Goal: Task Accomplishment & Management: Use online tool/utility

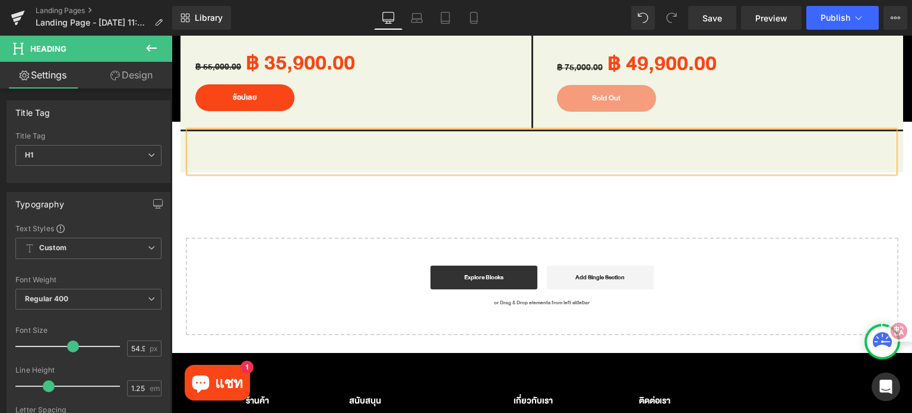
scroll to position [1415, 0]
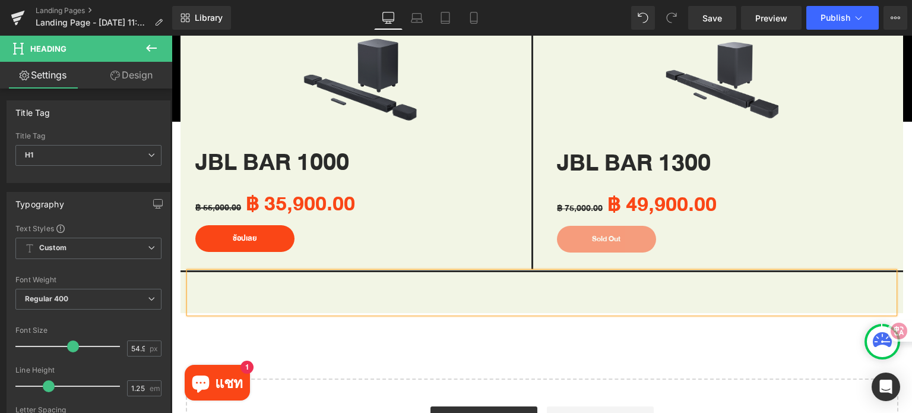
click at [426, 284] on h1 at bounding box center [541, 292] width 705 height 41
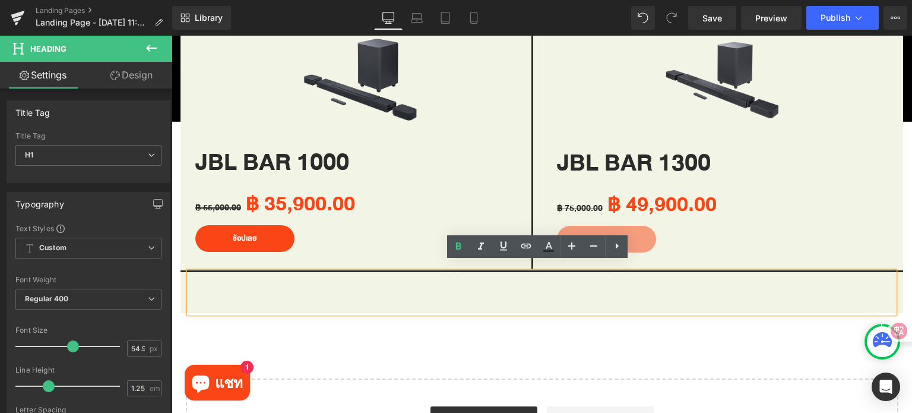
click at [344, 296] on h1 at bounding box center [541, 292] width 705 height 41
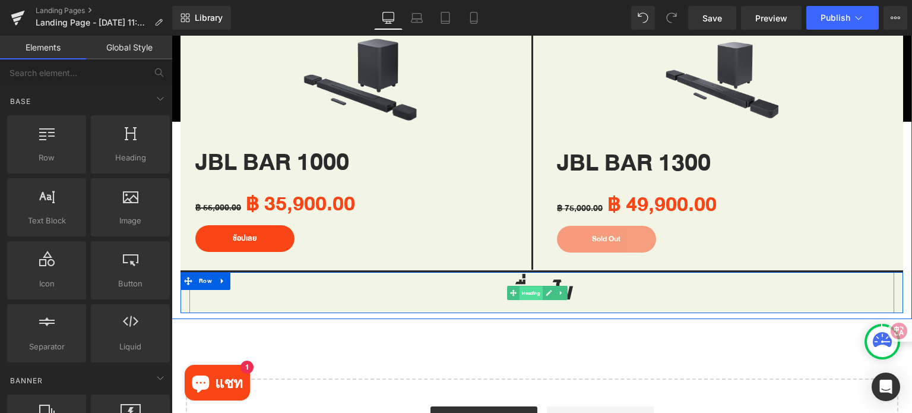
click at [528, 286] on span "Heading" at bounding box center [530, 293] width 23 height 14
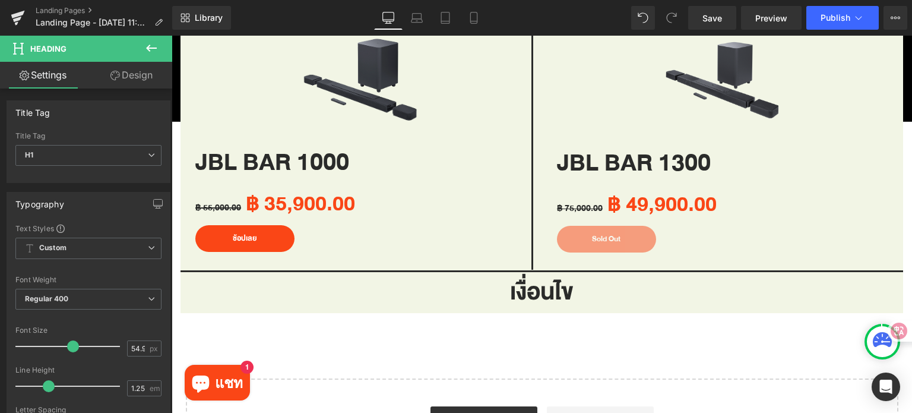
click at [152, 47] on icon at bounding box center [151, 48] width 11 height 7
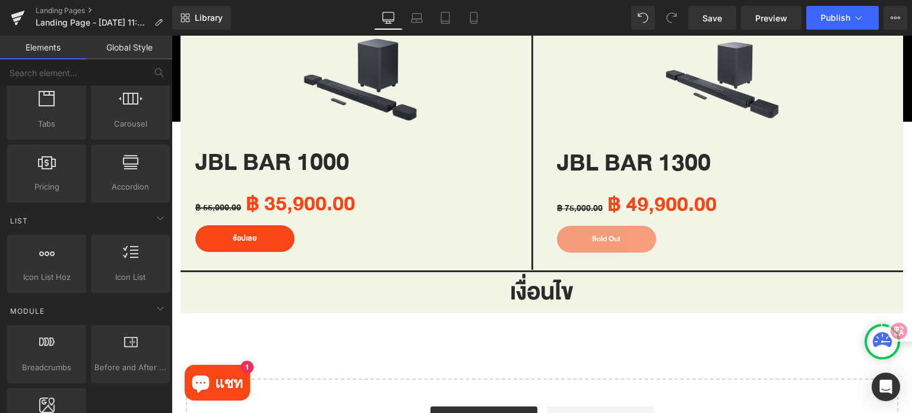
scroll to position [416, 0]
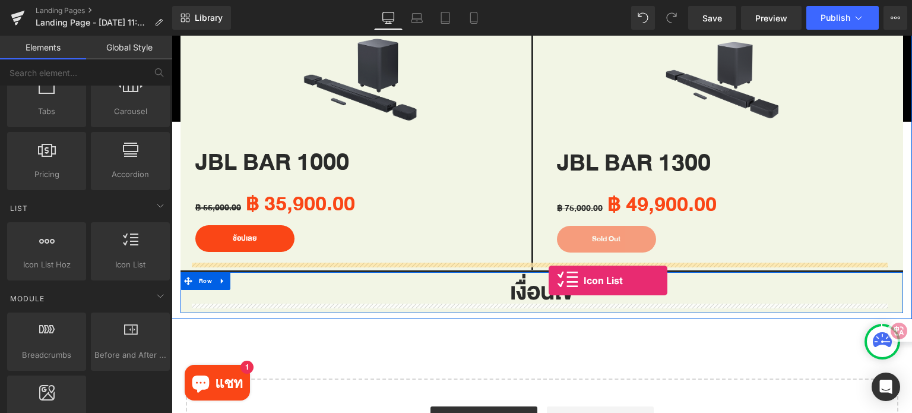
drag, startPoint x: 296, startPoint y: 293, endPoint x: 549, endPoint y: 280, distance: 252.6
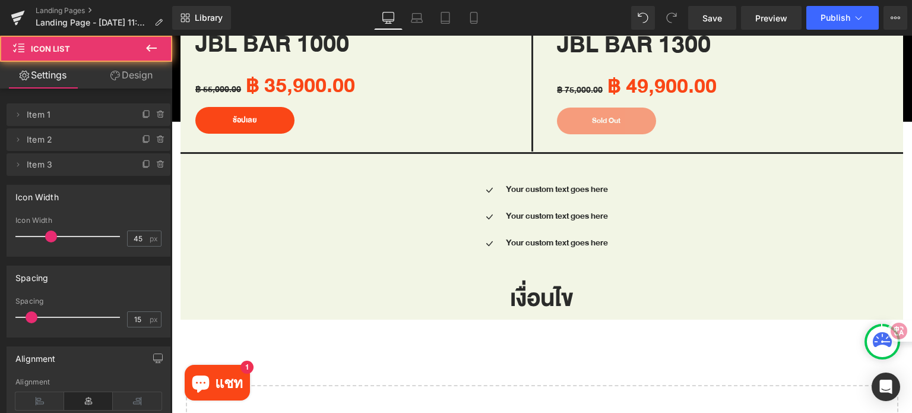
scroll to position [1533, 0]
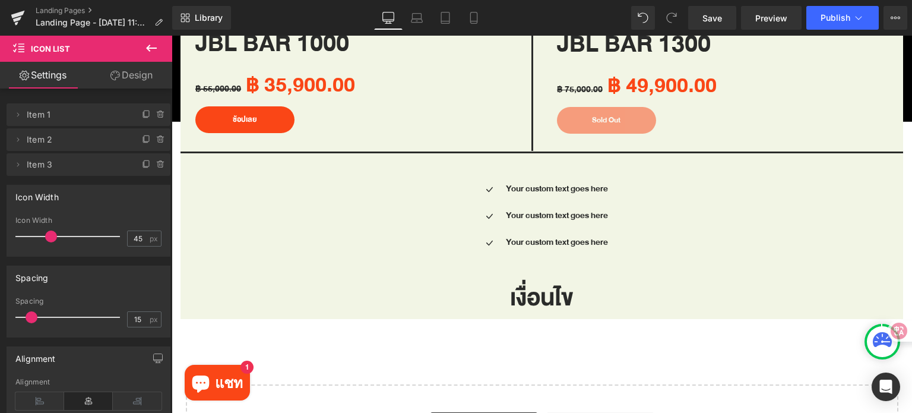
click at [509, 289] on div "เงื่อนไข Heading" at bounding box center [541, 298] width 705 height 41
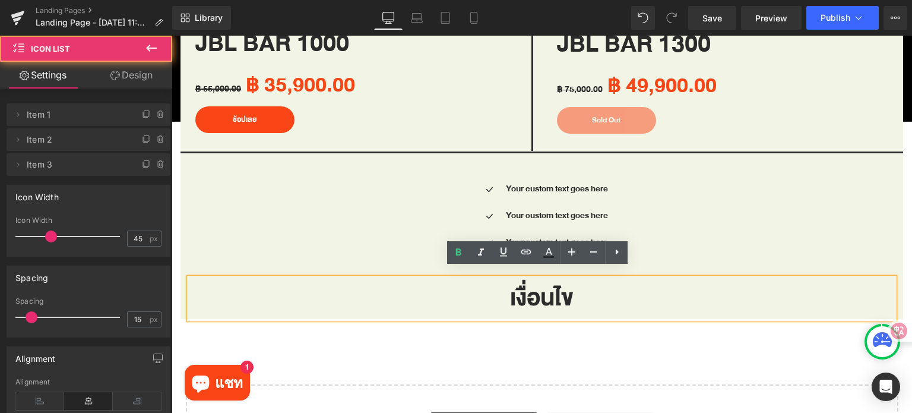
click at [672, 248] on div "Icon Your custom text goes here Text Block Icon Your custom text goes here Text…" at bounding box center [541, 220] width 705 height 80
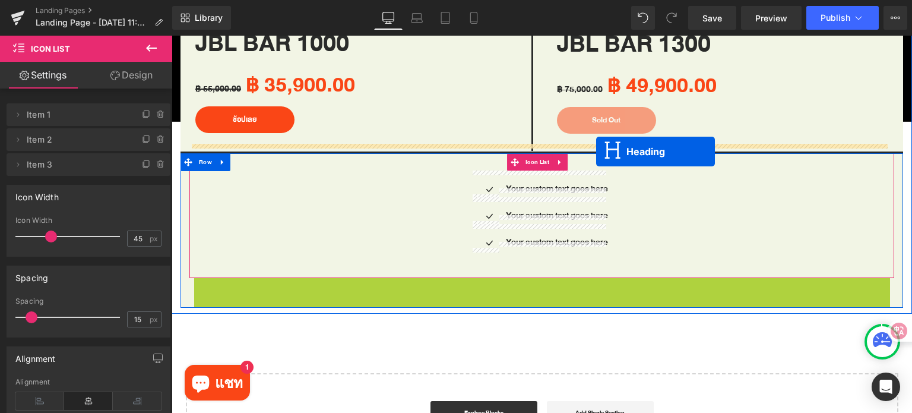
drag, startPoint x: 514, startPoint y: 289, endPoint x: 596, endPoint y: 151, distance: 160.3
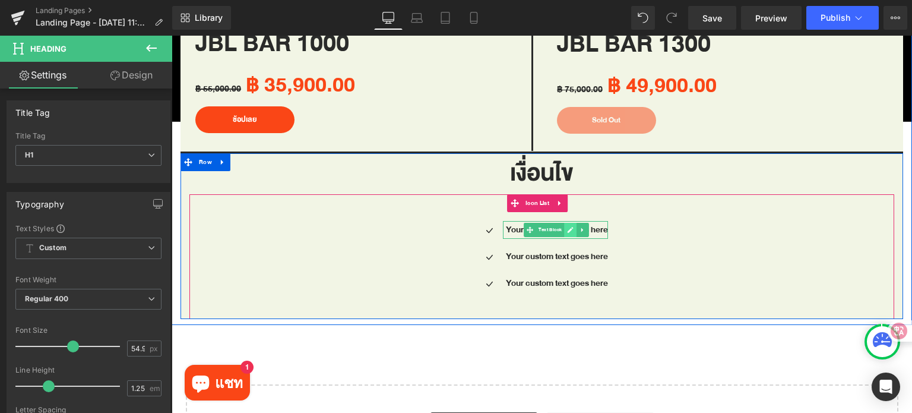
click at [567, 227] on icon at bounding box center [570, 230] width 6 height 6
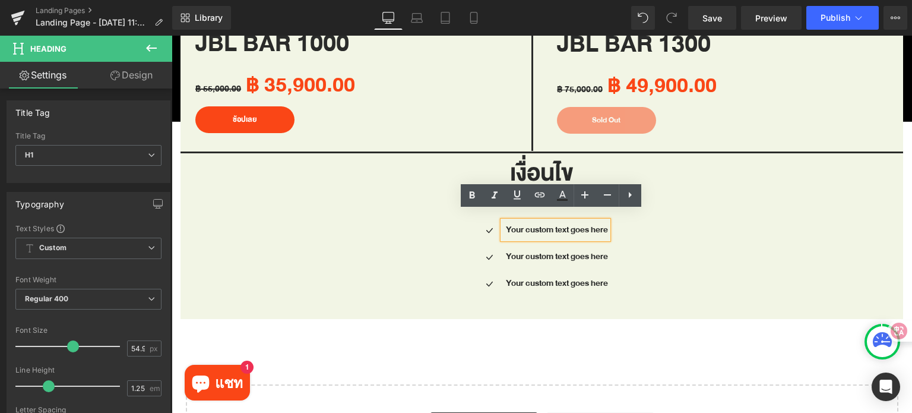
click at [569, 221] on p "Your custom text goes here" at bounding box center [557, 230] width 102 height 18
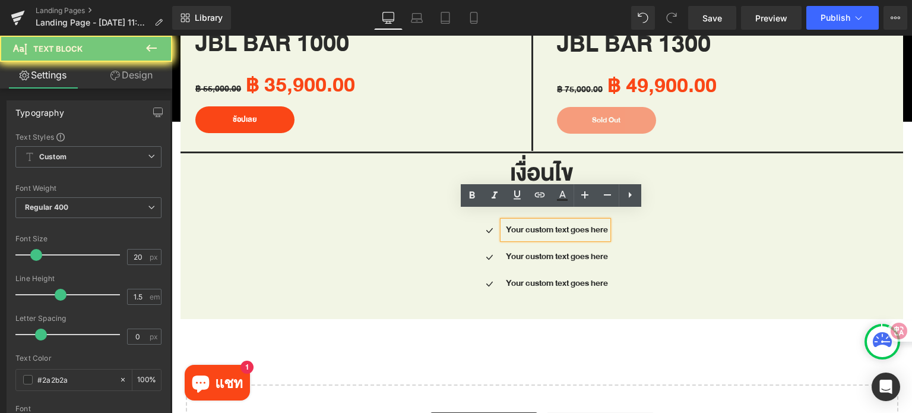
click at [569, 221] on p "Your custom text goes here" at bounding box center [557, 230] width 102 height 18
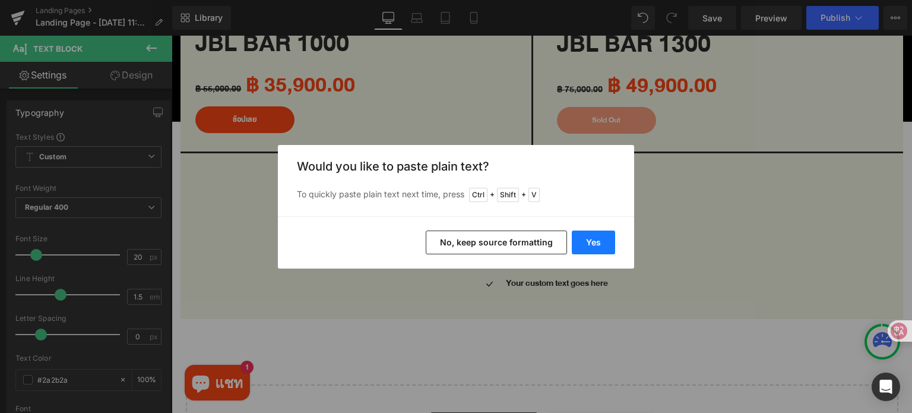
click at [604, 246] on button "Yes" at bounding box center [593, 242] width 43 height 24
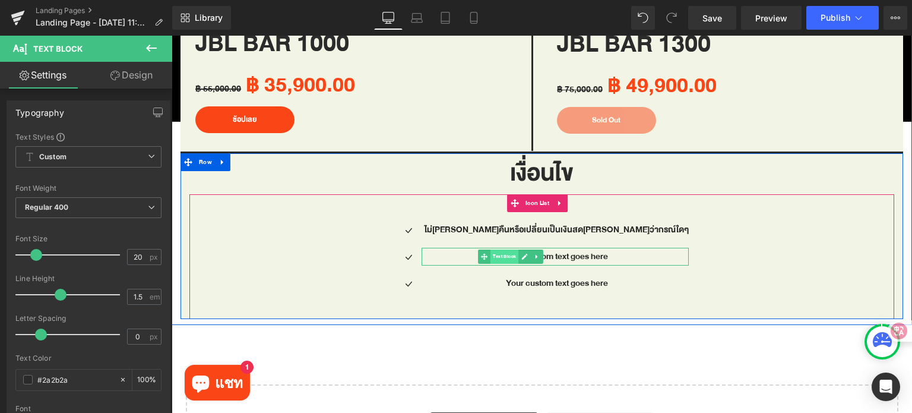
click at [518, 249] on span "Text Block" at bounding box center [504, 256] width 28 height 14
click at [528, 253] on icon at bounding box center [525, 256] width 6 height 6
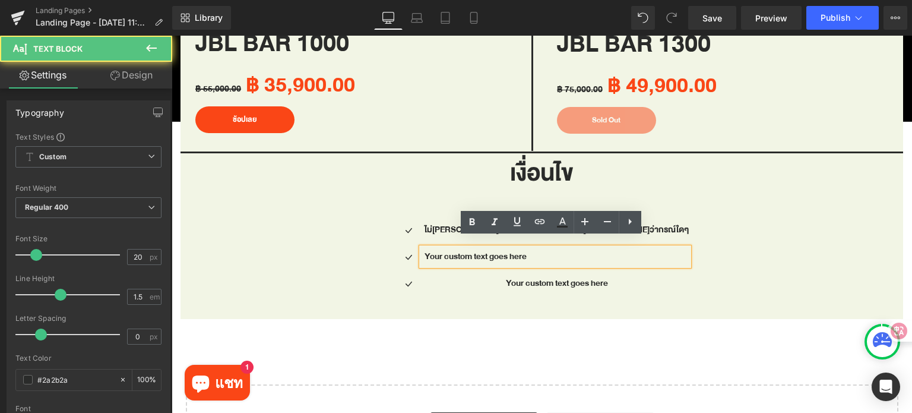
click at [558, 248] on p "Your custom text goes here" at bounding box center [556, 257] width 264 height 18
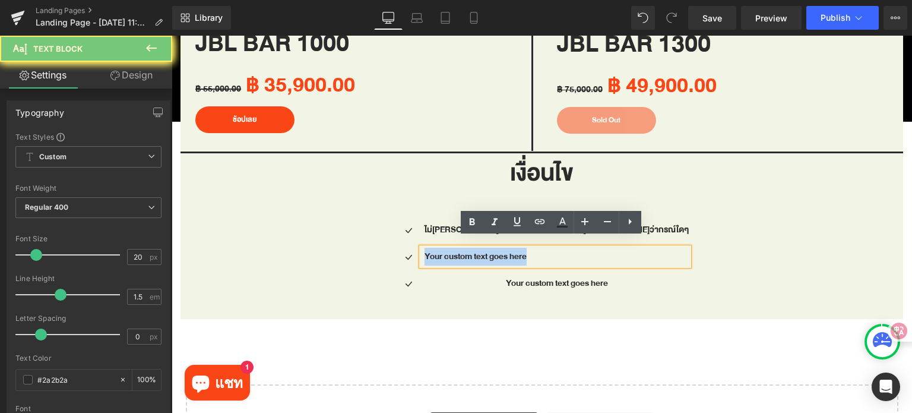
click at [558, 248] on p "Your custom text goes here" at bounding box center [556, 257] width 264 height 18
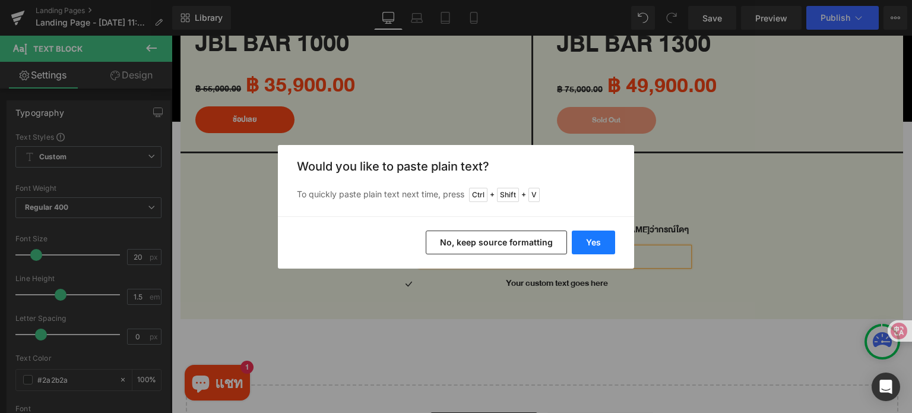
click at [591, 237] on button "Yes" at bounding box center [593, 242] width 43 height 24
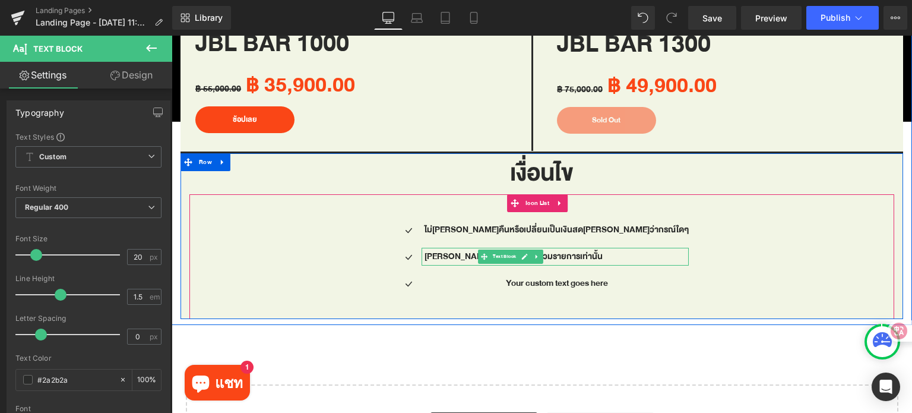
click at [620, 249] on p "[PERSON_NAME]เฉพาะรุ่นที่เข้าร่วมรายการเท่านั้น" at bounding box center [556, 257] width 264 height 18
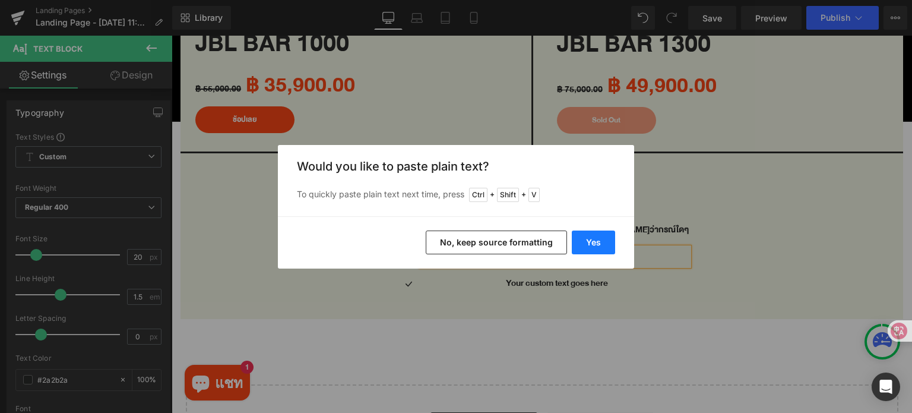
click at [593, 246] on button "Yes" at bounding box center [593, 242] width 43 height 24
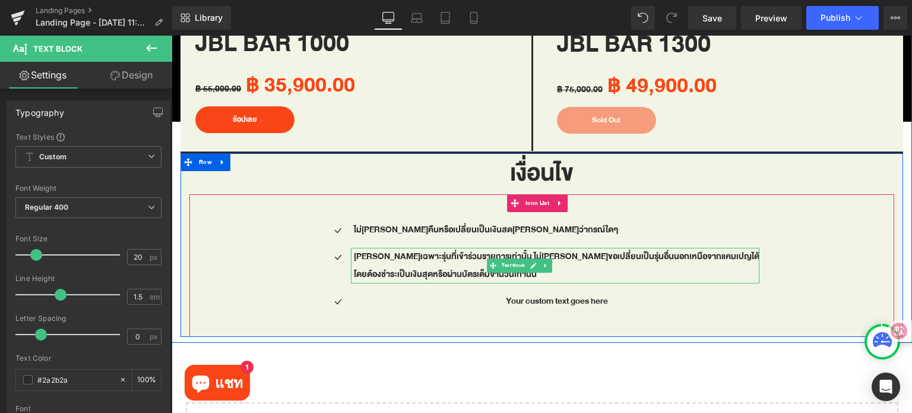
click at [387, 265] on p "โดยต้องชำระเป็นเงินสุดหรือผ่านบัตรเต็มจำนวนเท่านั้น" at bounding box center [556, 274] width 405 height 18
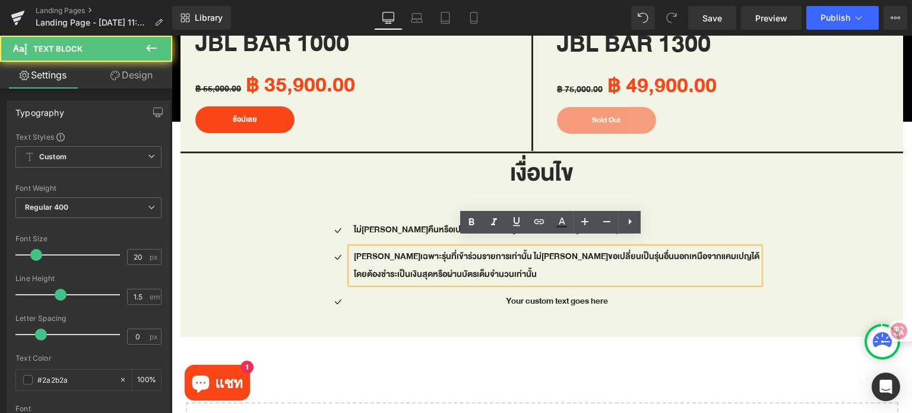
click at [385, 265] on p "โดยต้องชำระเป็นเงินสุดหรือผ่านบัตรเต็มจำนวนเท่านั้น" at bounding box center [556, 274] width 405 height 18
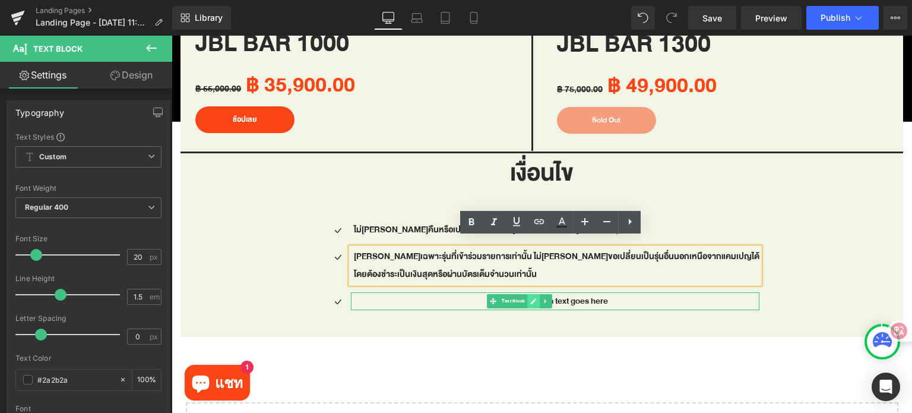
click at [536, 298] on icon at bounding box center [533, 301] width 6 height 6
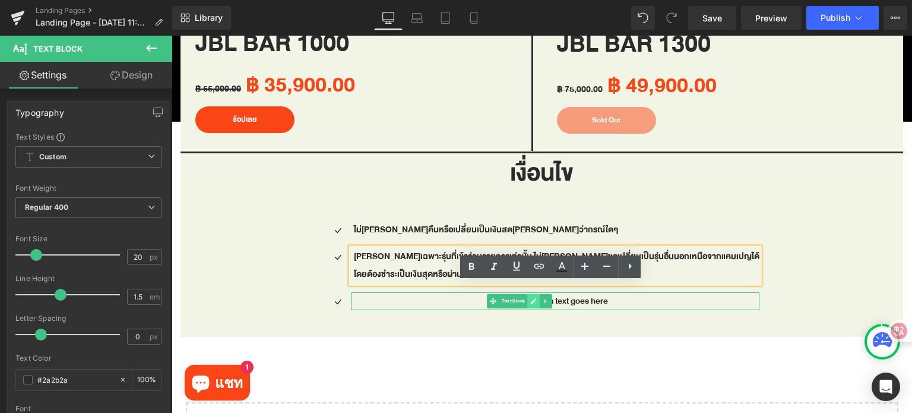
click at [562, 294] on p "Your custom text goes here" at bounding box center [556, 301] width 405 height 18
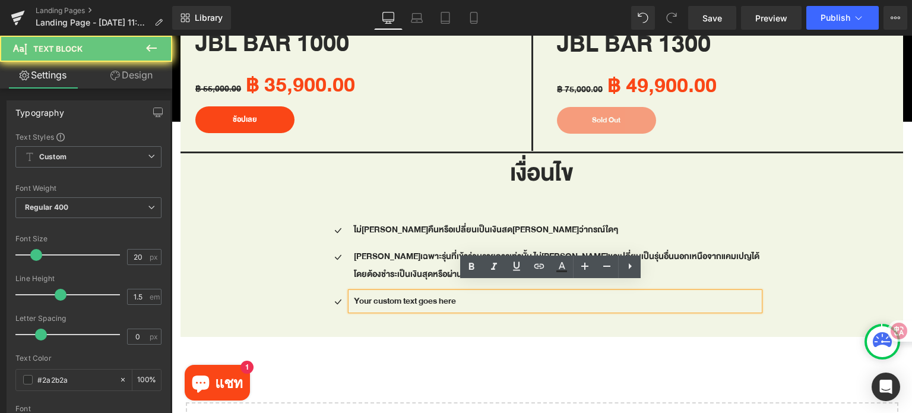
click at [562, 294] on p "Your custom text goes here" at bounding box center [556, 301] width 405 height 18
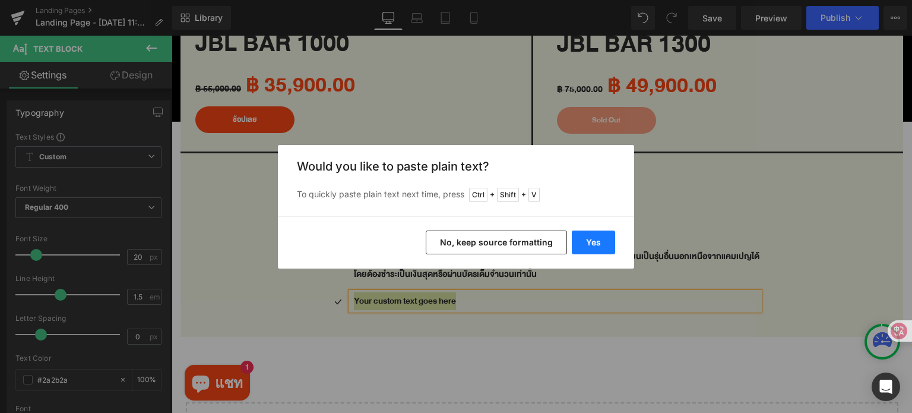
click at [590, 244] on button "Yes" at bounding box center [593, 242] width 43 height 24
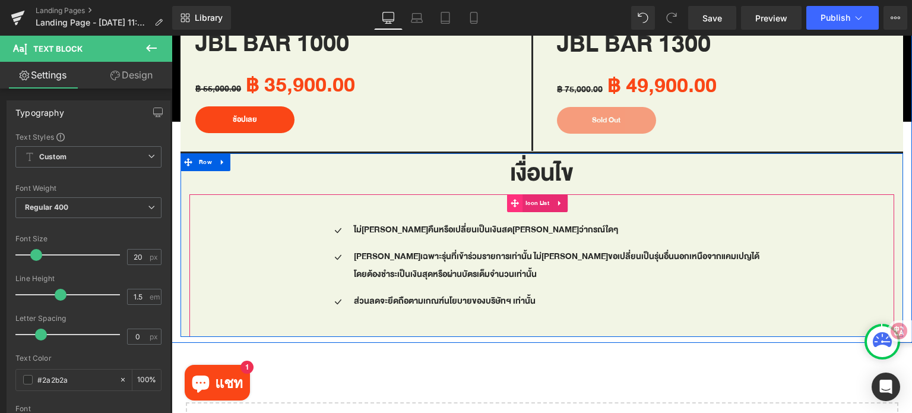
click at [531, 198] on span "Icon List" at bounding box center [537, 203] width 30 height 18
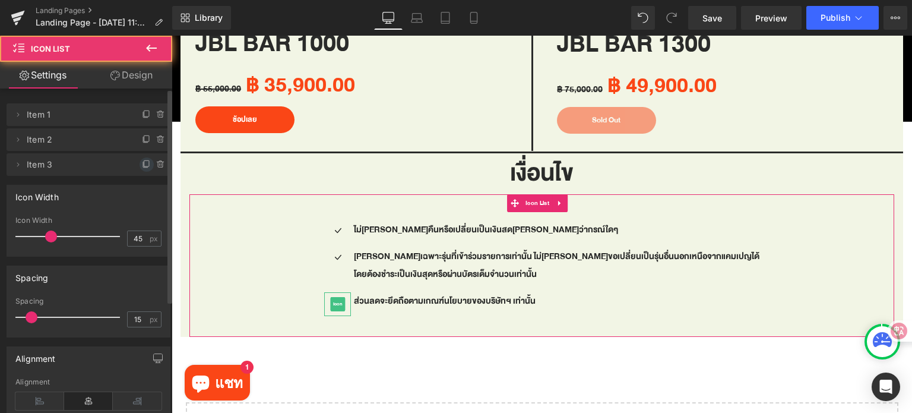
click at [142, 163] on icon at bounding box center [146, 164] width 9 height 9
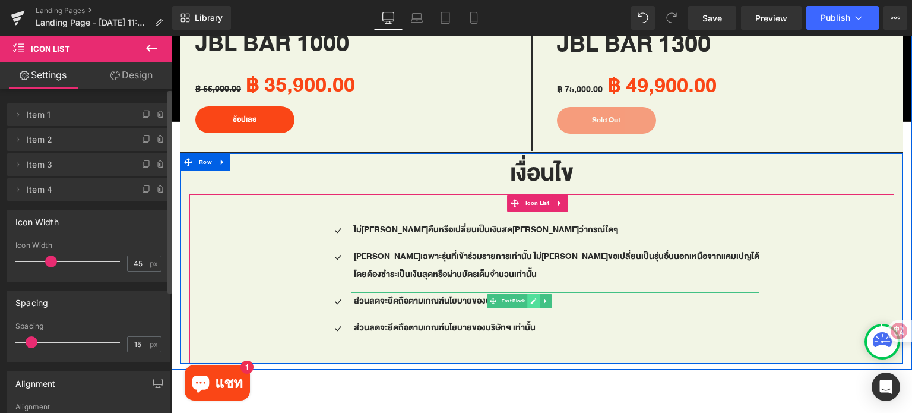
click at [540, 294] on link at bounding box center [533, 301] width 12 height 14
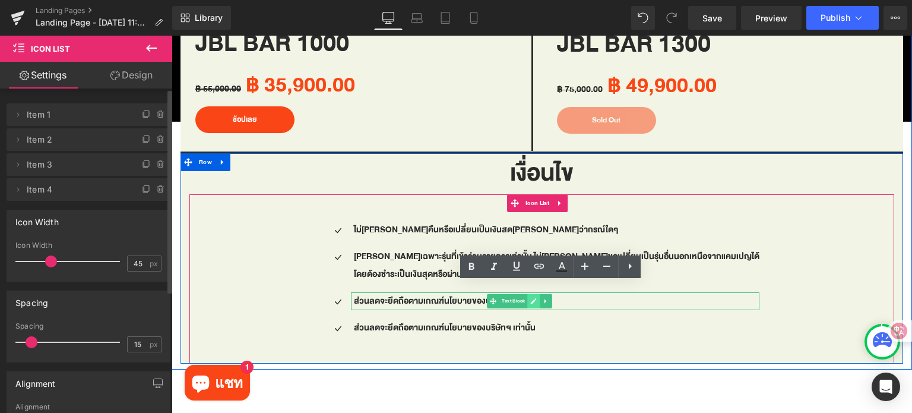
click at [560, 292] on p "ส่วนลดจะยึดถือตามเกณฑ์นโยบายของบริษัทฯ เท่านั้น" at bounding box center [556, 301] width 405 height 18
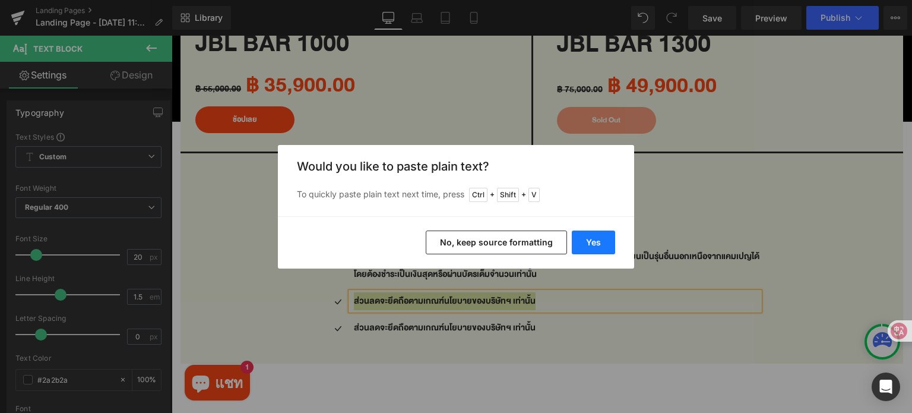
click at [599, 248] on button "Yes" at bounding box center [593, 242] width 43 height 24
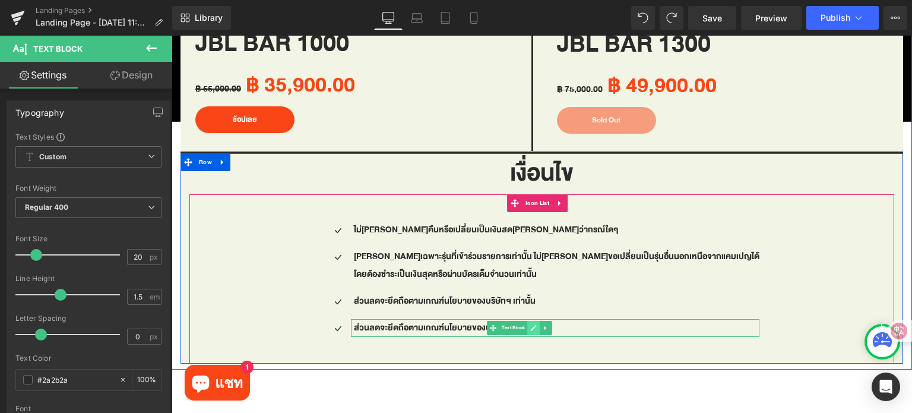
click at [537, 324] on icon at bounding box center [533, 327] width 7 height 7
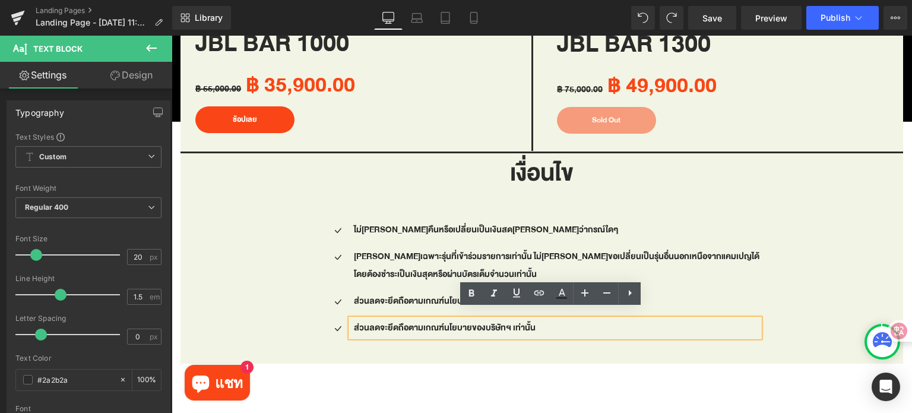
click at [536, 319] on p "ส่วนลดจะยึดถือตามเกณฑ์นโยบายของบริษัทฯ เท่านั้น" at bounding box center [556, 328] width 405 height 18
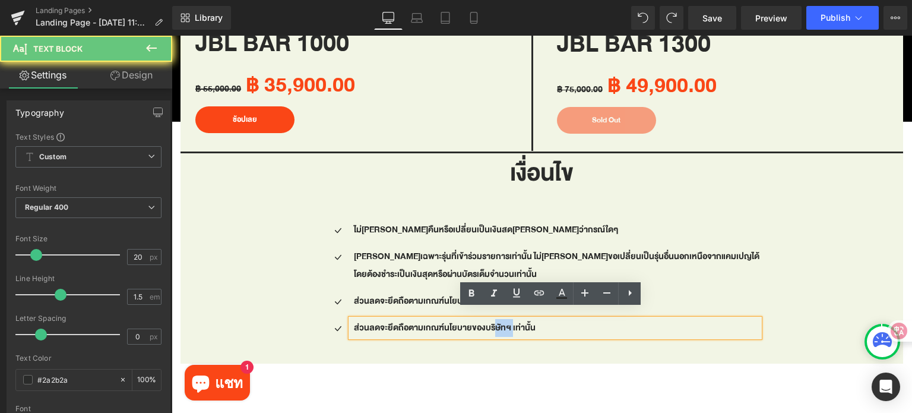
click at [536, 319] on p "ส่วนลดจะยึดถือตามเกณฑ์นโยบายของบริษัทฯ เท่านั้น" at bounding box center [556, 328] width 405 height 18
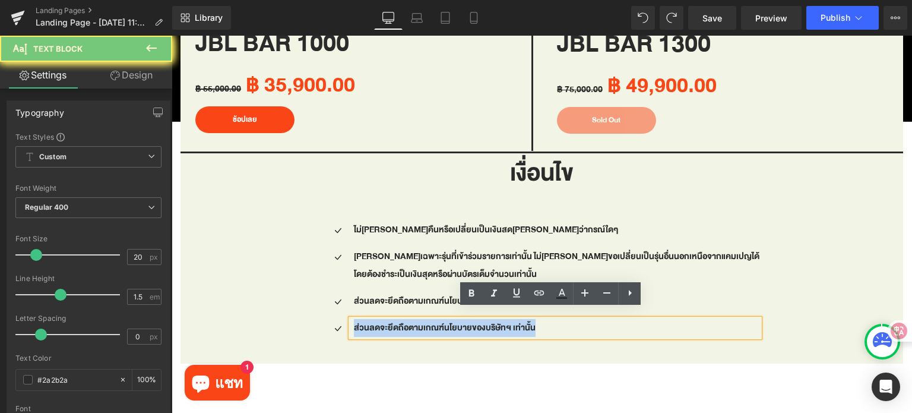
click at [536, 319] on p "ส่วนลดจะยึดถือตามเกณฑ์นโยบายของบริษัทฯ เท่านั้น" at bounding box center [556, 328] width 405 height 18
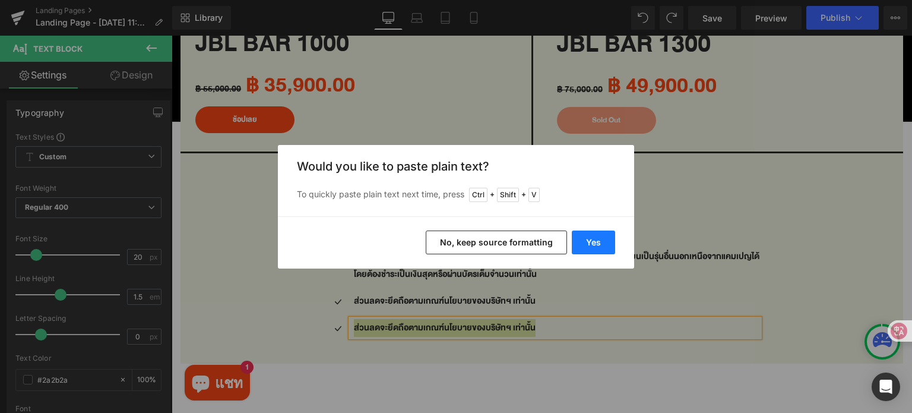
click at [590, 246] on button "Yes" at bounding box center [593, 242] width 43 height 24
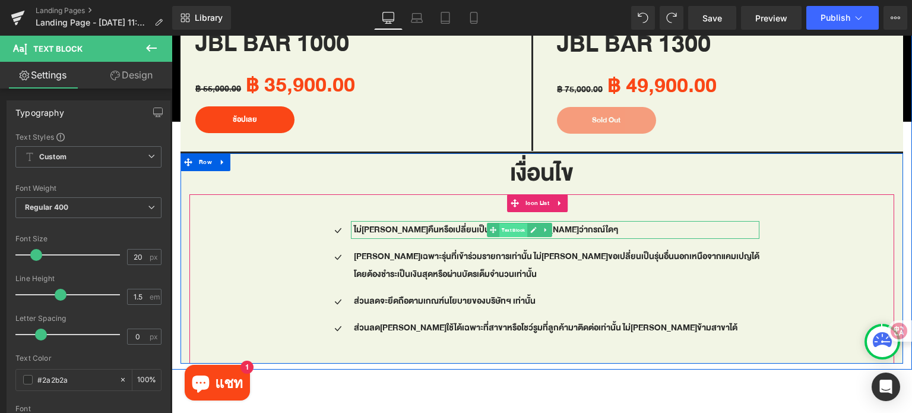
click at [527, 225] on span "Text Block" at bounding box center [513, 230] width 28 height 14
click at [540, 195] on span "Icon List" at bounding box center [537, 203] width 30 height 18
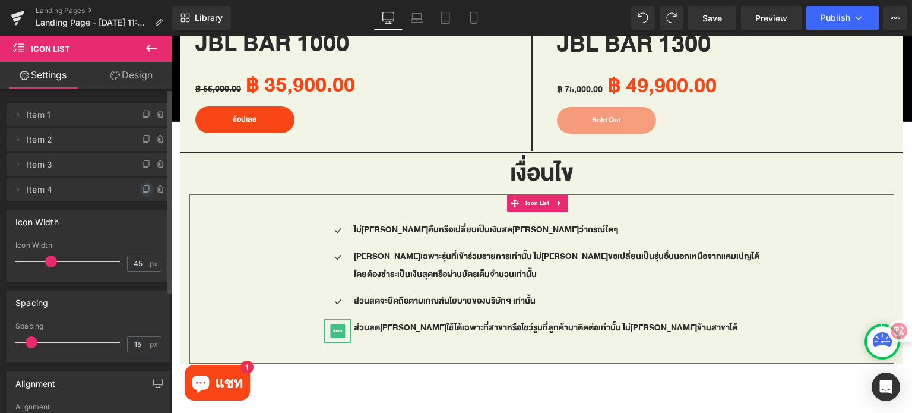
click at [143, 189] on icon at bounding box center [146, 189] width 9 height 9
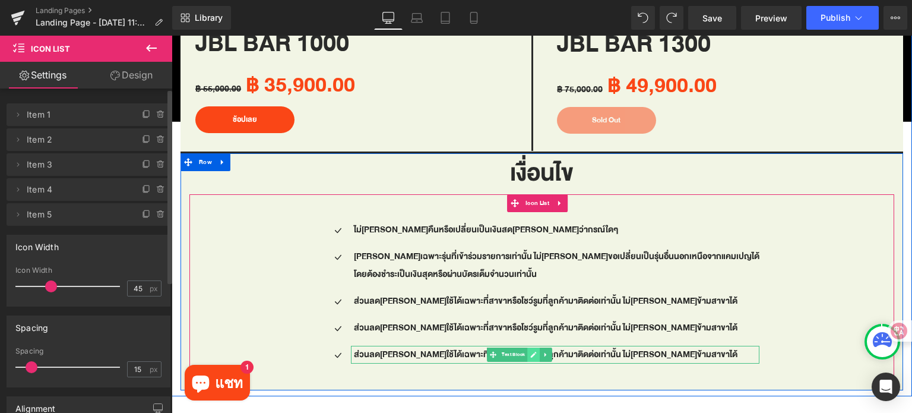
click at [536, 351] on icon at bounding box center [533, 354] width 6 height 6
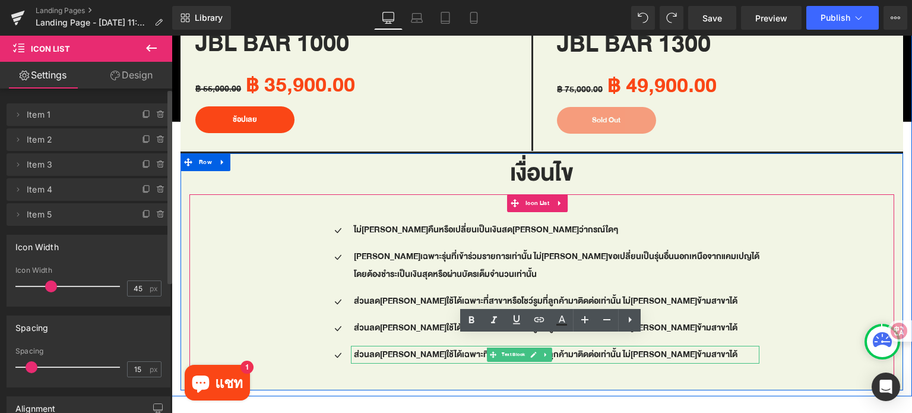
click at [561, 347] on p "ส่วนลด[PERSON_NAME]ใช้ได้เฉพาะที่สาขาหรือโชว์รูมที่ลูกค้ามาติดต่อเท่านั้น ไม่[P…" at bounding box center [556, 355] width 405 height 18
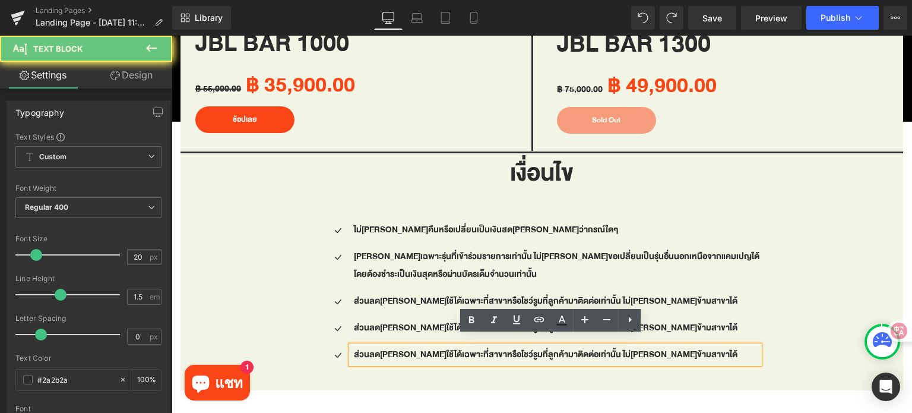
click at [560, 347] on p "ส่วนลด[PERSON_NAME]ใช้ได้เฉพาะที่สาขาหรือโชว์รูมที่ลูกค้ามาติดต่อเท่านั้น ไม่[P…" at bounding box center [556, 355] width 405 height 18
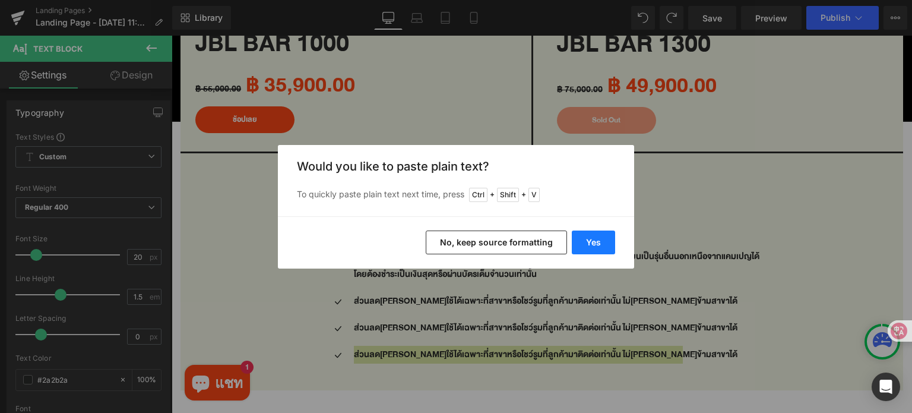
click at [606, 237] on button "Yes" at bounding box center [593, 242] width 43 height 24
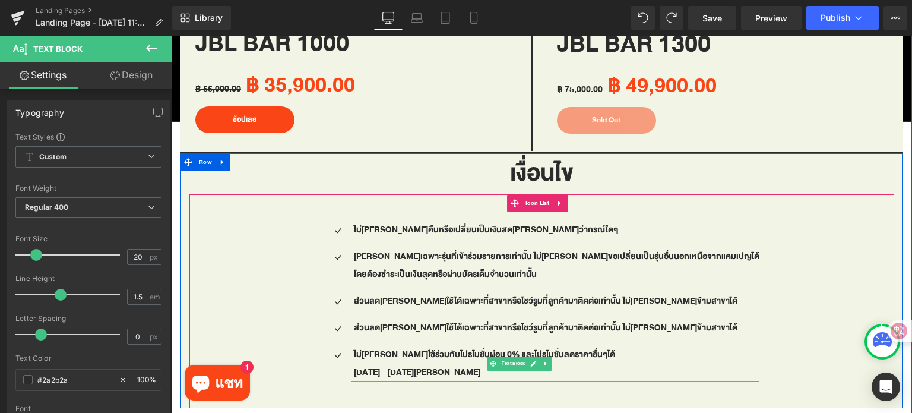
click at [385, 363] on p "[DATE] - [DATE][PERSON_NAME]" at bounding box center [556, 372] width 405 height 18
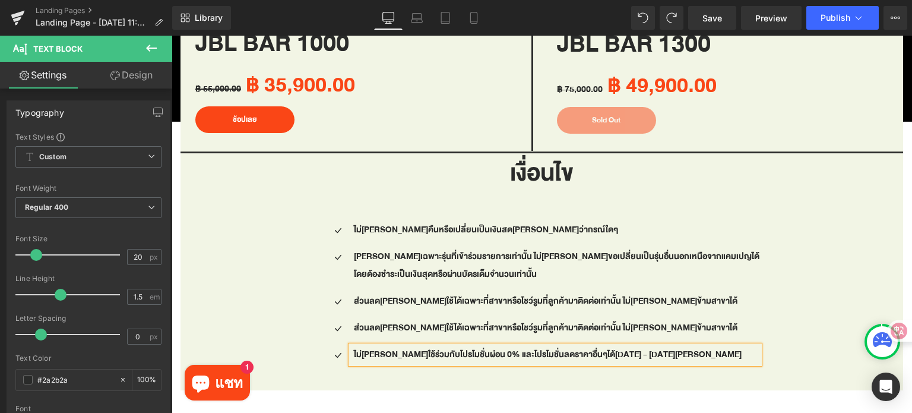
click at [769, 346] on div "Icon ไม่[PERSON_NAME]คืนหรือเปลี่ยนเป็นเงินสด[PERSON_NAME]ว่ากรณ์ใดๆ Text Block…" at bounding box center [541, 296] width 705 height 151
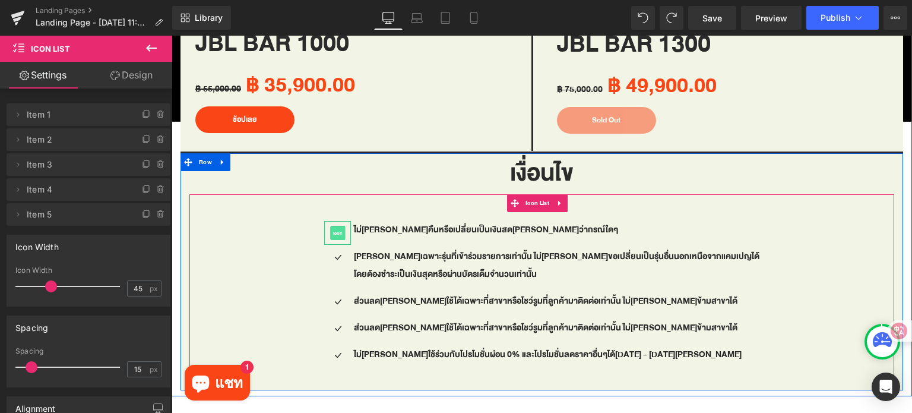
click at [345, 226] on span "Icon" at bounding box center [337, 233] width 15 height 14
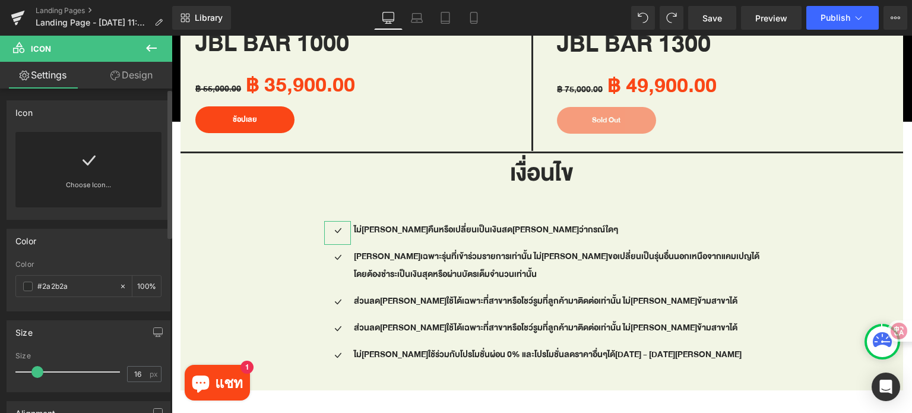
click at [97, 173] on div "Choose Icon..." at bounding box center [88, 169] width 146 height 75
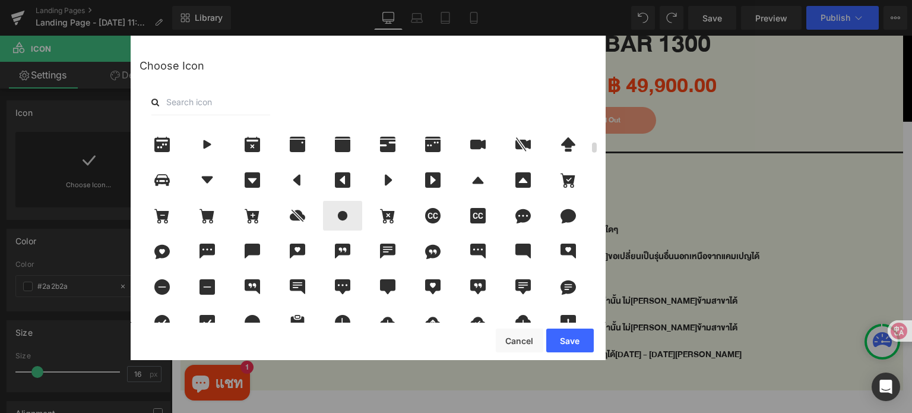
scroll to position [356, 0]
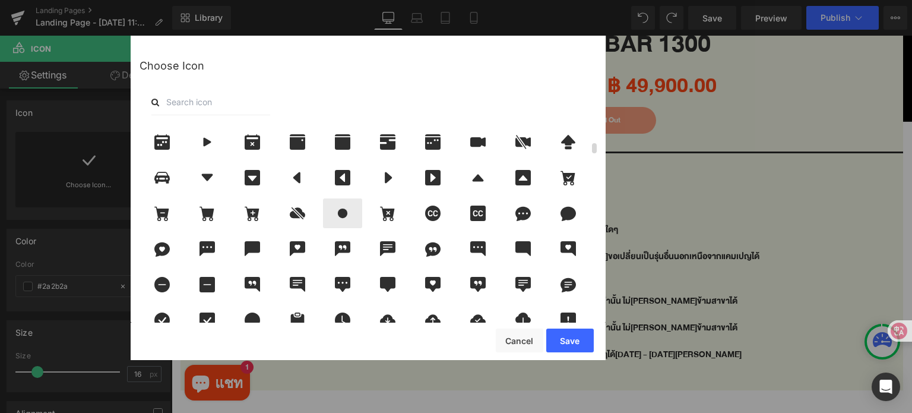
click at [344, 219] on icon at bounding box center [342, 212] width 25 height 15
click at [574, 340] on button "Save" at bounding box center [569, 340] width 47 height 24
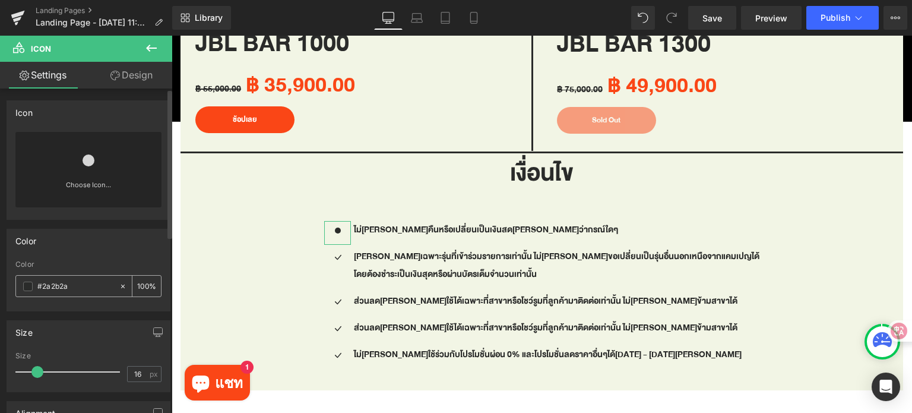
click at [28, 284] on span at bounding box center [27, 285] width 9 height 9
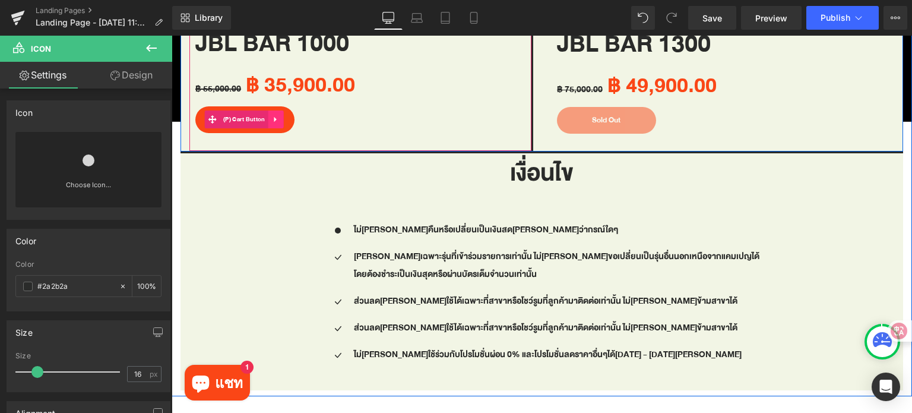
click at [275, 115] on icon at bounding box center [276, 119] width 8 height 9
click at [238, 115] on span "(P) Cart Button" at bounding box center [221, 119] width 48 height 18
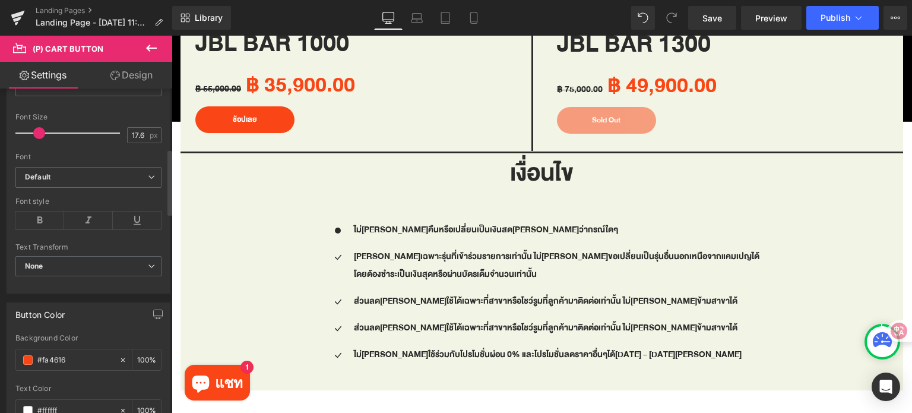
scroll to position [594, 0]
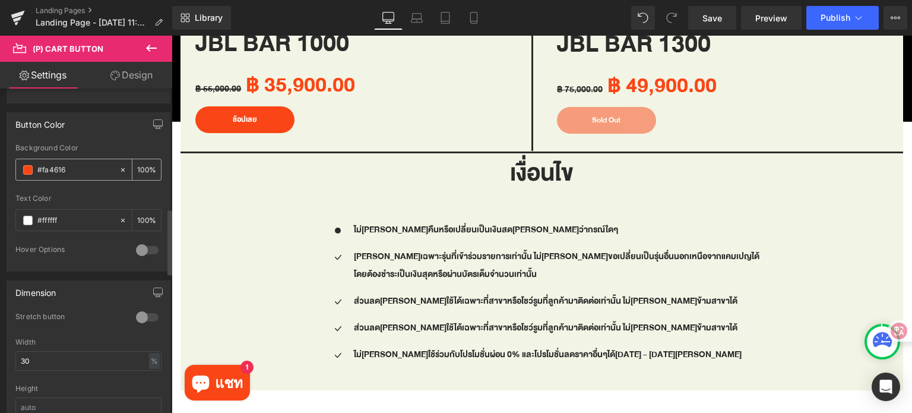
click at [90, 166] on input "#fa4616" at bounding box center [75, 169] width 76 height 13
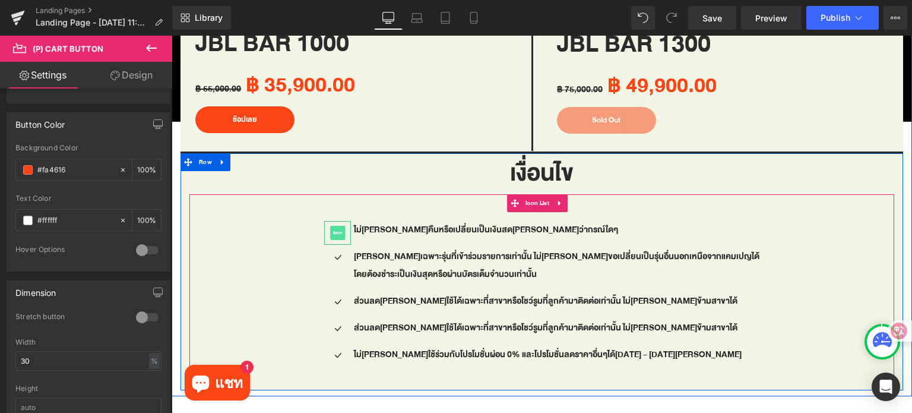
click at [345, 226] on span "Icon" at bounding box center [337, 233] width 15 height 14
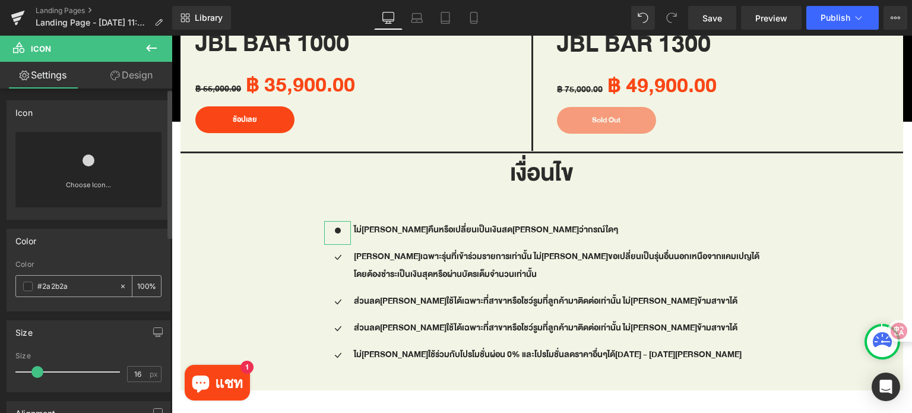
click at [94, 280] on input "#2a2b2a" at bounding box center [75, 286] width 76 height 13
paste input "fa4616"
type input "#fa4616"
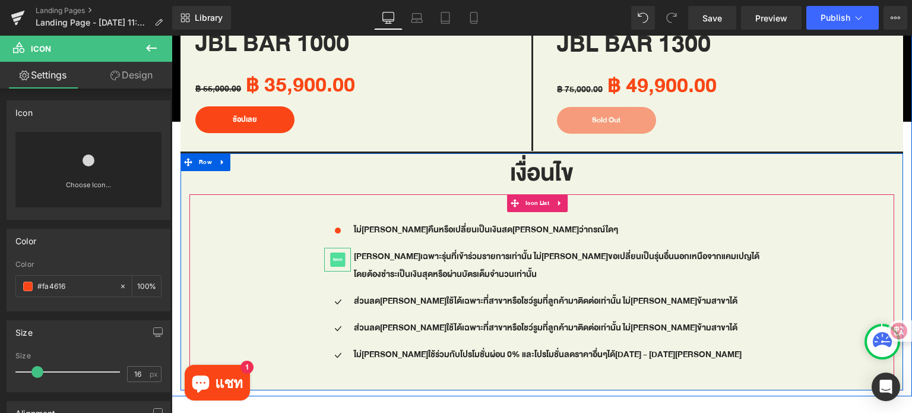
click at [345, 253] on span "Icon" at bounding box center [337, 259] width 15 height 14
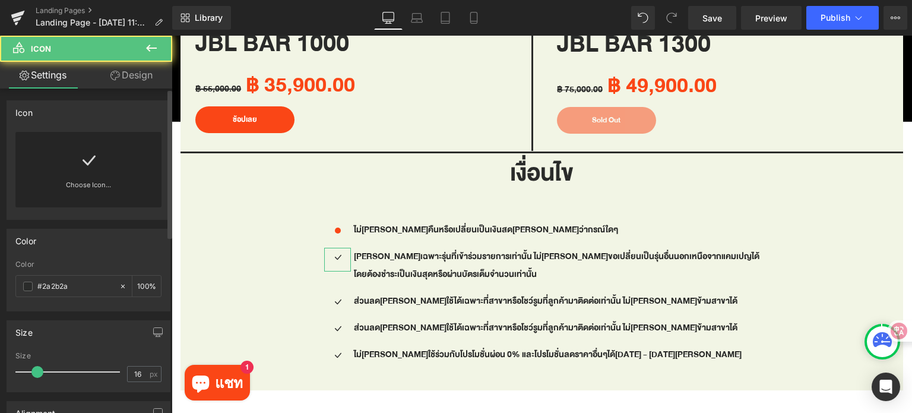
click at [94, 168] on icon at bounding box center [88, 160] width 19 height 19
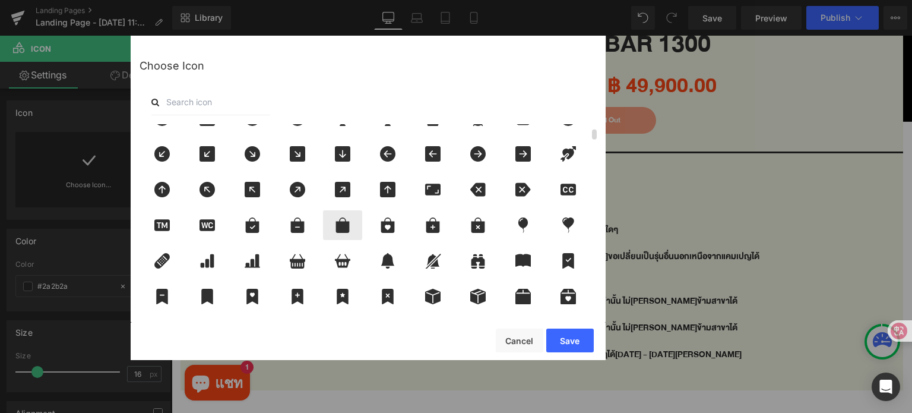
scroll to position [297, 0]
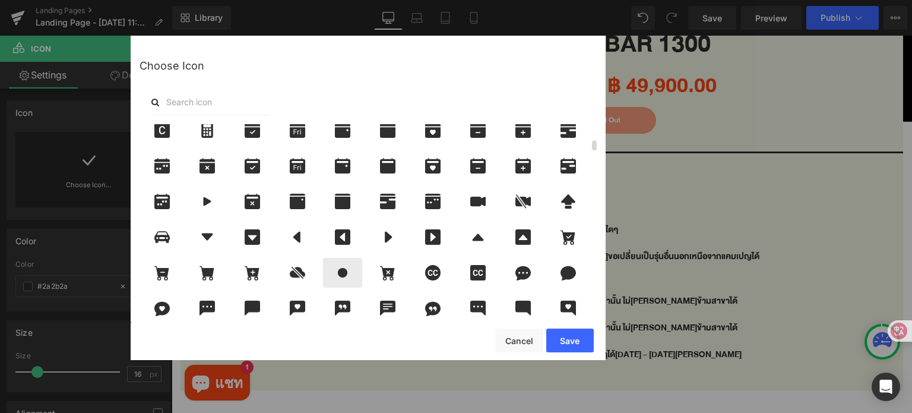
click at [345, 266] on icon at bounding box center [342, 272] width 25 height 15
click at [576, 337] on button "Save" at bounding box center [569, 340] width 47 height 24
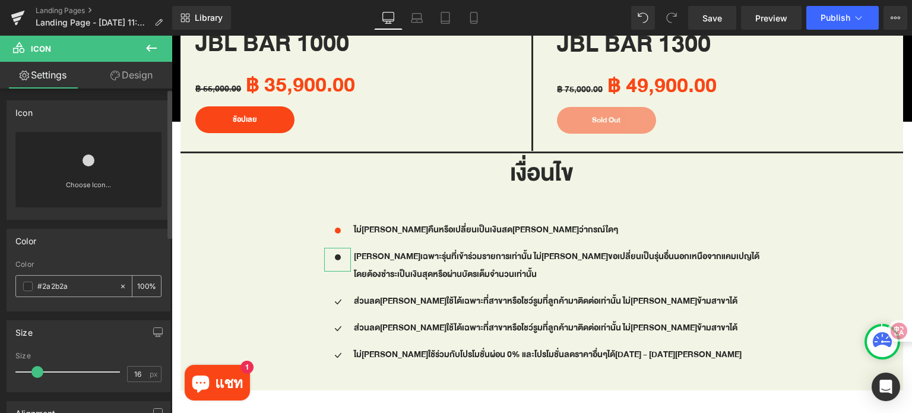
click at [78, 281] on input "#2a2b2a" at bounding box center [75, 286] width 76 height 13
paste input "fa4616"
type input "#fa4616"
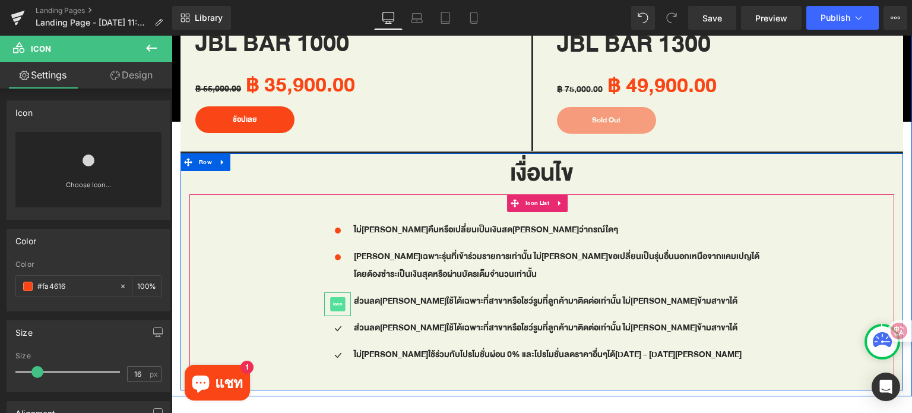
click at [345, 297] on span "Icon" at bounding box center [337, 304] width 15 height 14
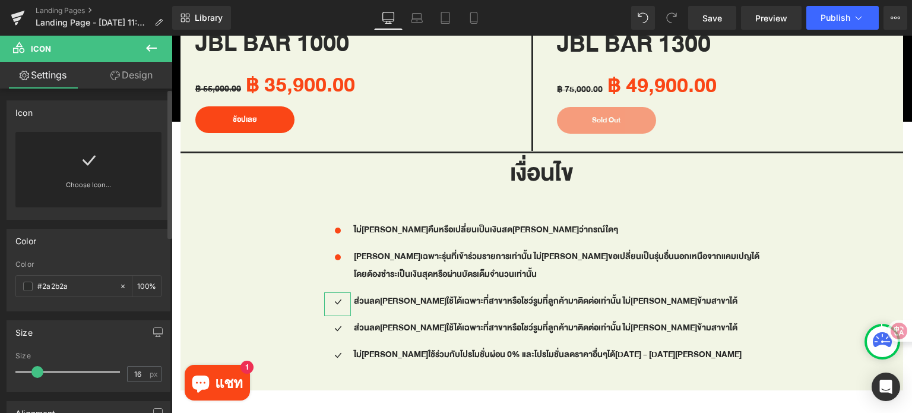
click at [104, 183] on link "Choose Icon..." at bounding box center [88, 193] width 146 height 28
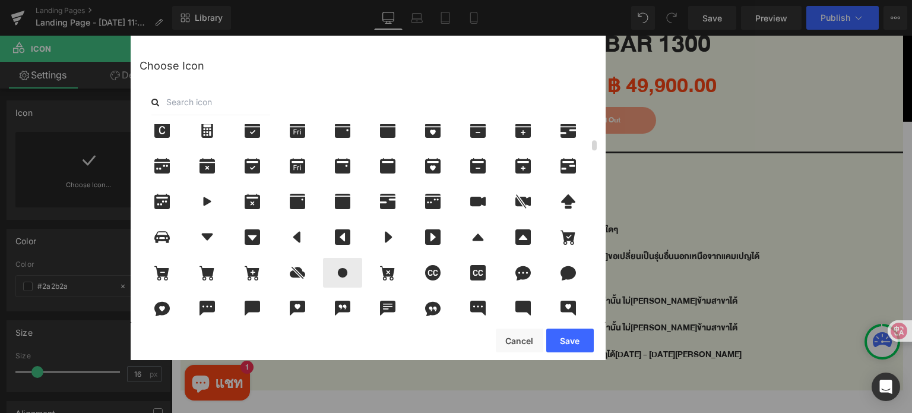
click at [344, 267] on icon at bounding box center [342, 272] width 25 height 15
click at [563, 341] on button "Save" at bounding box center [569, 340] width 47 height 24
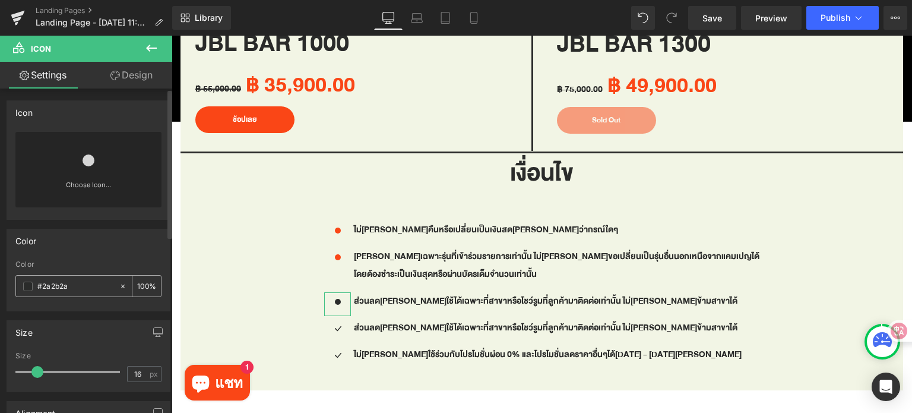
click at [76, 283] on input "#2a2b2a" at bounding box center [75, 286] width 76 height 13
paste input "fa4616"
type input "#fa4616"
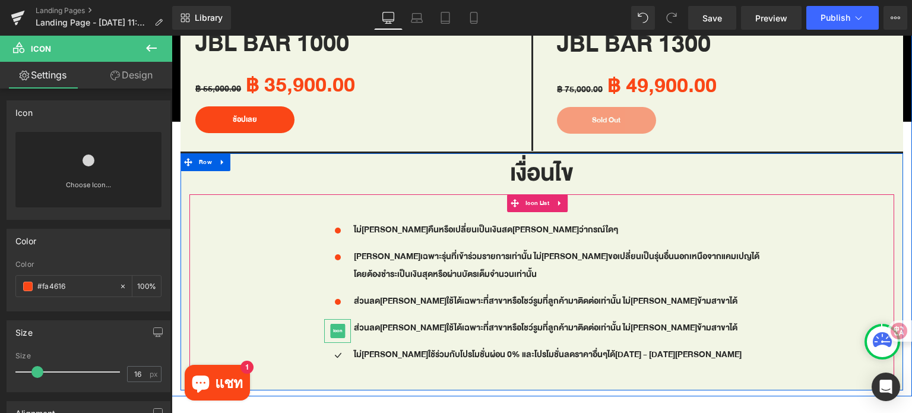
click at [345, 324] on span "Icon" at bounding box center [337, 331] width 15 height 14
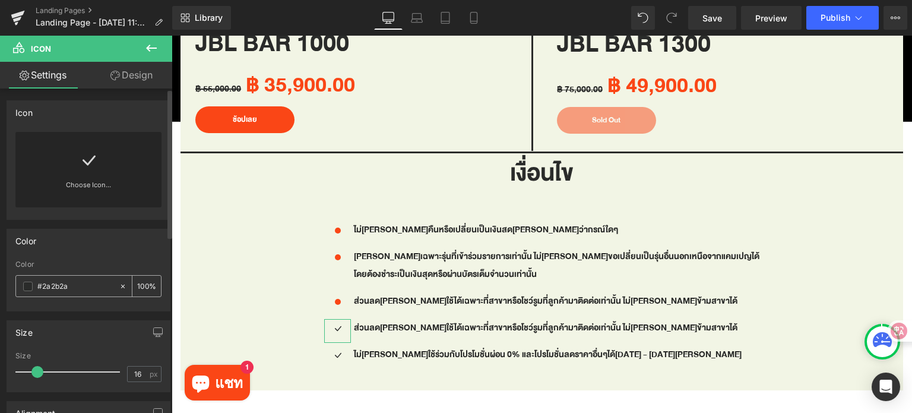
click at [85, 290] on input "#2a2b2a" at bounding box center [75, 286] width 76 height 13
paste input "fa4616"
type input "#fa4616"
click at [52, 185] on link "Choose Icon..." at bounding box center [88, 193] width 146 height 28
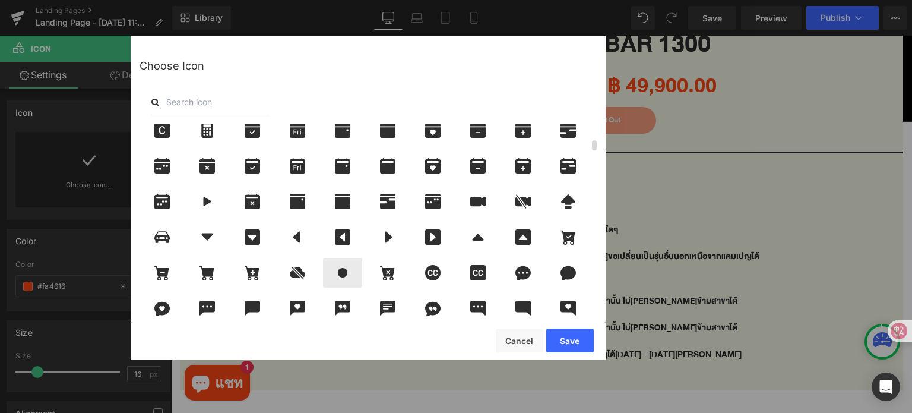
click at [348, 278] on icon at bounding box center [342, 272] width 25 height 15
click at [581, 340] on button "Save" at bounding box center [569, 340] width 47 height 24
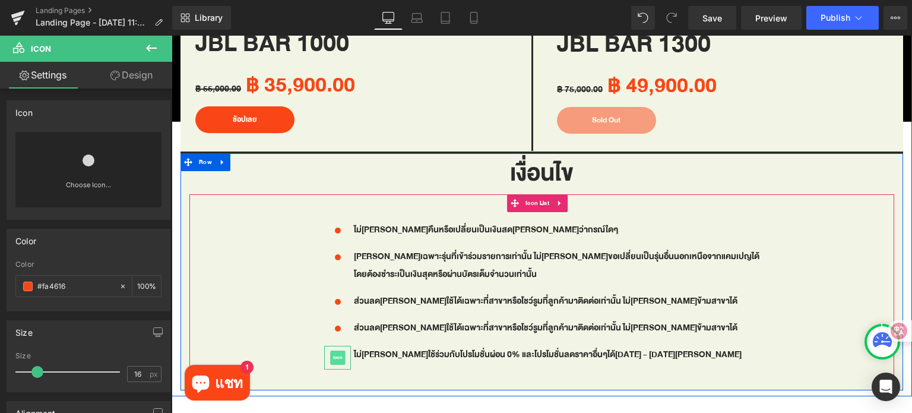
click at [345, 350] on span "Icon" at bounding box center [337, 357] width 15 height 14
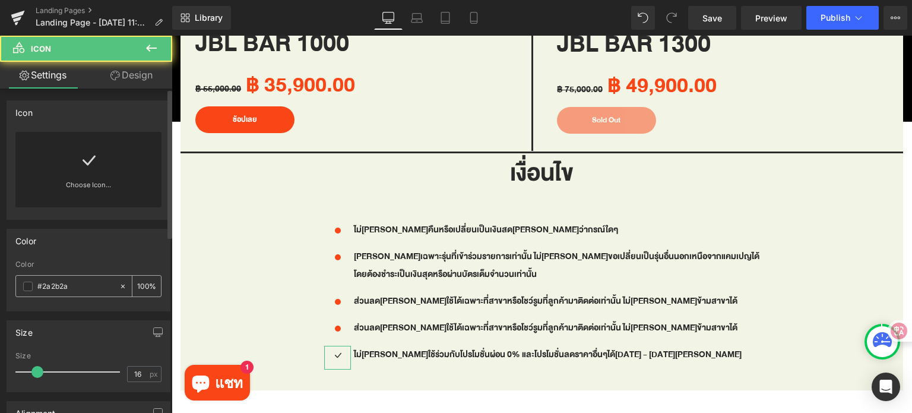
click at [87, 282] on input "#2a2b2a" at bounding box center [75, 286] width 76 height 13
paste input "fa4616"
type input "#2a2b2afa4616"
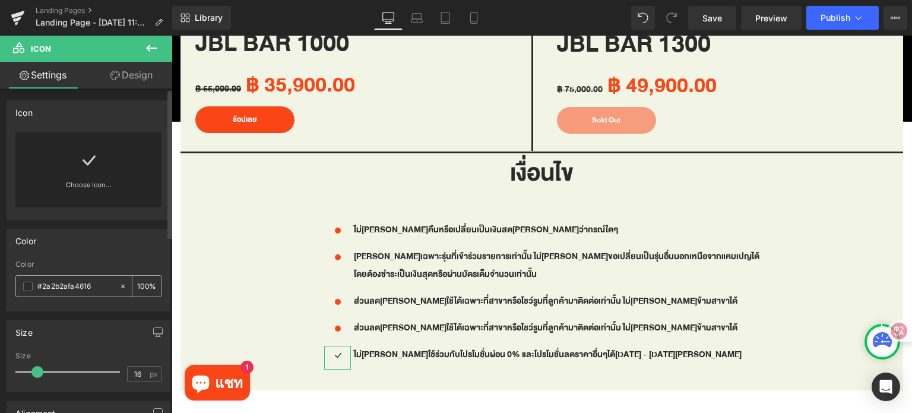
type input "0"
paste input "text"
type input "fa4616"
type input "100"
type input "#fa4616"
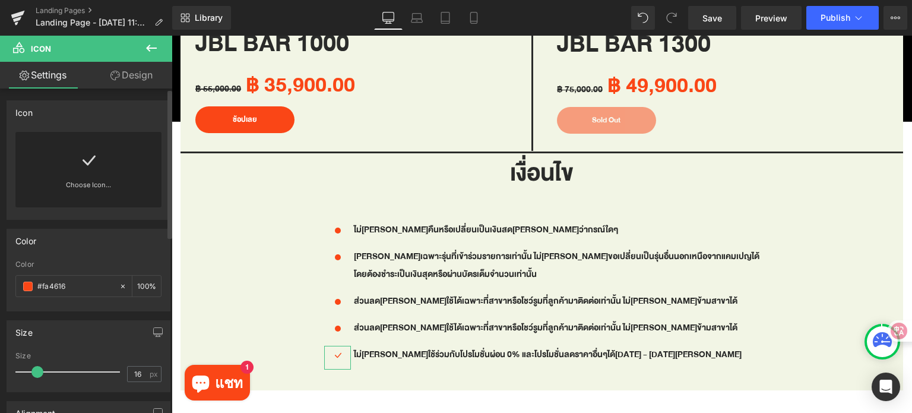
click at [103, 243] on div "Color" at bounding box center [88, 240] width 163 height 23
click at [96, 178] on div "Choose Icon..." at bounding box center [88, 169] width 146 height 75
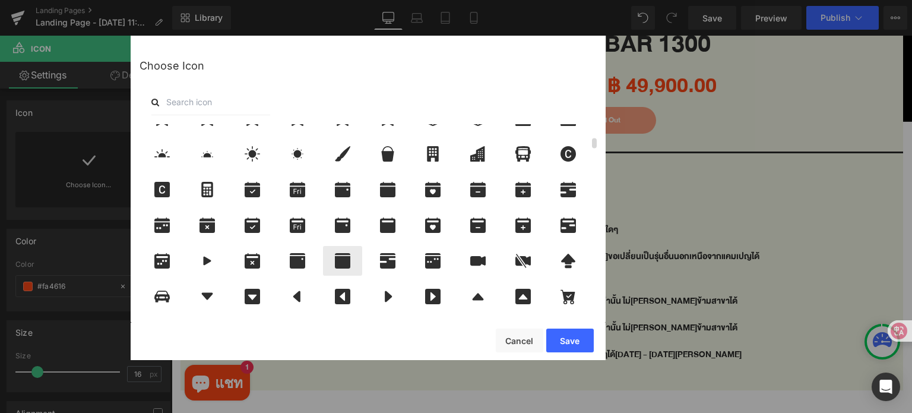
scroll to position [416, 0]
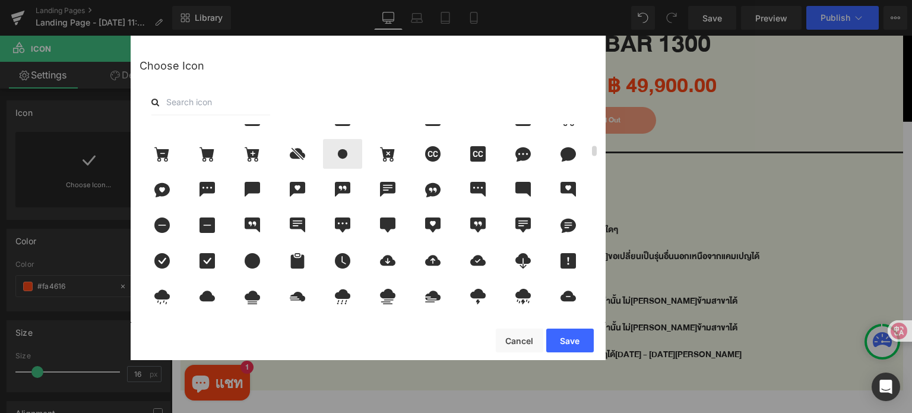
click at [347, 157] on icon at bounding box center [342, 153] width 25 height 15
click at [574, 335] on button "Save" at bounding box center [569, 340] width 47 height 24
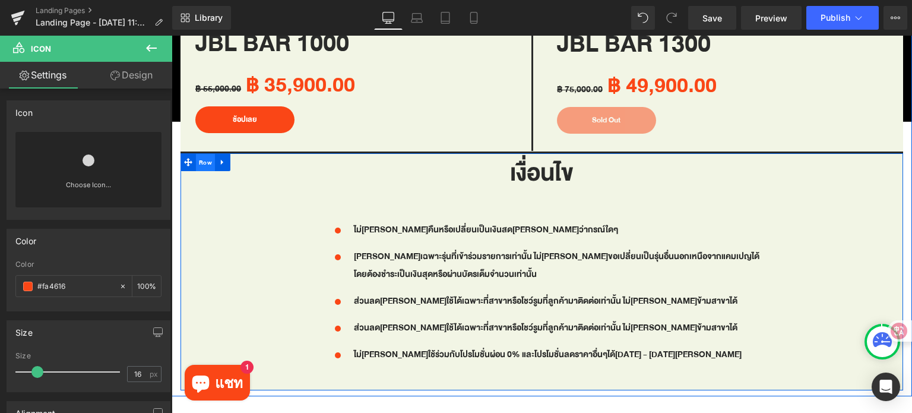
click at [198, 159] on span "Row" at bounding box center [205, 163] width 19 height 18
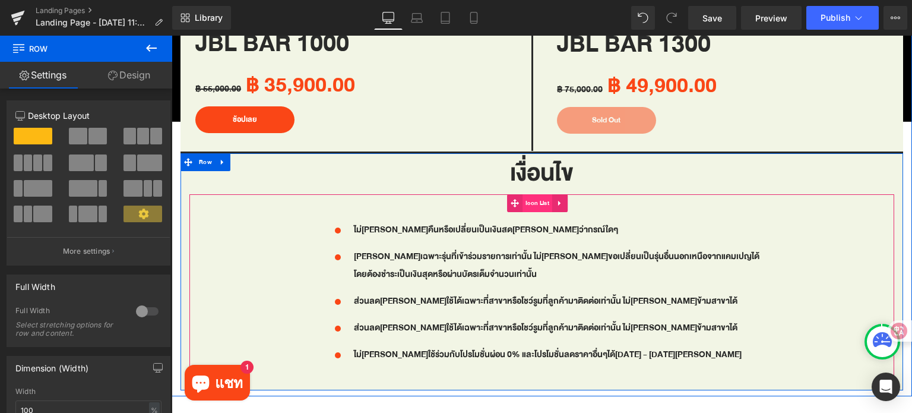
click at [533, 198] on span "Icon List" at bounding box center [537, 203] width 30 height 18
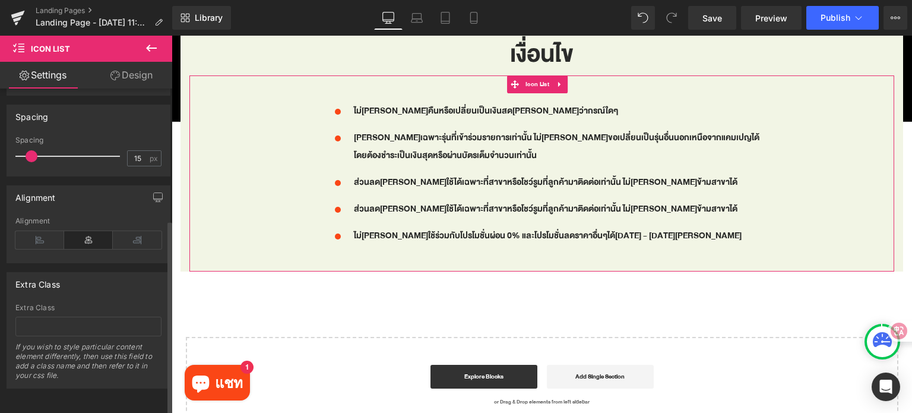
scroll to position [218, 0]
click at [32, 231] on icon at bounding box center [39, 240] width 49 height 18
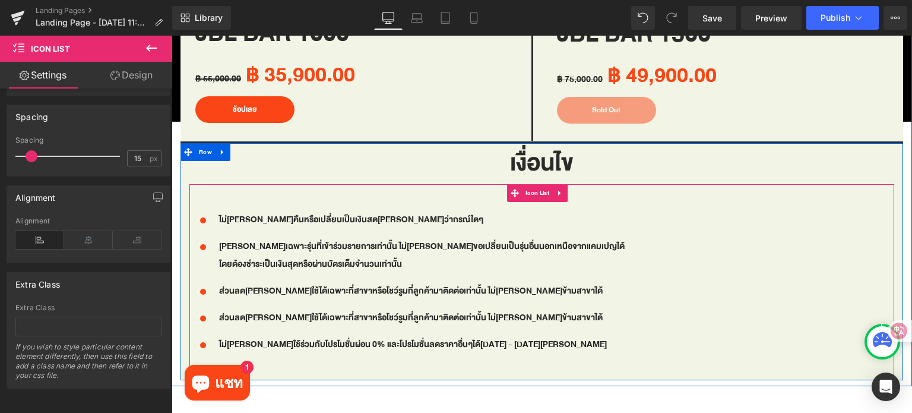
scroll to position [1533, 0]
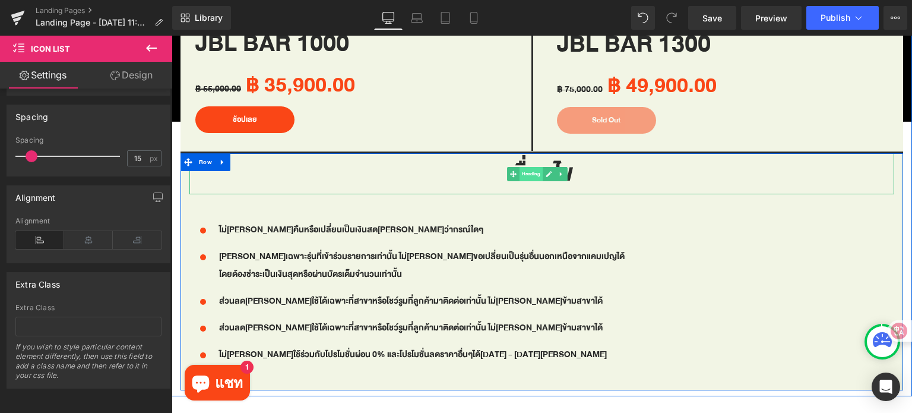
click at [522, 167] on span "Heading" at bounding box center [530, 174] width 23 height 14
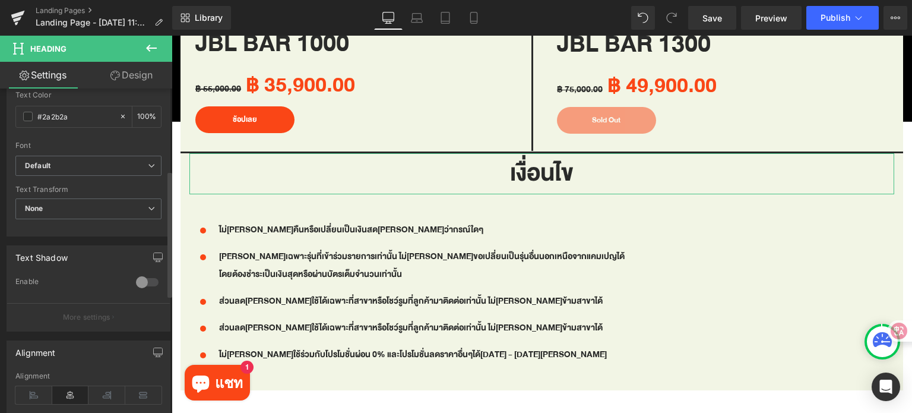
scroll to position [356, 0]
click at [26, 385] on icon at bounding box center [33, 393] width 37 height 18
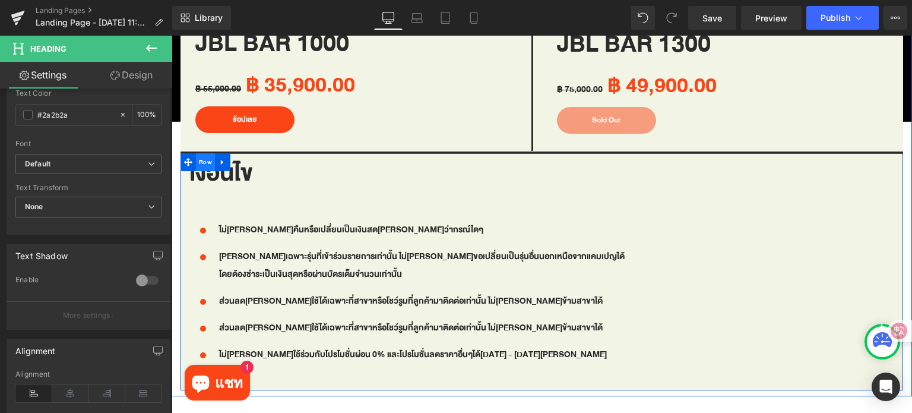
click at [204, 153] on span "Row" at bounding box center [205, 162] width 19 height 18
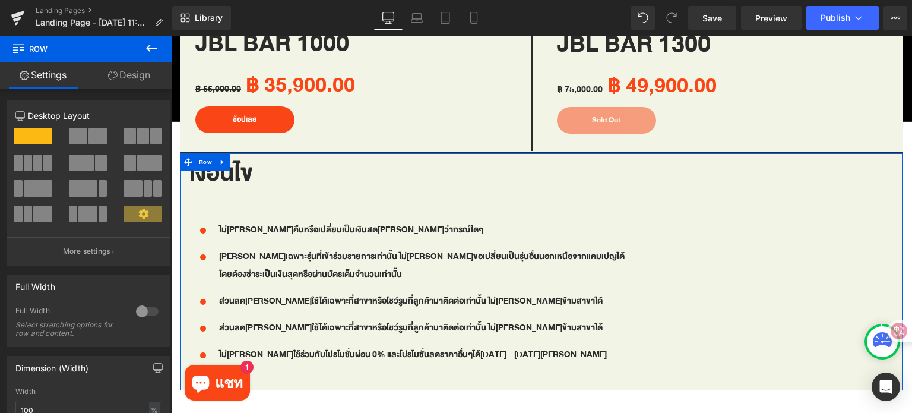
click at [134, 74] on link "Design" at bounding box center [129, 75] width 86 height 27
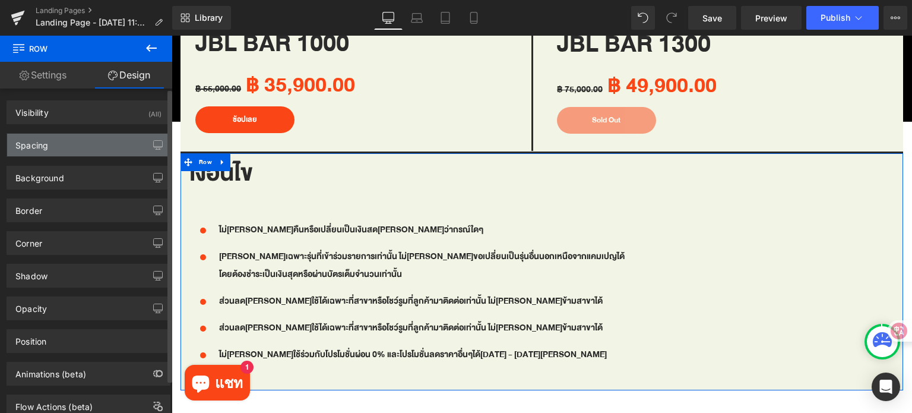
click at [78, 142] on div "Spacing" at bounding box center [88, 145] width 163 height 23
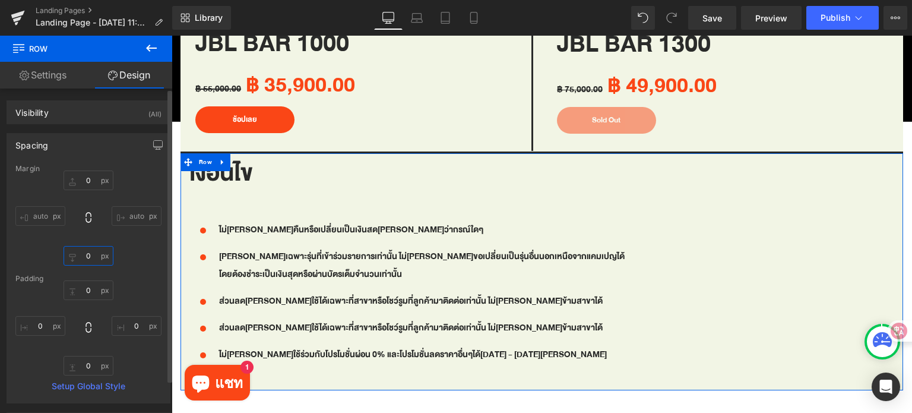
click at [95, 251] on input "0" at bounding box center [89, 256] width 50 height 20
click at [93, 283] on input "0" at bounding box center [89, 290] width 50 height 20
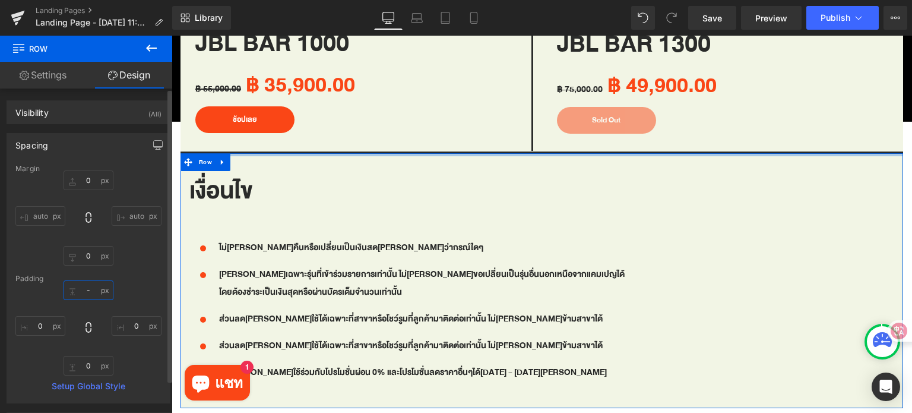
type input "-จ"
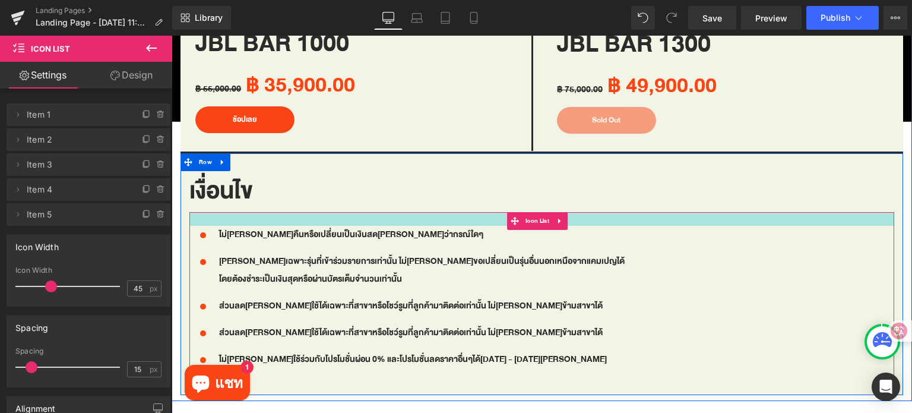
drag, startPoint x: 256, startPoint y: 221, endPoint x: 258, endPoint y: 208, distance: 13.2
click at [258, 212] on div at bounding box center [541, 219] width 705 height 14
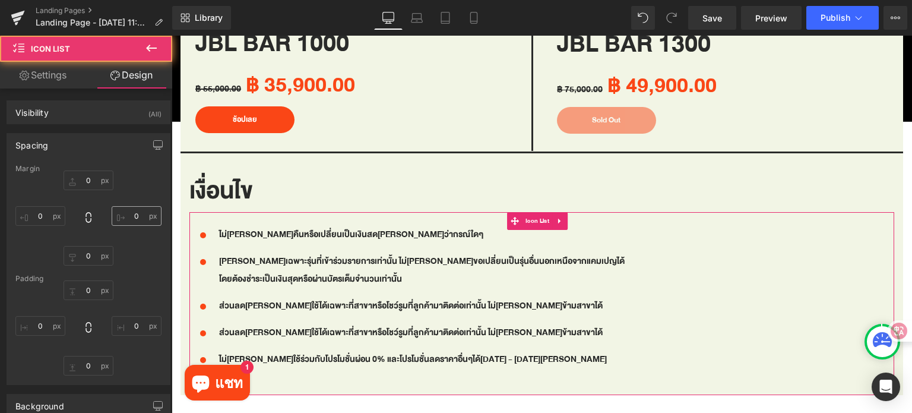
type input "0"
type input "23"
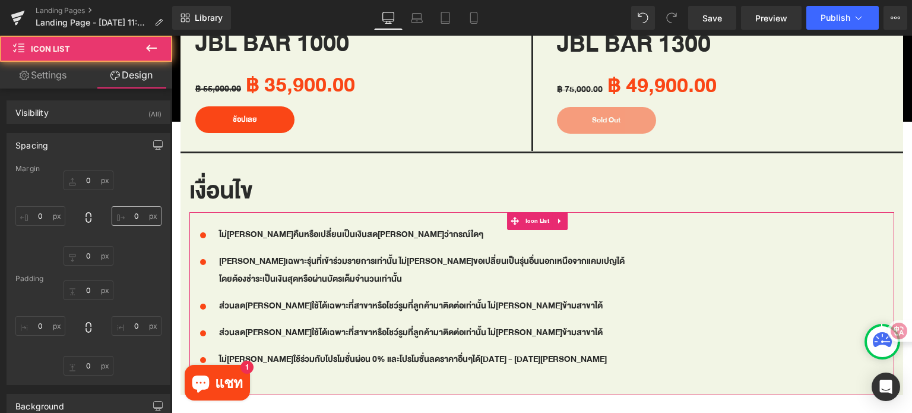
type input "0"
type input "30"
type input "0"
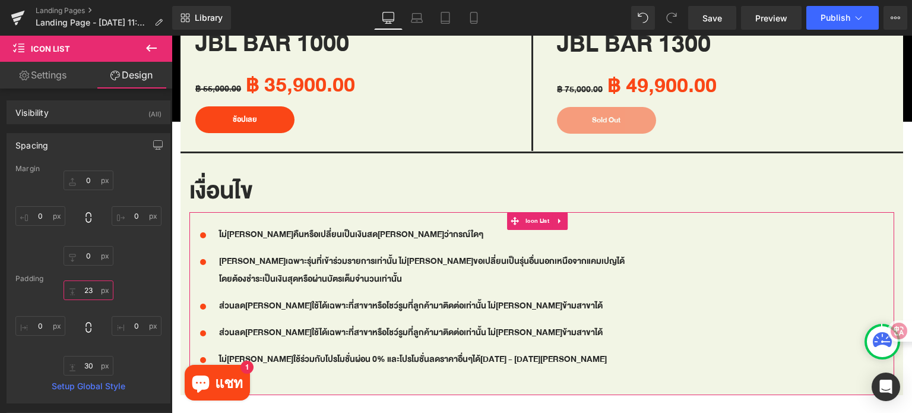
click at [92, 285] on input "23" at bounding box center [89, 290] width 50 height 20
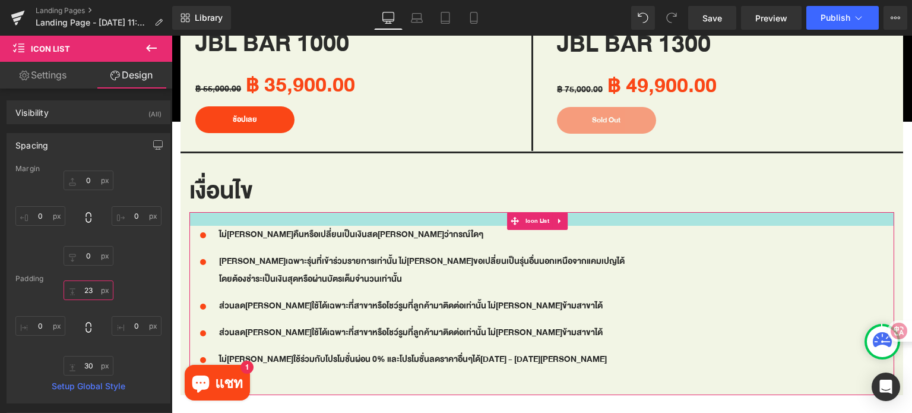
type input "ๅ"
type input "ถ"
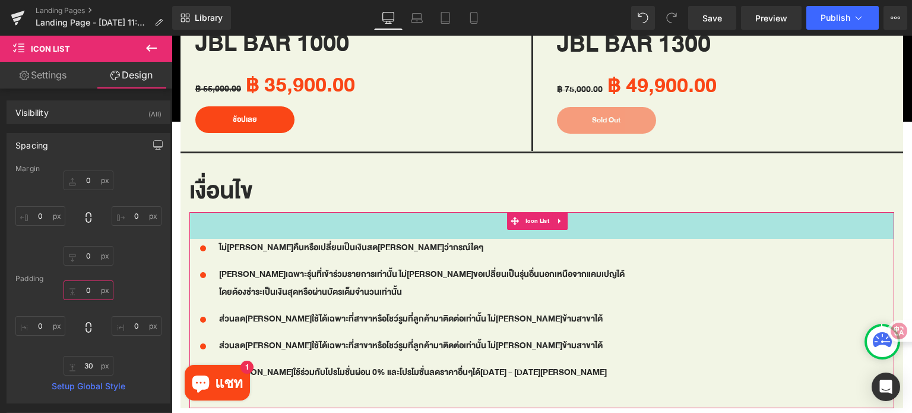
click at [96, 287] on input "text" at bounding box center [89, 290] width 50 height 20
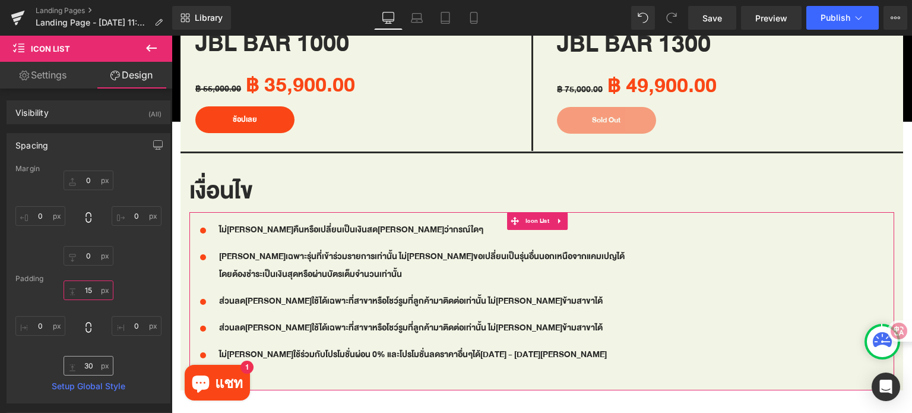
type input "15"
click at [90, 362] on input "30" at bounding box center [89, 366] width 50 height 20
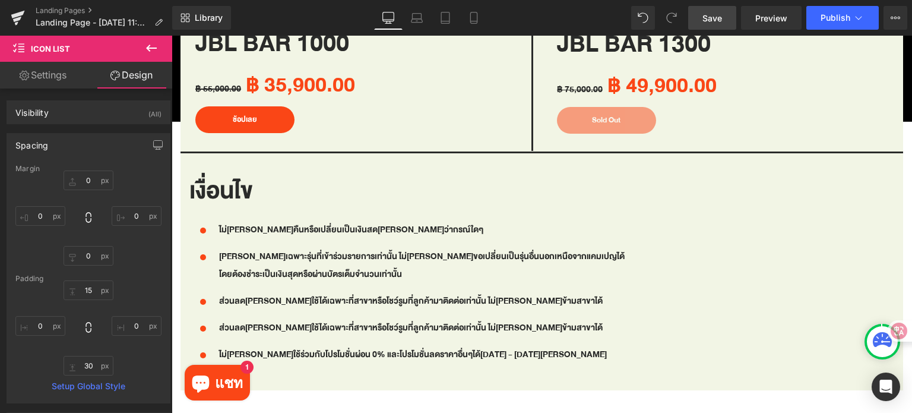
click at [715, 21] on span "Save" at bounding box center [712, 18] width 20 height 12
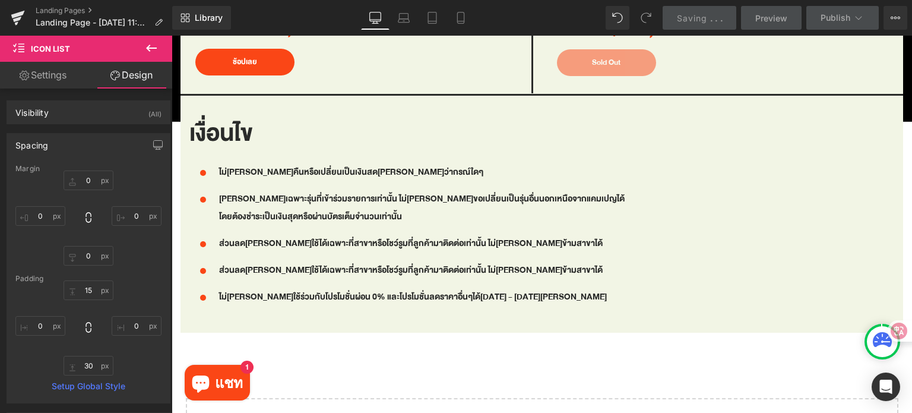
scroll to position [1593, 0]
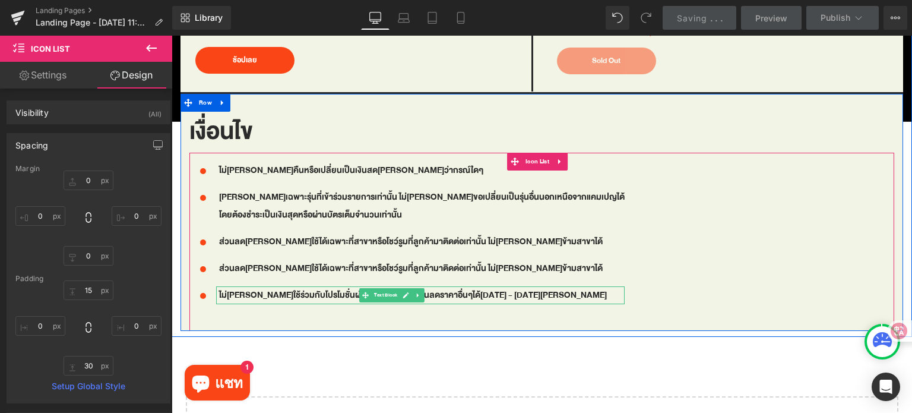
click at [480, 287] on span "[DATE] - [DATE][PERSON_NAME]" at bounding box center [543, 294] width 126 height 15
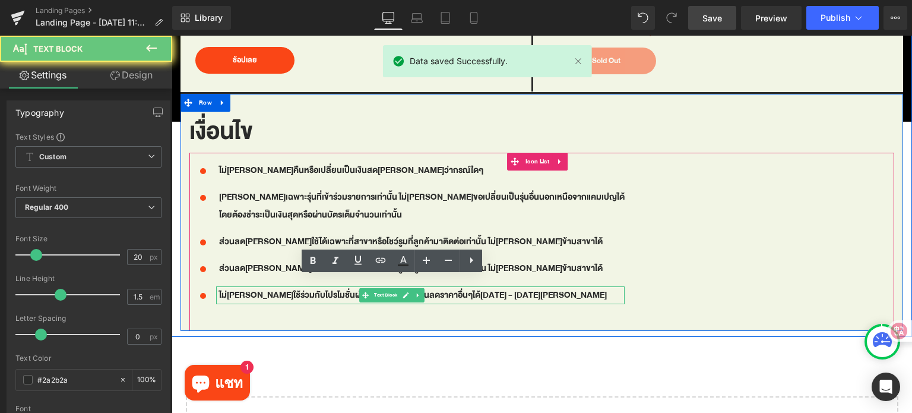
click at [480, 287] on span "[DATE] - [DATE][PERSON_NAME]" at bounding box center [543, 294] width 126 height 15
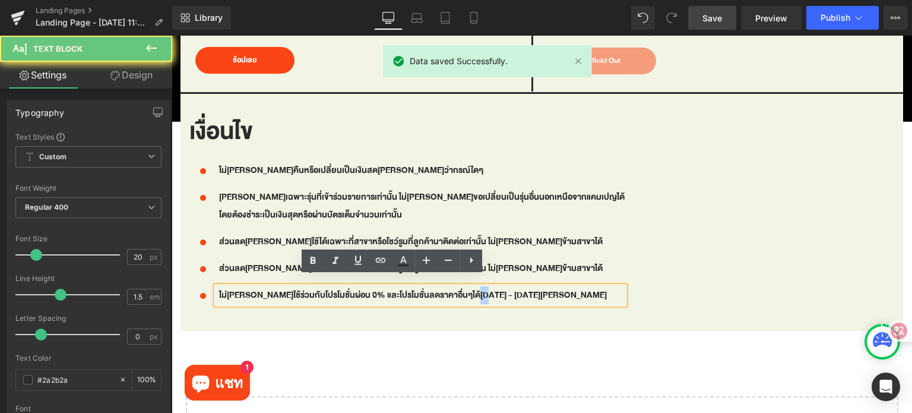
click at [480, 287] on span "[DATE] - [DATE][PERSON_NAME]" at bounding box center [543, 294] width 126 height 15
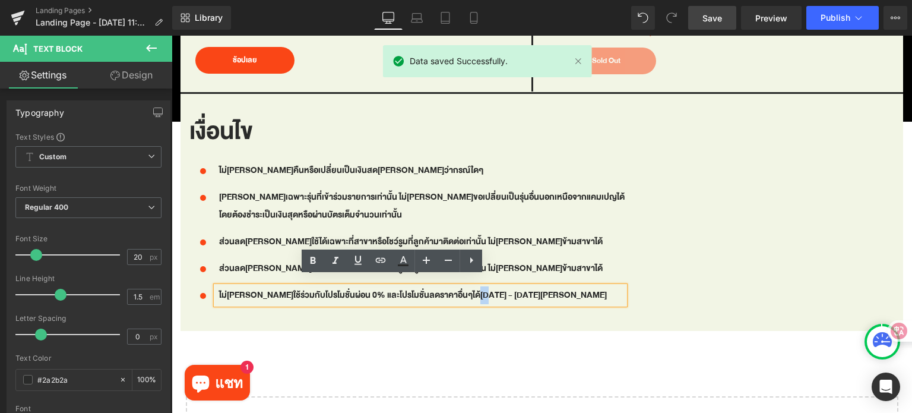
drag, startPoint x: 445, startPoint y: 287, endPoint x: 567, endPoint y: 289, distance: 121.7
click at [567, 289] on span "[DATE] - [DATE][PERSON_NAME]" at bounding box center [543, 294] width 126 height 15
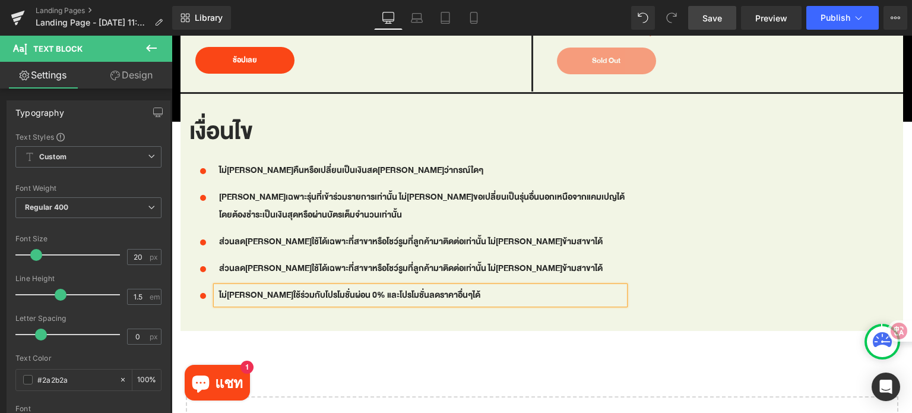
click at [587, 284] on div "Icon ไม่[PERSON_NAME]คืนหรือเปลี่ยนเป็นเงินสด[PERSON_NAME]ว่ากรณ์ใดๆ Text Block…" at bounding box center [541, 236] width 705 height 151
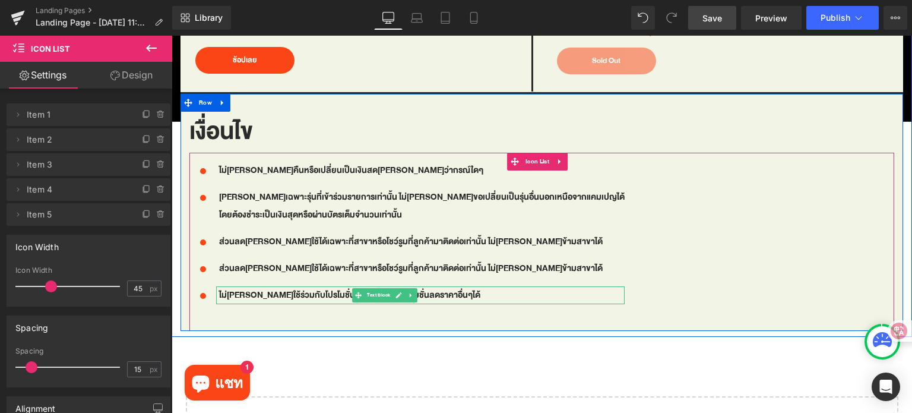
click at [436, 288] on p "ไม่[PERSON_NAME]ใช้ร่วมกับโปรโมชั่นผ่อน 0% และโปรโมชั่นลดราคาอื่นๆได้" at bounding box center [421, 295] width 405 height 18
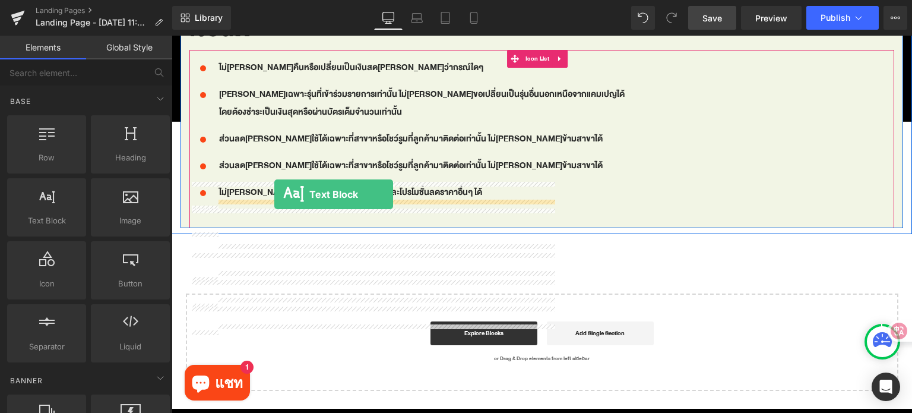
scroll to position [1712, 0]
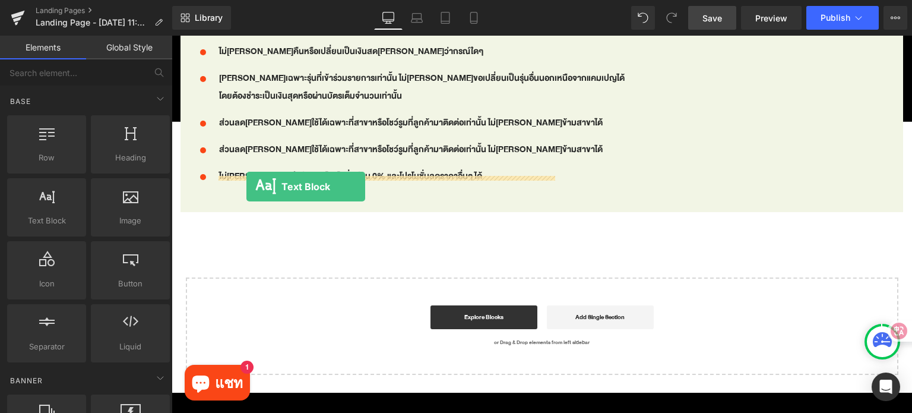
drag, startPoint x: 224, startPoint y: 245, endPoint x: 246, endPoint y: 186, distance: 62.4
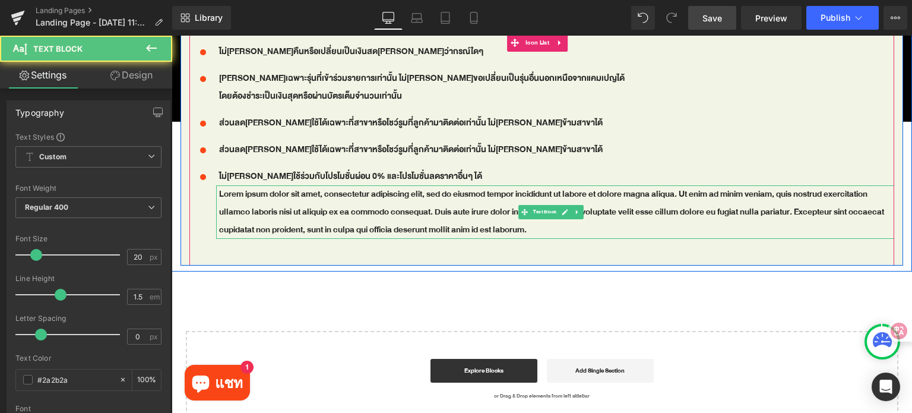
click at [264, 194] on p "Lorem ipsum dolor sit amet, consectetur adipiscing elit, sed do eiusmod tempor …" at bounding box center [556, 211] width 675 height 53
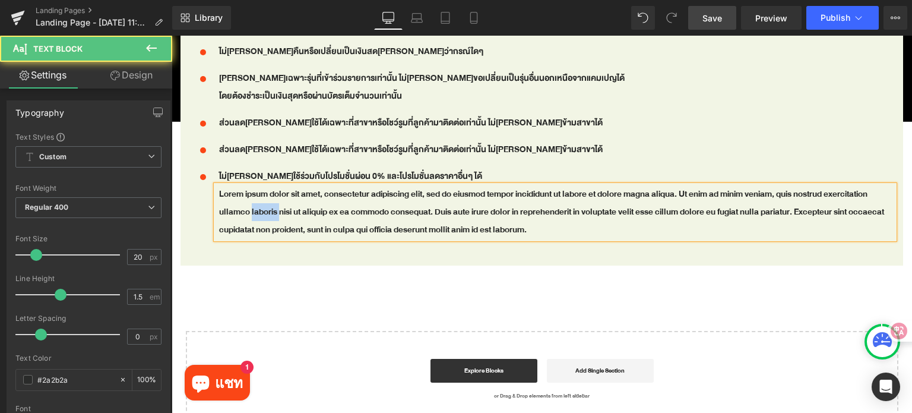
click at [264, 194] on p "Lorem ipsum dolor sit amet, consectetur adipiscing elit, sed do eiusmod tempor …" at bounding box center [556, 211] width 675 height 53
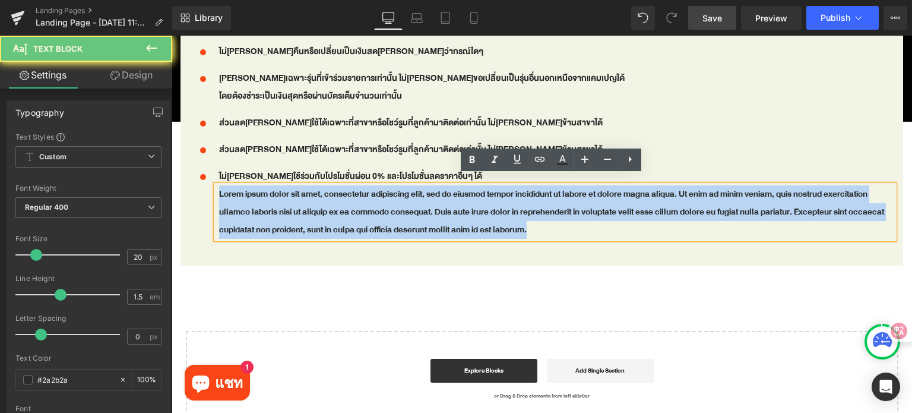
click at [264, 194] on p "Lorem ipsum dolor sit amet, consectetur adipiscing elit, sed do eiusmod tempor …" at bounding box center [556, 211] width 675 height 53
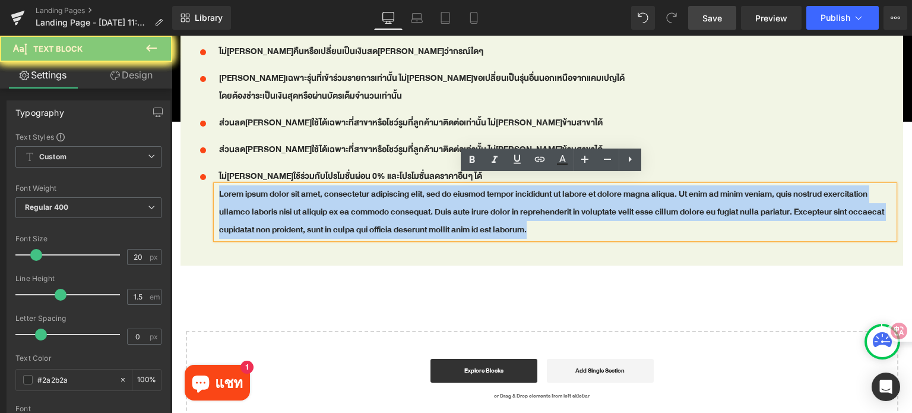
click at [264, 194] on p "Lorem ipsum dolor sit amet, consectetur adipiscing elit, sed do eiusmod tempor …" at bounding box center [556, 211] width 675 height 53
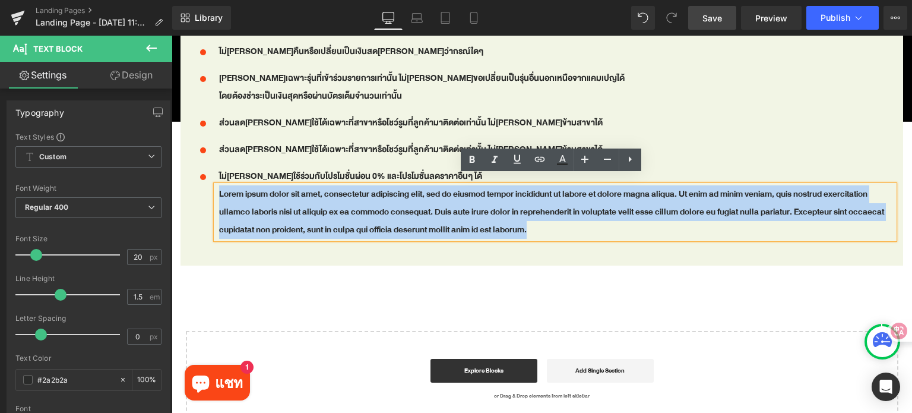
click at [667, 234] on ul "Icon ไม่[PERSON_NAME]คืนหรือเปลี่ยนเป็นเงินสด[PERSON_NAME]ว่ากรณ์ใดๆ Text Block…" at bounding box center [541, 145] width 705 height 205
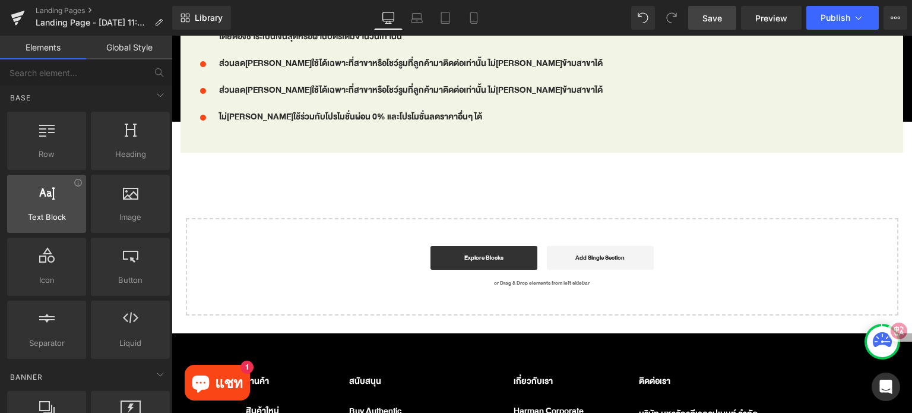
scroll to position [0, 0]
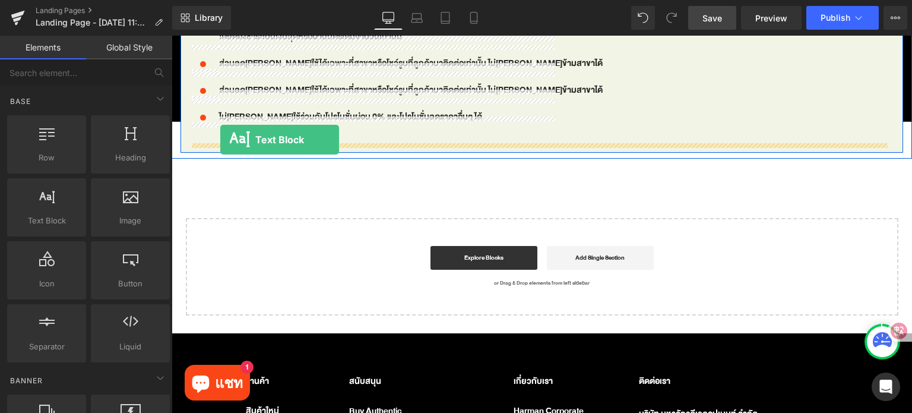
drag, startPoint x: 224, startPoint y: 242, endPoint x: 220, endPoint y: 140, distance: 102.2
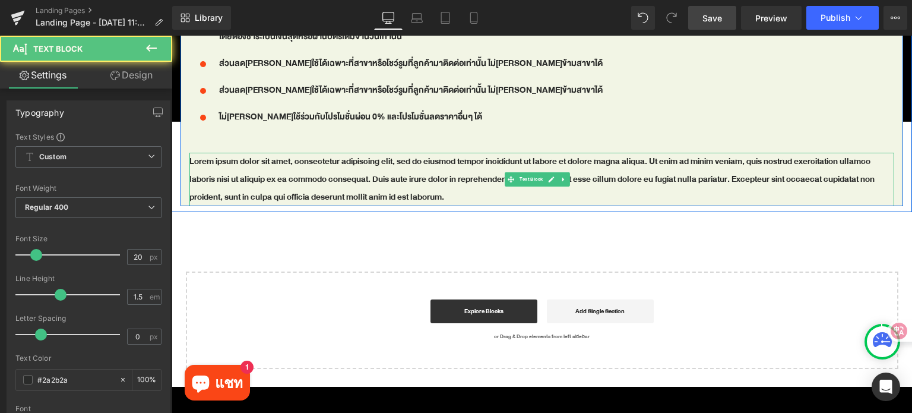
click at [224, 165] on p "Lorem ipsum dolor sit amet, consectetur adipiscing elit, sed do eiusmod tempor …" at bounding box center [541, 179] width 705 height 53
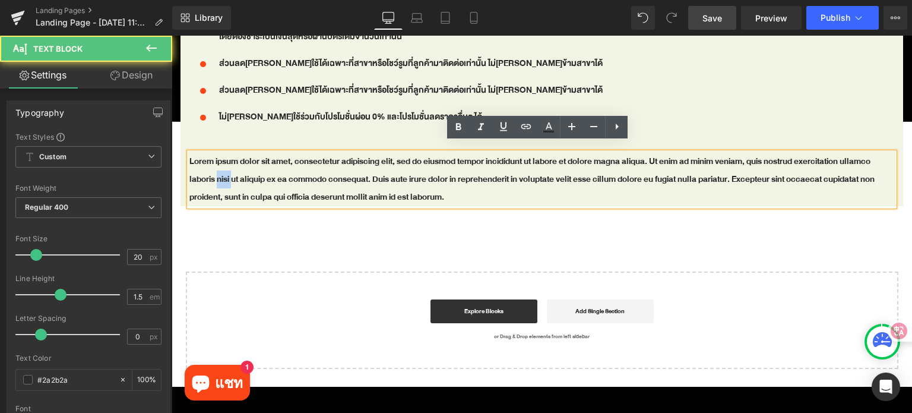
click at [224, 165] on p "Lorem ipsum dolor sit amet, consectetur adipiscing elit, sed do eiusmod tempor …" at bounding box center [541, 179] width 705 height 53
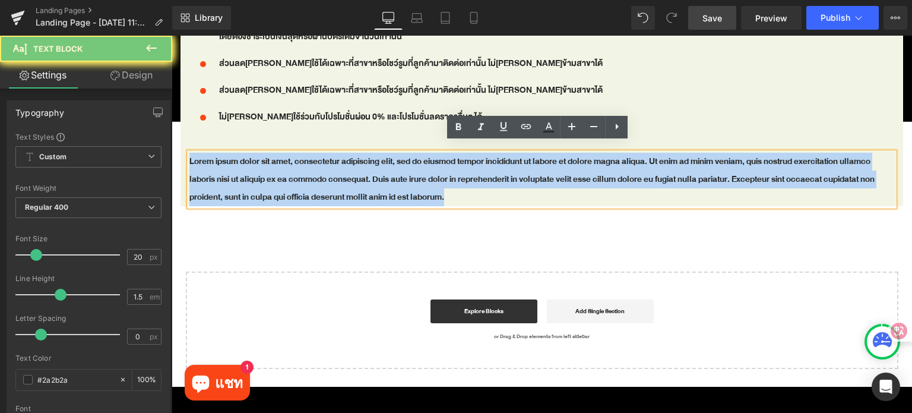
click at [224, 165] on p "Lorem ipsum dolor sit amet, consectetur adipiscing elit, sed do eiusmod tempor …" at bounding box center [541, 179] width 705 height 53
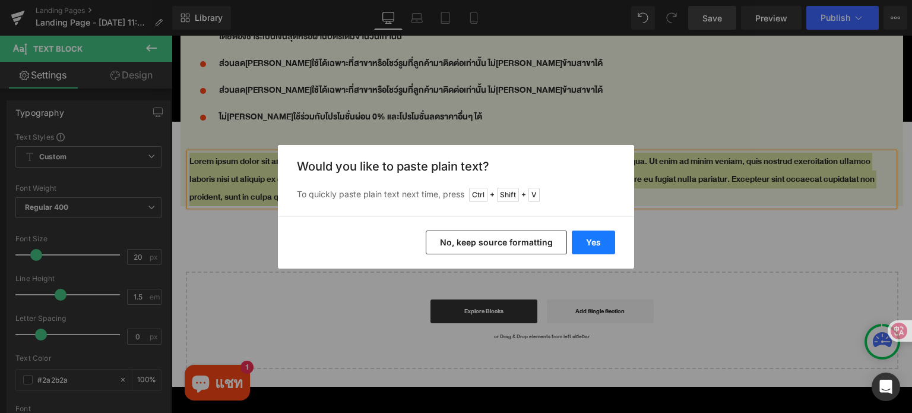
click at [598, 246] on button "Yes" at bounding box center [593, 242] width 43 height 24
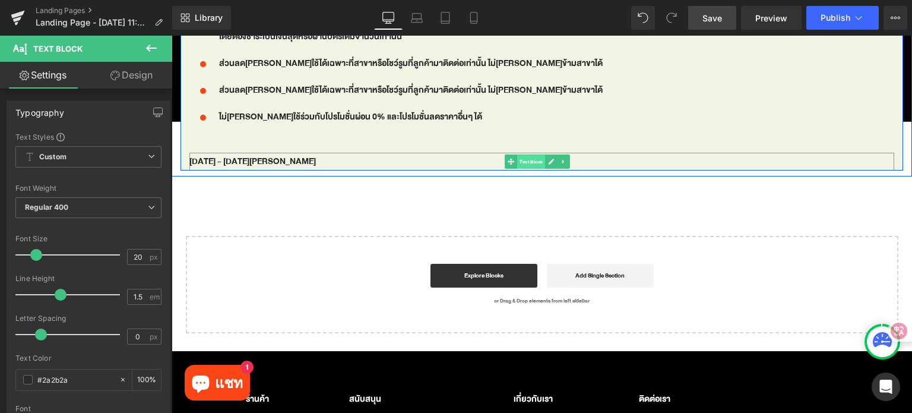
click at [530, 155] on span "Text Block" at bounding box center [531, 162] width 28 height 14
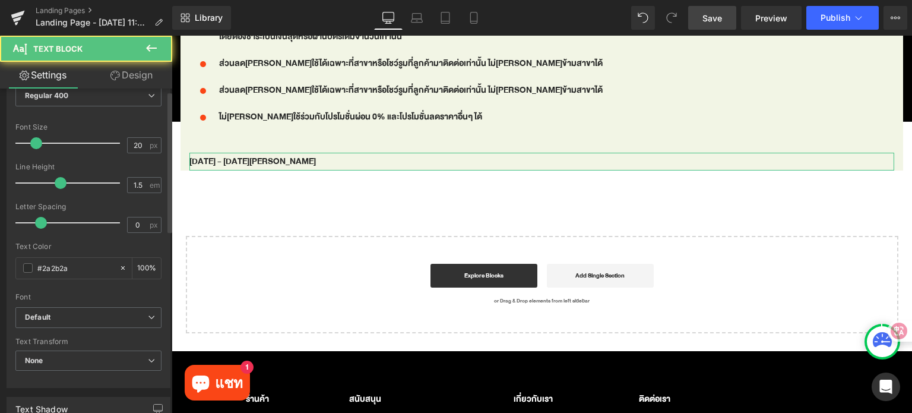
scroll to position [119, 0]
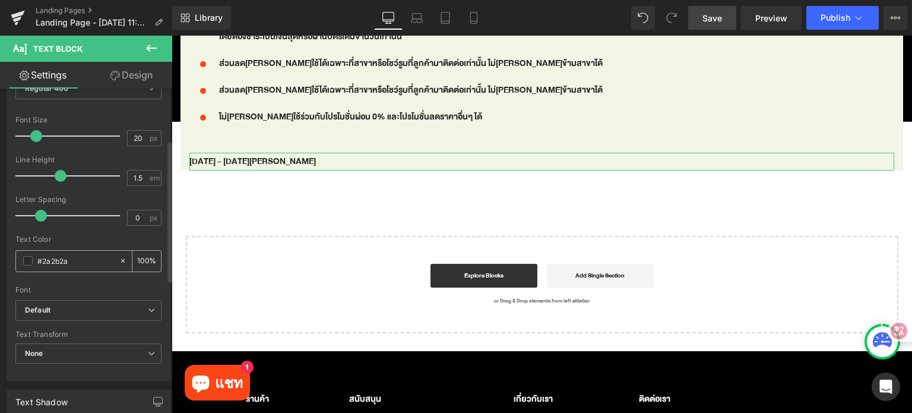
click at [71, 261] on input "#2a2b2a" at bounding box center [75, 260] width 76 height 13
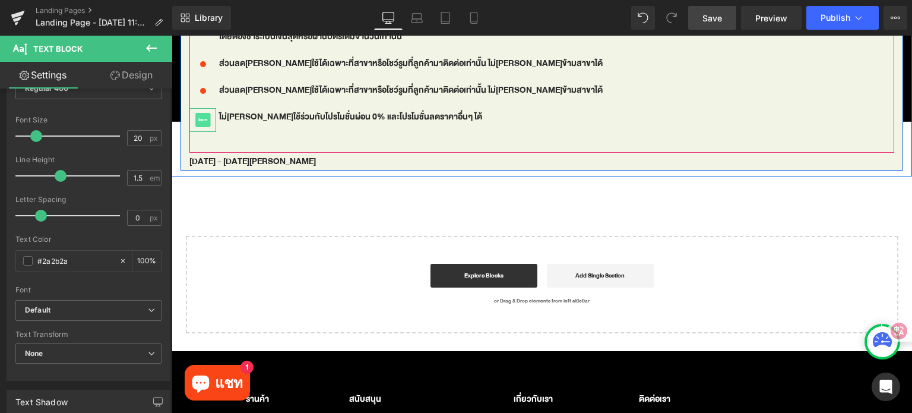
click at [202, 115] on span "Icon" at bounding box center [202, 120] width 15 height 14
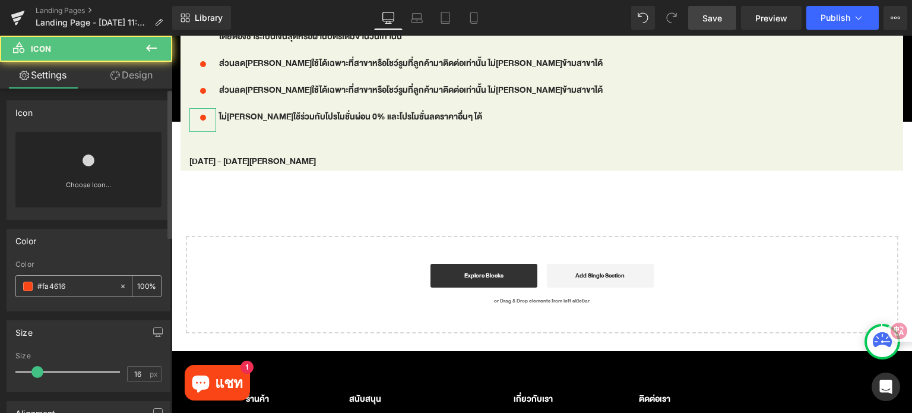
click at [78, 282] on input "#fa4616" at bounding box center [75, 286] width 76 height 13
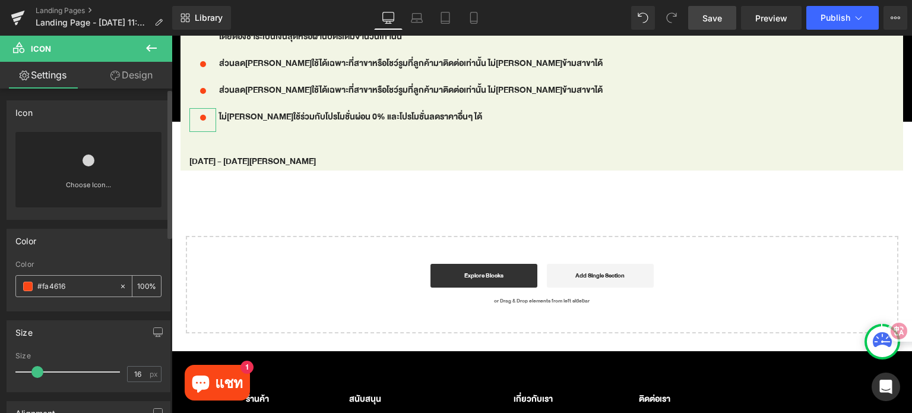
click at [78, 282] on input "#fa4616" at bounding box center [75, 286] width 76 height 13
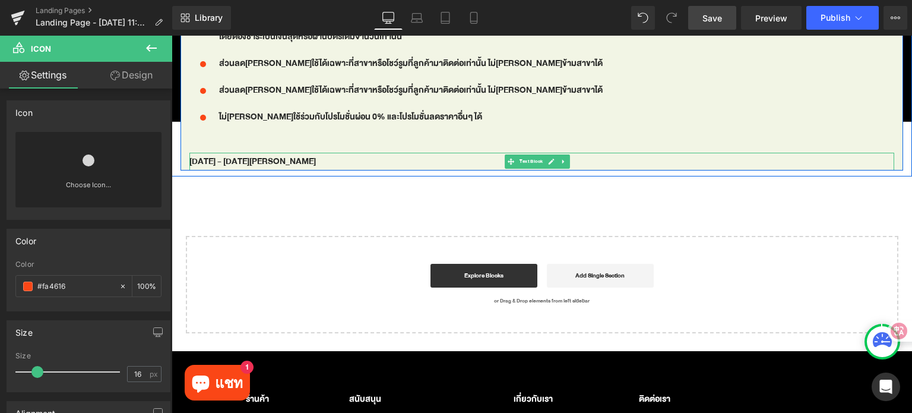
click at [525, 154] on span "Text Block" at bounding box center [531, 161] width 28 height 14
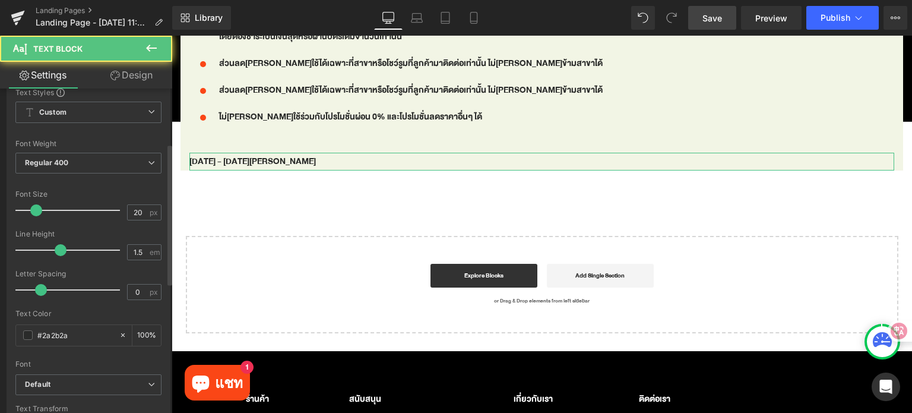
scroll to position [178, 0]
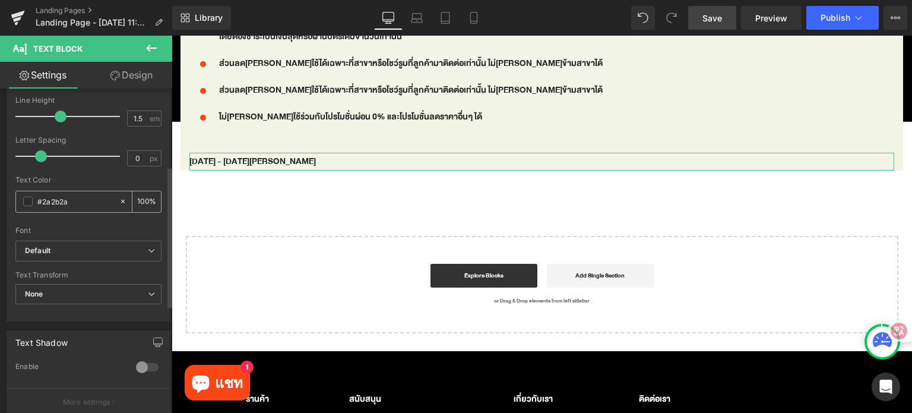
click at [79, 201] on input "#2a2b2a" at bounding box center [75, 201] width 76 height 13
paste input "fa4616"
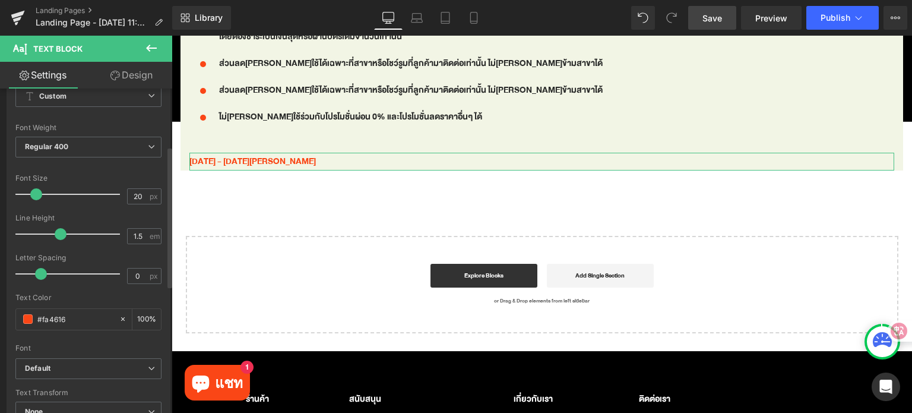
scroll to position [59, 0]
type input "#fa4616"
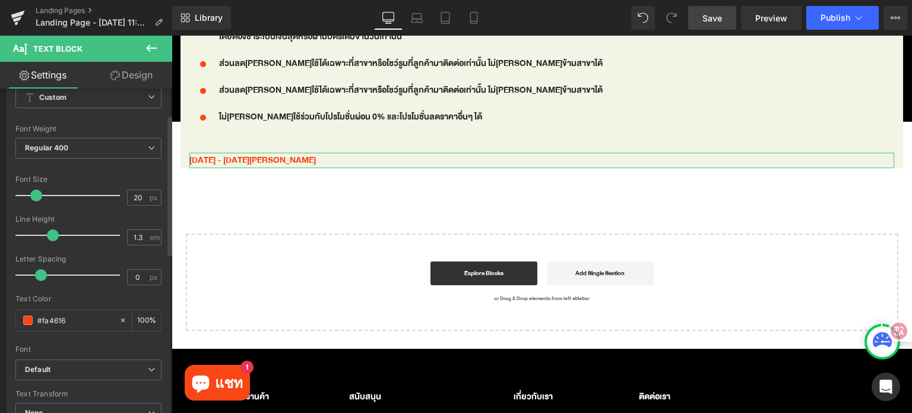
type input "1.2"
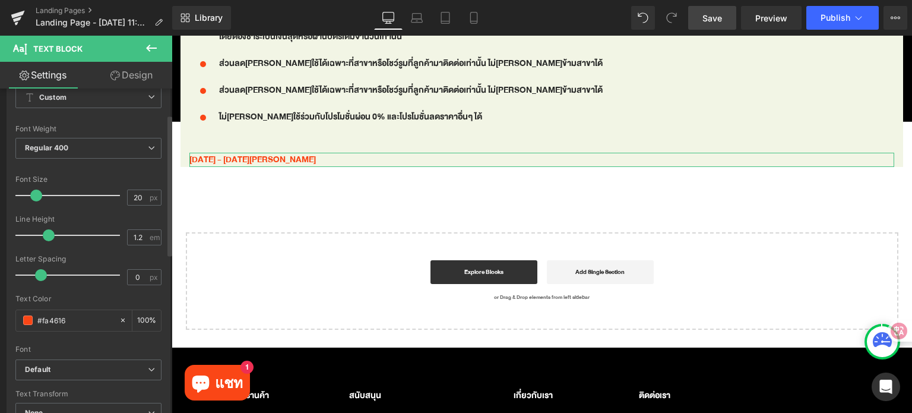
drag, startPoint x: 56, startPoint y: 234, endPoint x: 46, endPoint y: 234, distance: 10.1
click at [46, 234] on span at bounding box center [49, 235] width 12 height 12
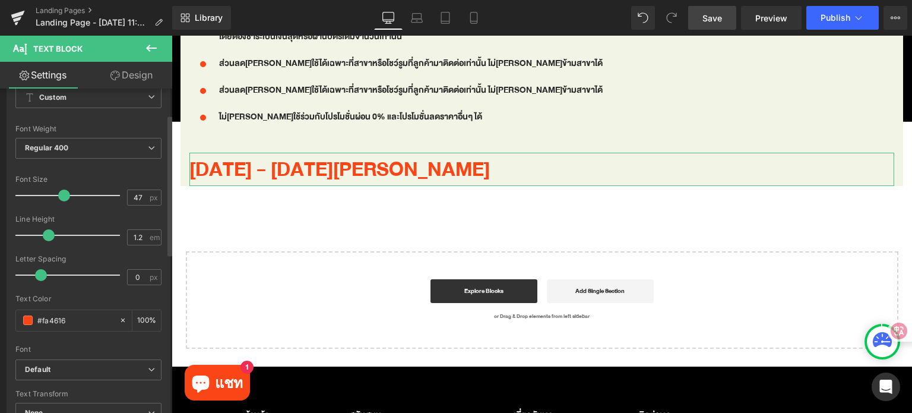
type input "48"
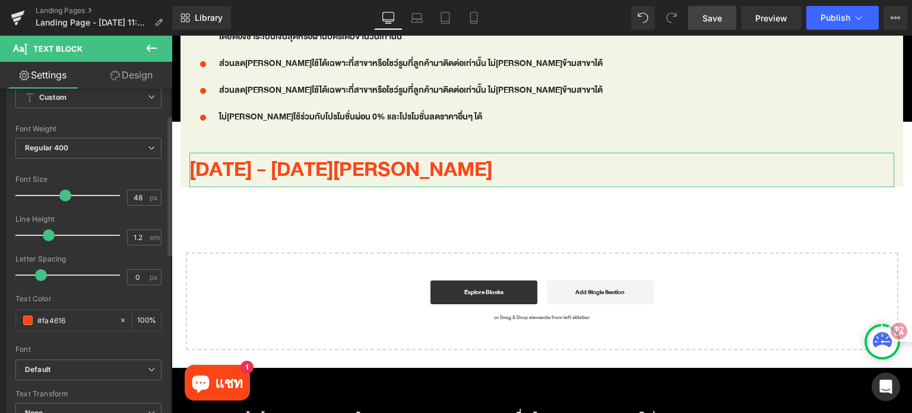
drag, startPoint x: 36, startPoint y: 194, endPoint x: 64, endPoint y: 194, distance: 28.5
click at [64, 194] on span at bounding box center [65, 195] width 12 height 12
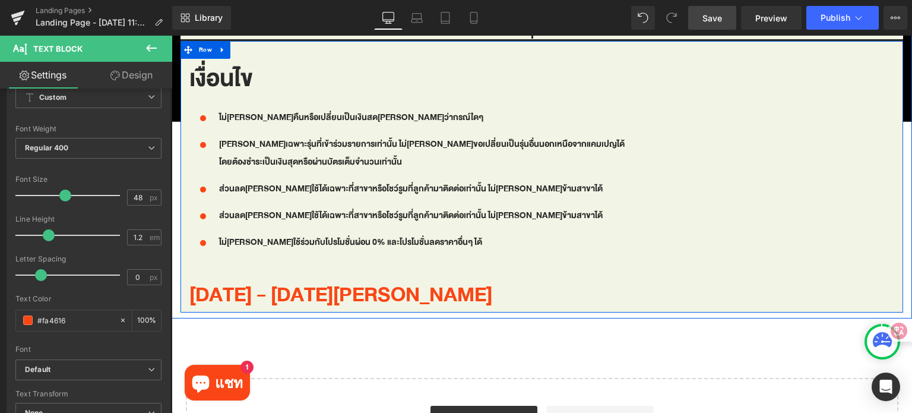
scroll to position [1652, 0]
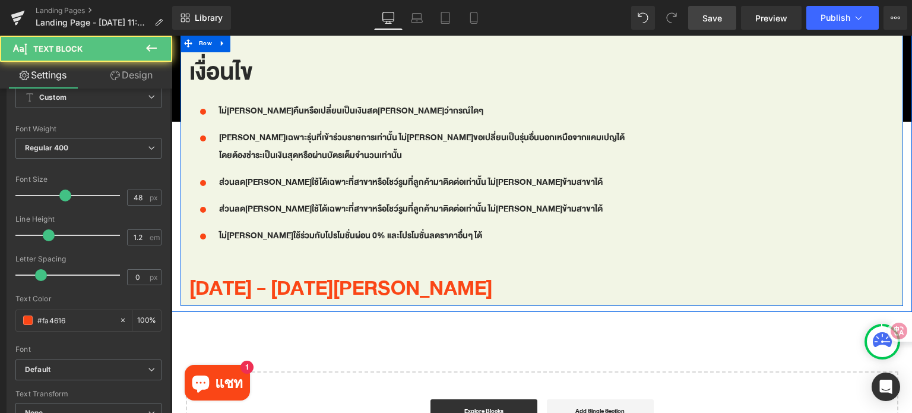
click at [337, 278] on p "[DATE] - [DATE][PERSON_NAME]" at bounding box center [541, 288] width 705 height 34
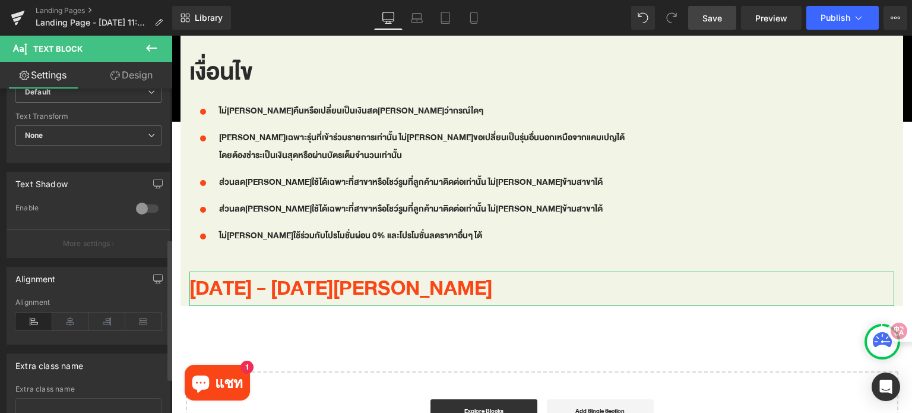
scroll to position [424, 0]
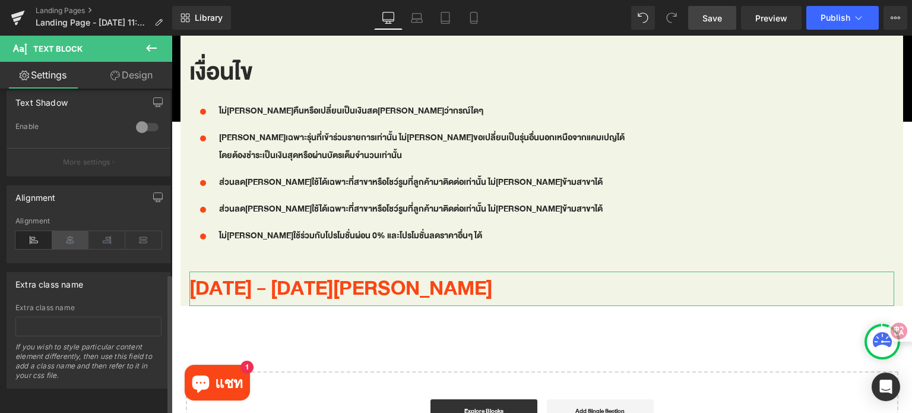
click at [75, 232] on icon at bounding box center [70, 240] width 37 height 18
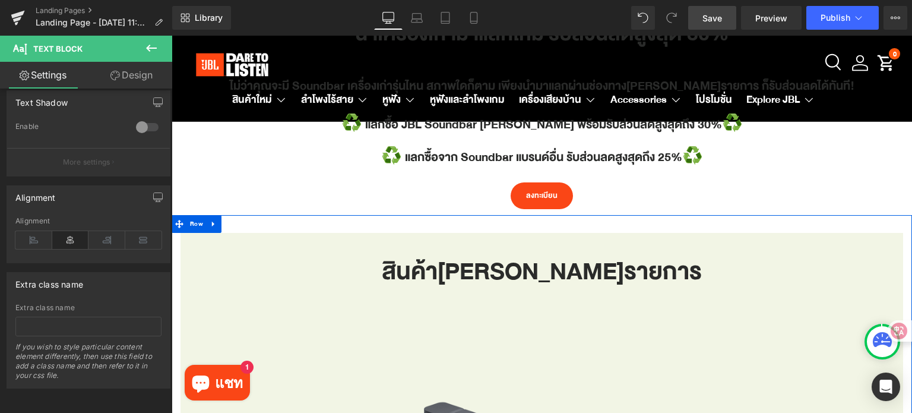
scroll to position [405, 0]
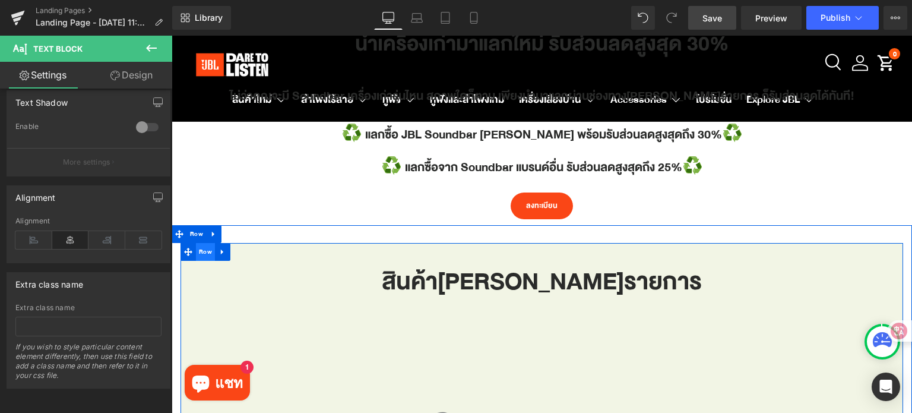
click at [197, 252] on span "Row" at bounding box center [205, 252] width 19 height 18
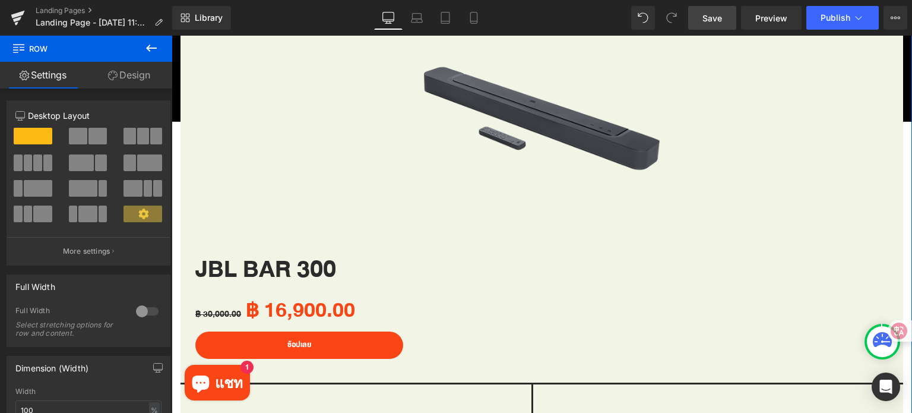
scroll to position [524, 0]
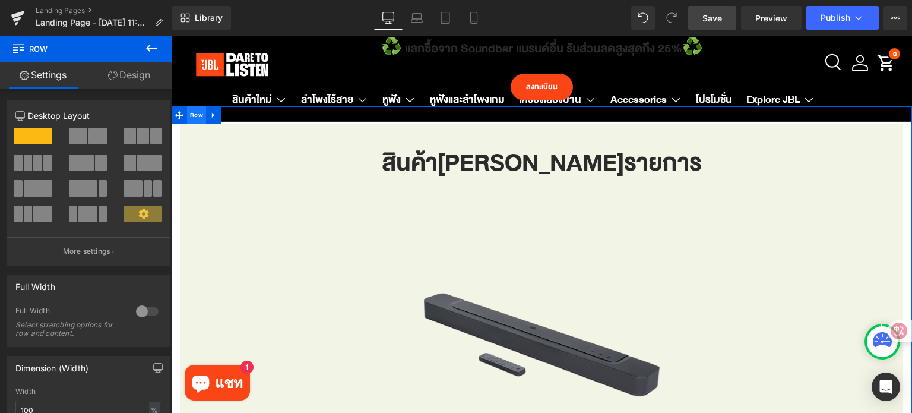
click at [198, 109] on span "Row" at bounding box center [196, 115] width 19 height 18
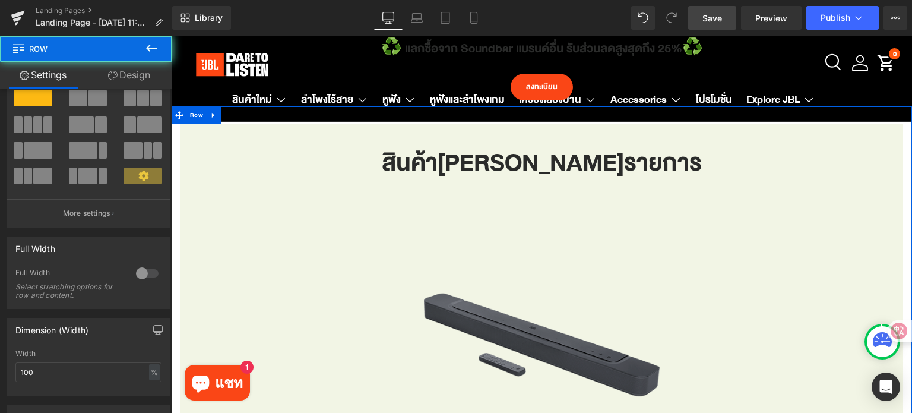
scroll to position [178, 0]
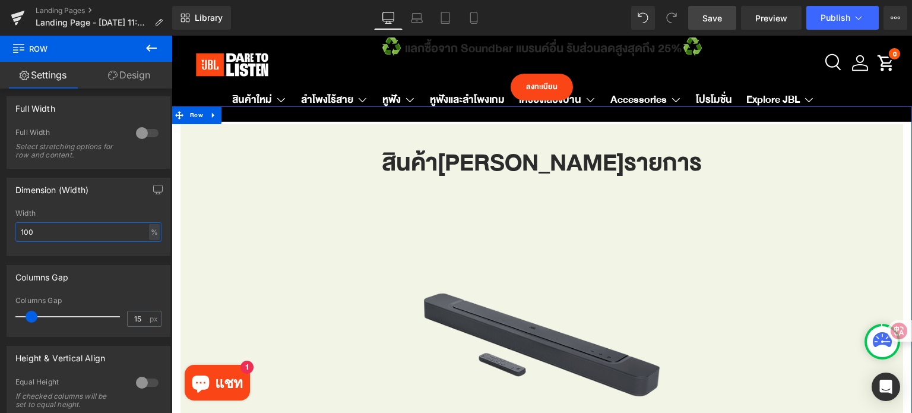
drag, startPoint x: 39, startPoint y: 230, endPoint x: 19, endPoint y: 232, distance: 20.3
click at [19, 232] on input "100" at bounding box center [88, 232] width 146 height 20
type input "80"
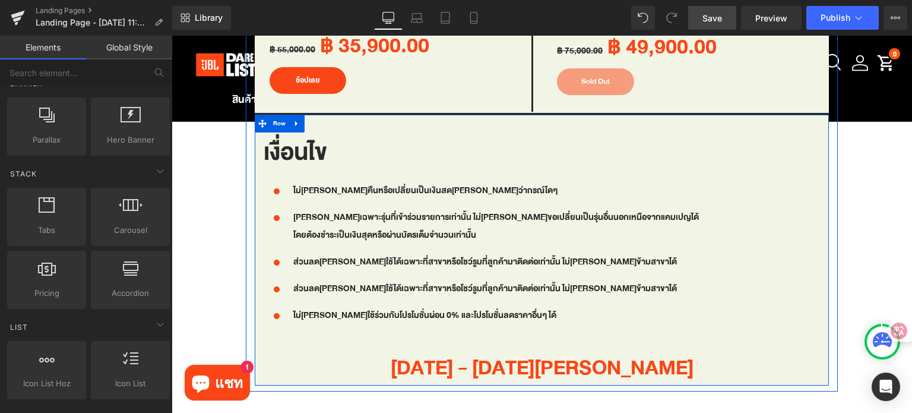
scroll to position [1474, 0]
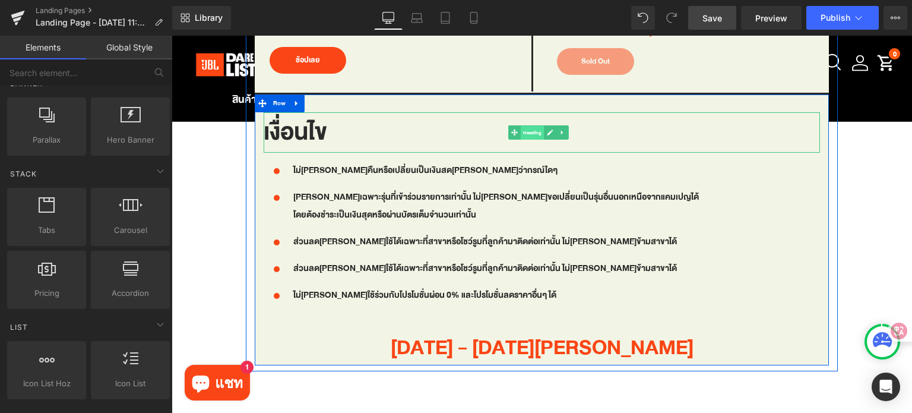
click at [528, 126] on span "Heading" at bounding box center [531, 133] width 23 height 14
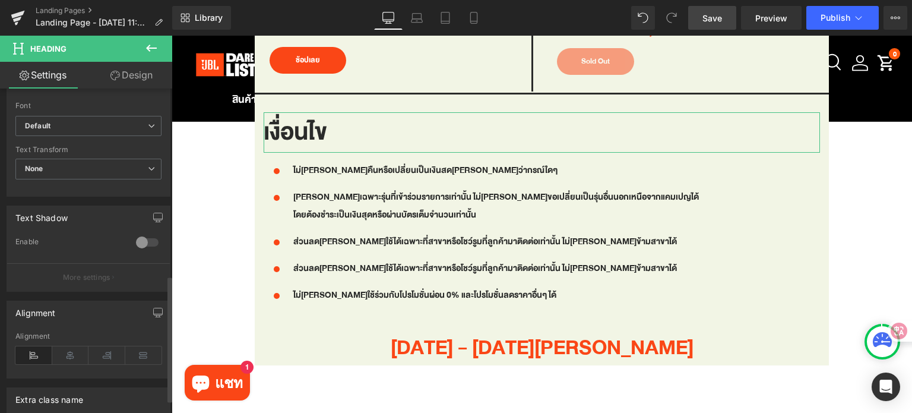
scroll to position [515, 0]
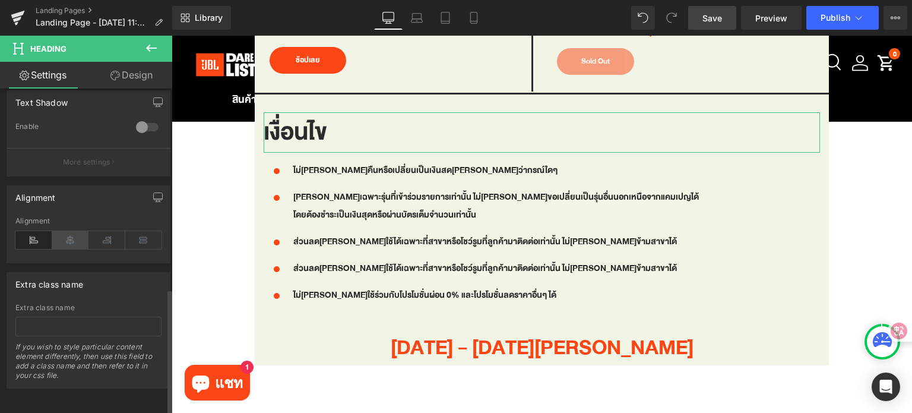
click at [74, 236] on icon at bounding box center [70, 240] width 37 height 18
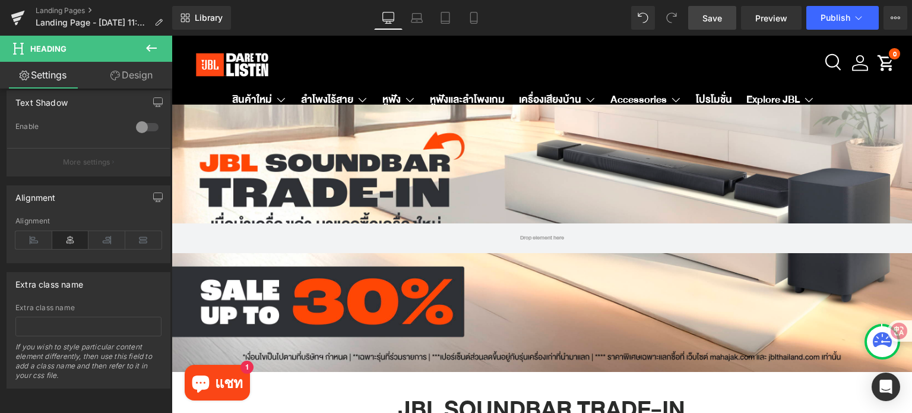
scroll to position [0, 0]
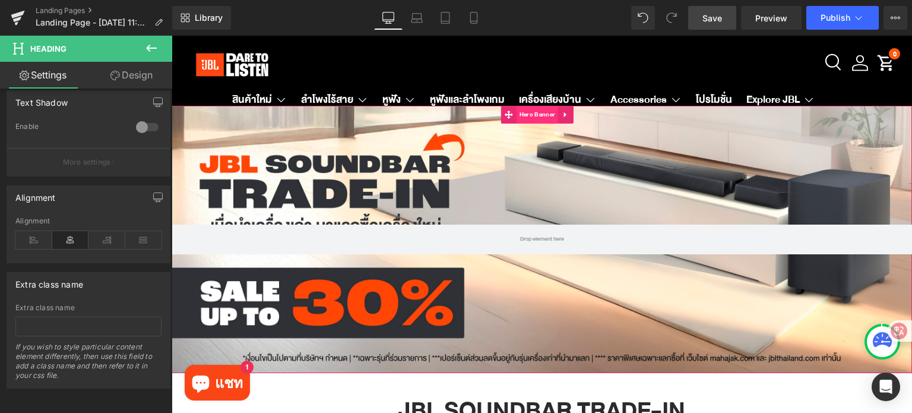
click at [544, 114] on span "Hero Banner" at bounding box center [537, 115] width 42 height 18
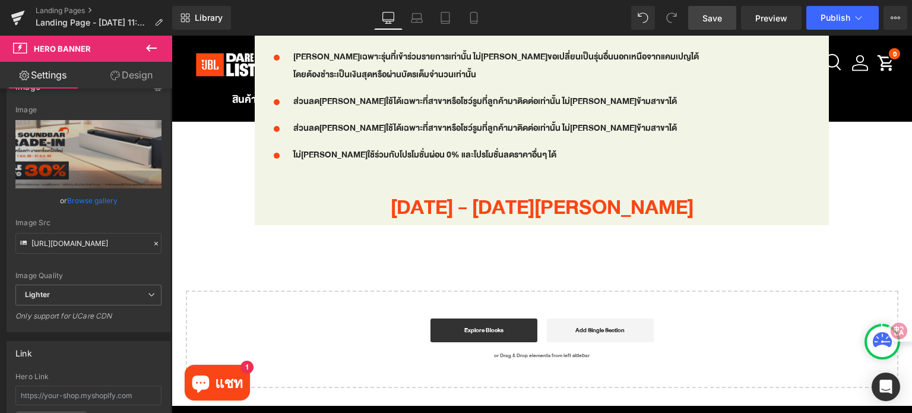
scroll to position [1603, 0]
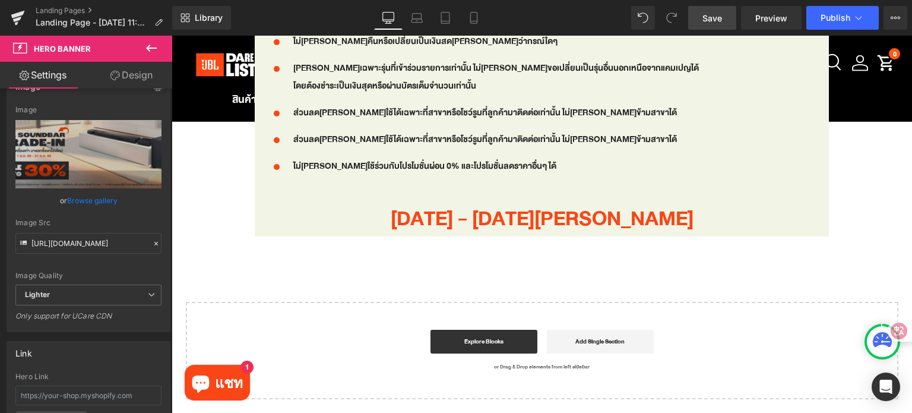
click at [150, 46] on icon at bounding box center [151, 48] width 14 height 14
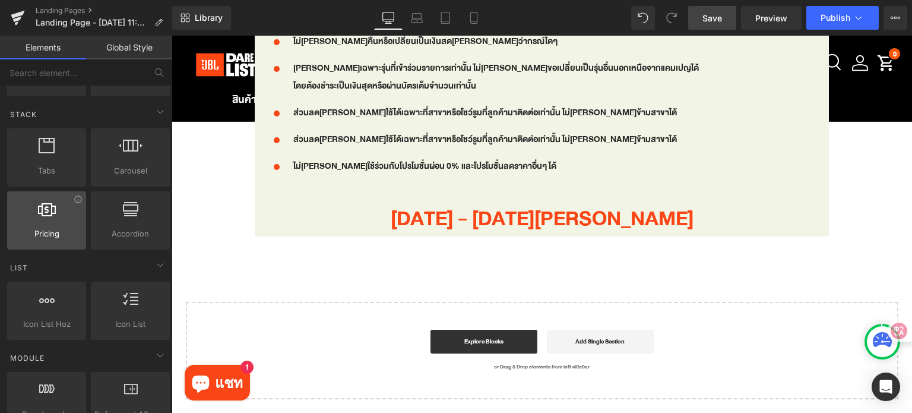
scroll to position [0, 0]
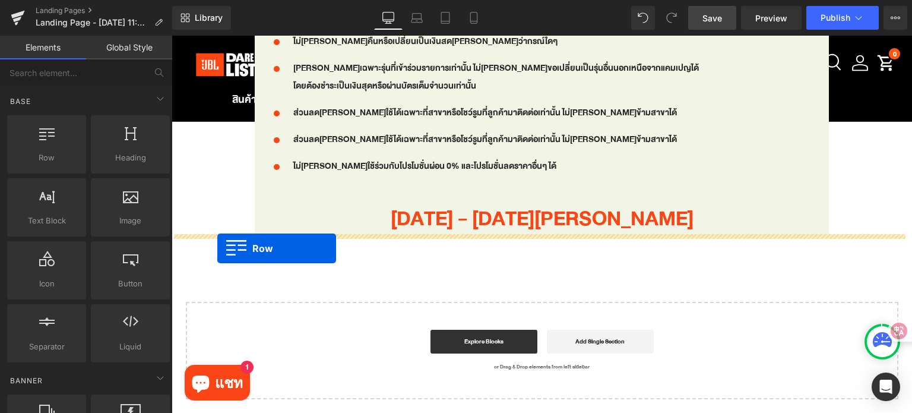
drag, startPoint x: 220, startPoint y: 194, endPoint x: 217, endPoint y: 248, distance: 54.1
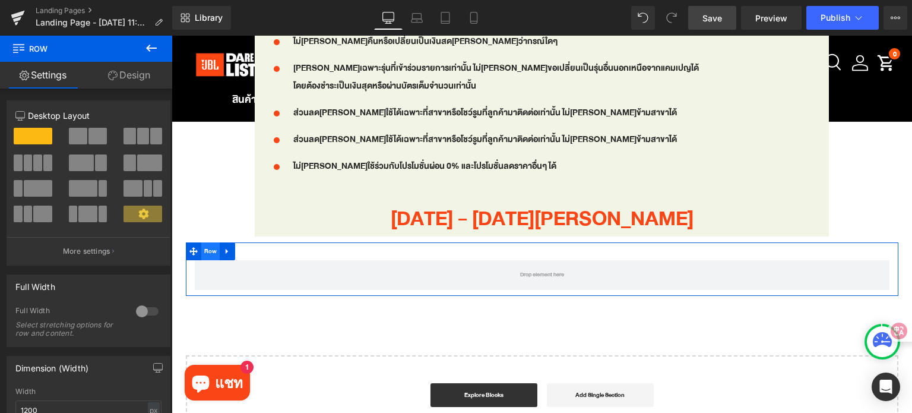
click at [207, 244] on span "Row" at bounding box center [210, 251] width 19 height 18
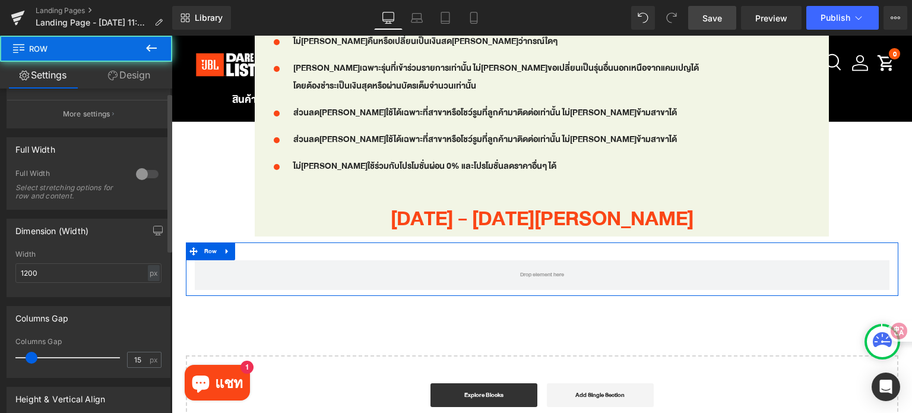
scroll to position [178, 0]
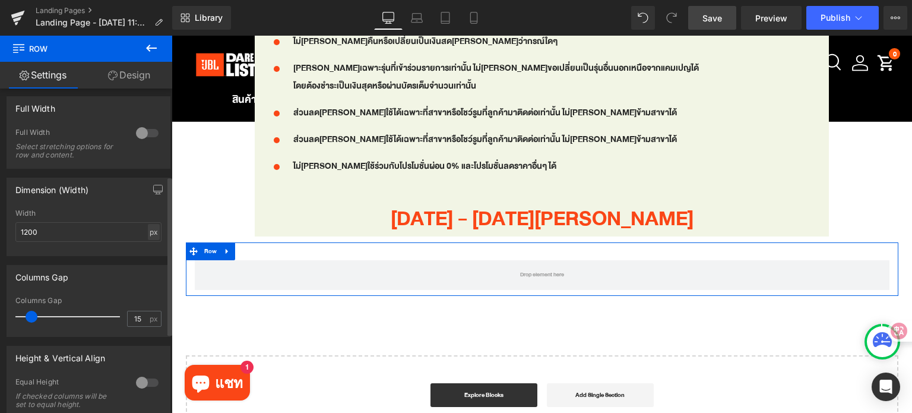
click at [148, 237] on div "px" at bounding box center [154, 232] width 12 height 16
click at [150, 251] on li "%" at bounding box center [153, 250] width 15 height 17
type input "100"
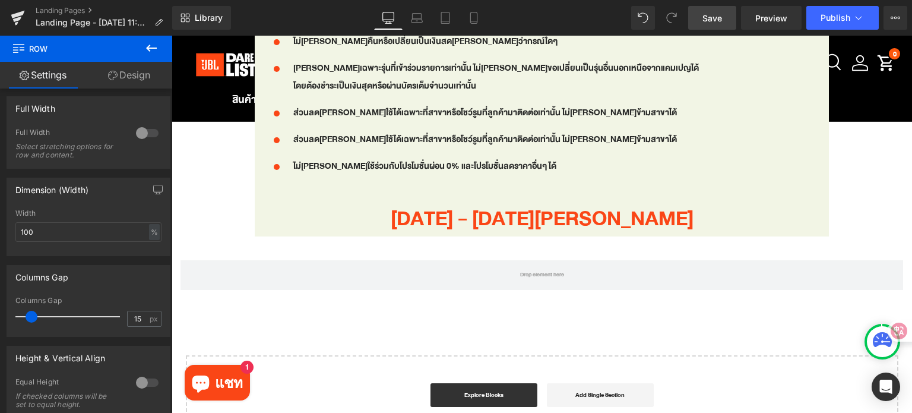
click at [152, 51] on icon at bounding box center [151, 48] width 14 height 14
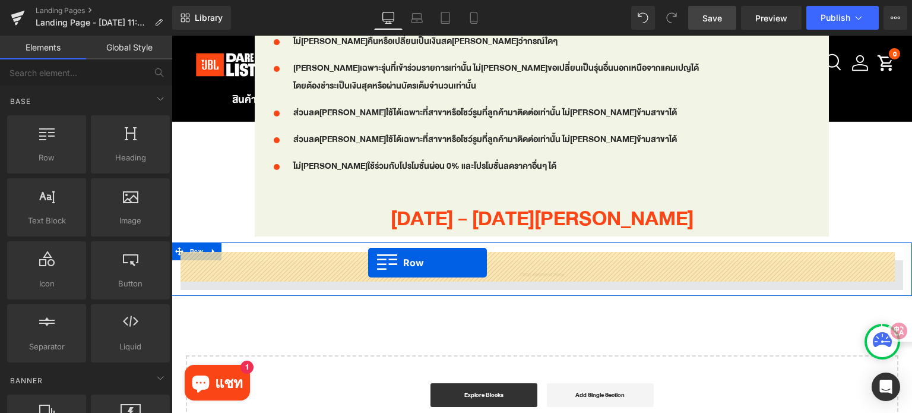
drag, startPoint x: 221, startPoint y: 189, endPoint x: 368, endPoint y: 263, distance: 164.9
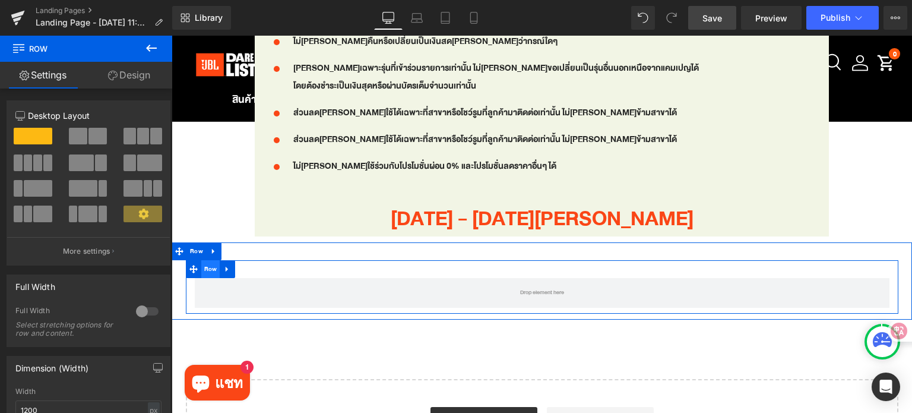
click at [203, 261] on span "Row" at bounding box center [210, 269] width 19 height 18
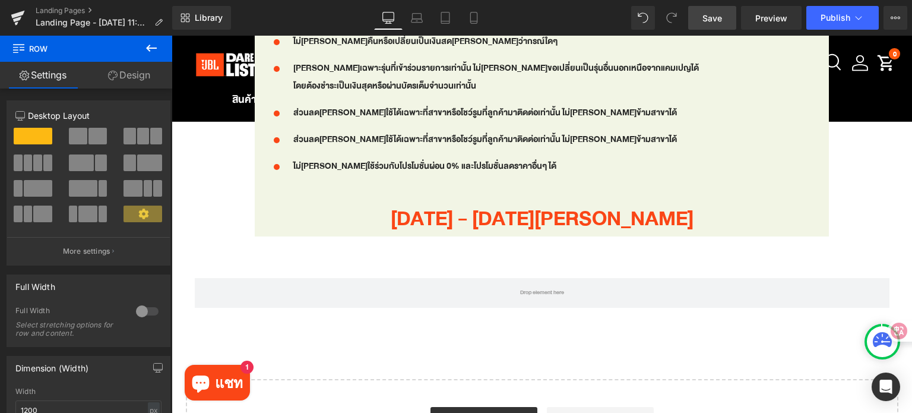
click at [146, 47] on icon at bounding box center [151, 48] width 11 height 7
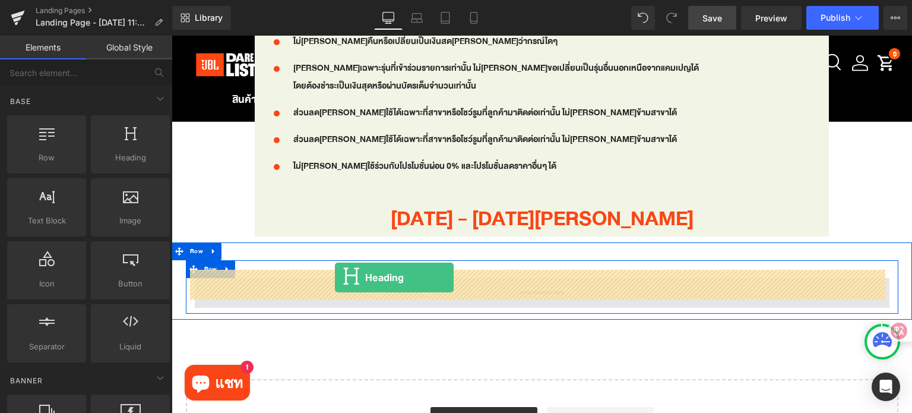
drag, startPoint x: 295, startPoint y: 178, endPoint x: 335, endPoint y: 277, distance: 107.0
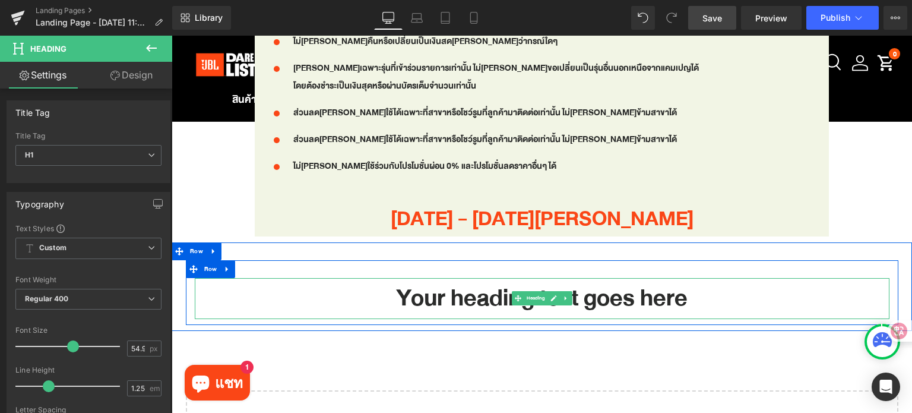
click at [367, 280] on h1 "Your heading text goes here" at bounding box center [542, 298] width 695 height 41
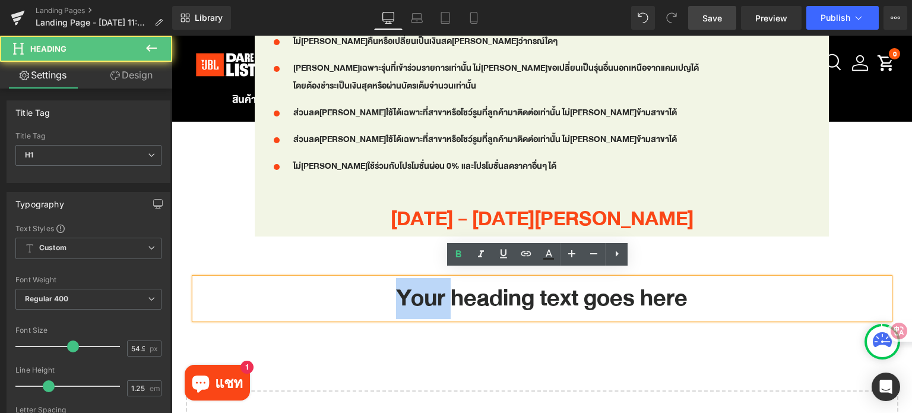
click at [367, 280] on h1 "Your heading text goes here" at bounding box center [542, 298] width 695 height 41
paste div
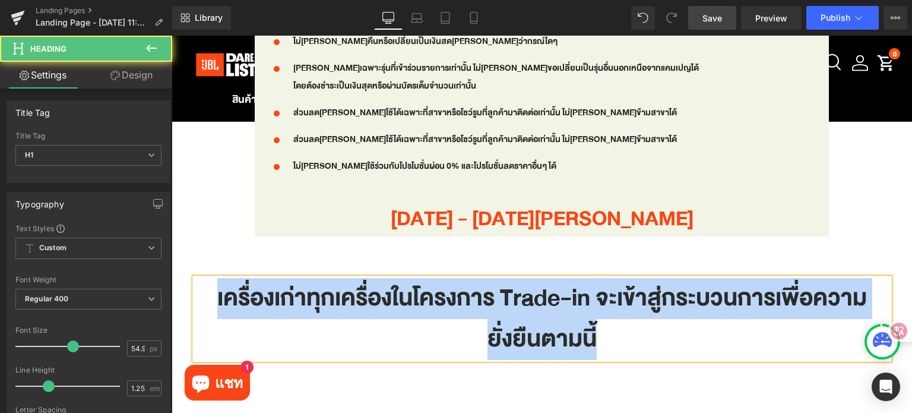
drag, startPoint x: 681, startPoint y: 328, endPoint x: 201, endPoint y: 302, distance: 481.0
click at [201, 302] on h1 "เครื่องเก่าทุกเครื่องในโครงการ Trade-in จะเข้าสู่กระบวนการเพื่อความยั่งยืนตามนี้" at bounding box center [542, 318] width 695 height 81
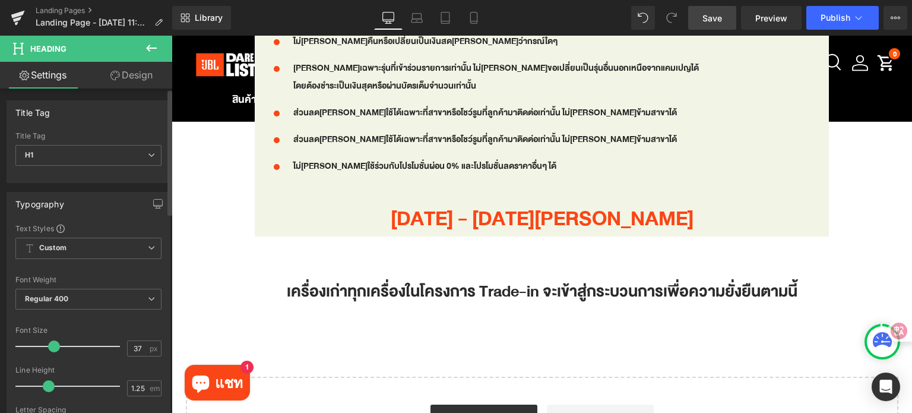
type input "36"
drag, startPoint x: 68, startPoint y: 342, endPoint x: 49, endPoint y: 342, distance: 19.0
click at [49, 342] on span at bounding box center [53, 346] width 12 height 12
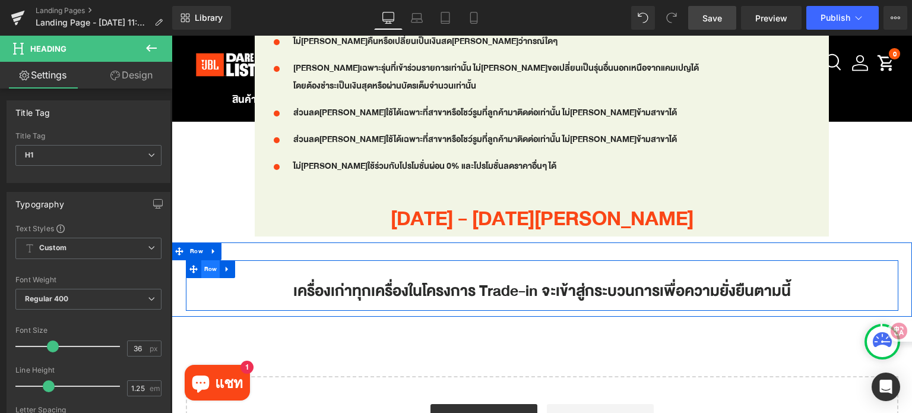
click at [204, 261] on span "Row" at bounding box center [210, 269] width 19 height 18
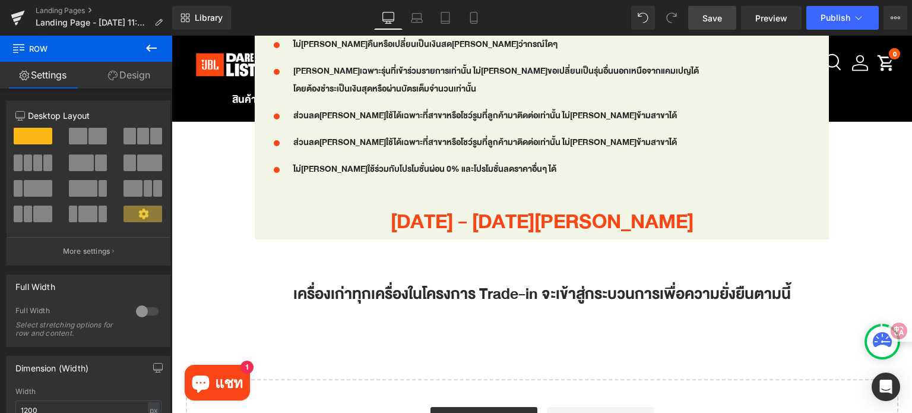
scroll to position [1603, 0]
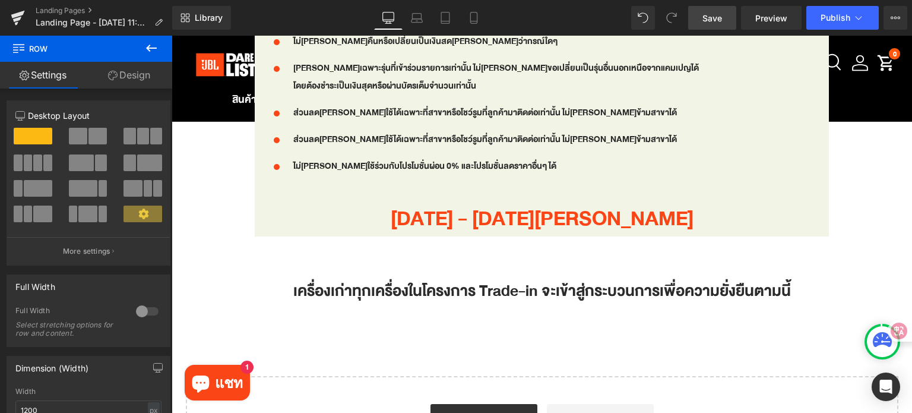
click at [144, 45] on icon at bounding box center [151, 48] width 14 height 14
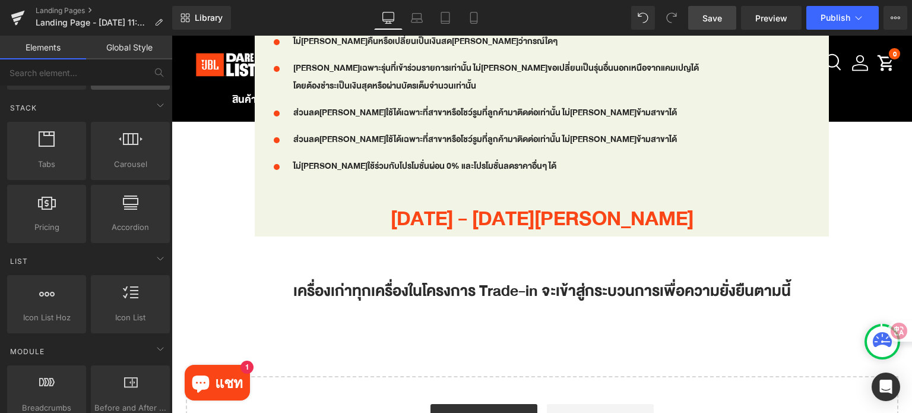
scroll to position [416, 0]
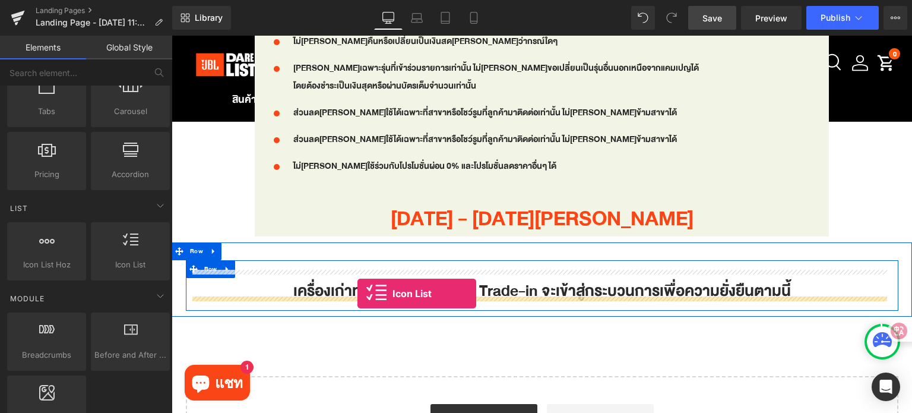
drag, startPoint x: 290, startPoint y: 281, endPoint x: 357, endPoint y: 293, distance: 68.1
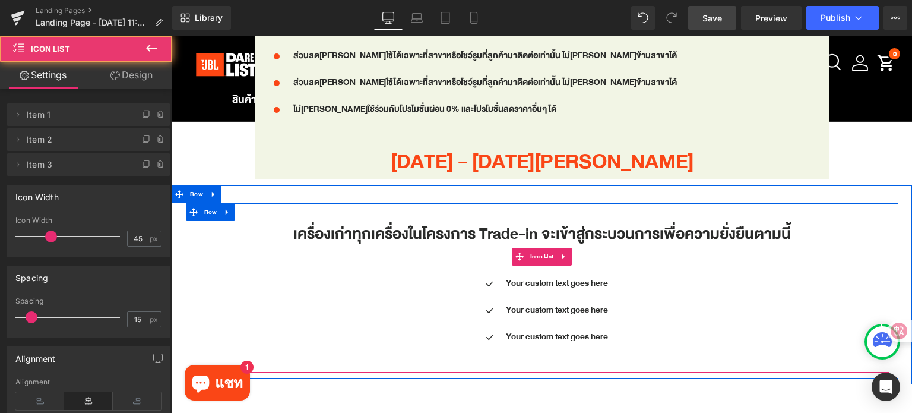
scroll to position [1662, 0]
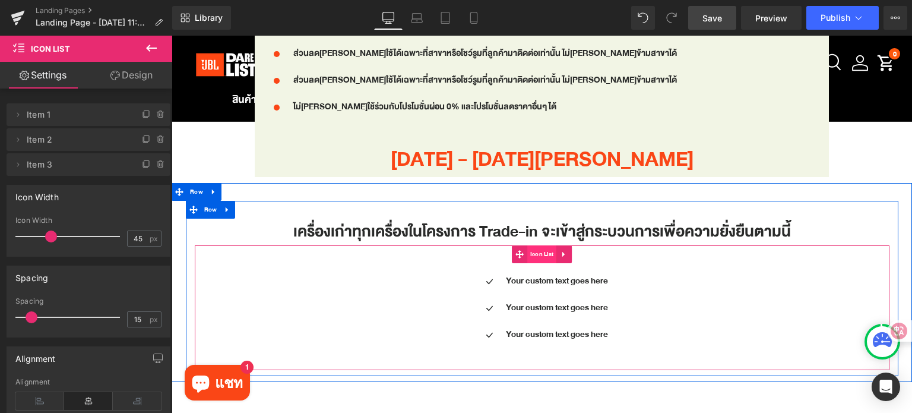
click at [529, 249] on span "Icon List" at bounding box center [542, 254] width 30 height 18
click at [564, 277] on link at bounding box center [570, 281] width 12 height 14
click at [563, 277] on p "Your custom text goes here" at bounding box center [557, 281] width 102 height 18
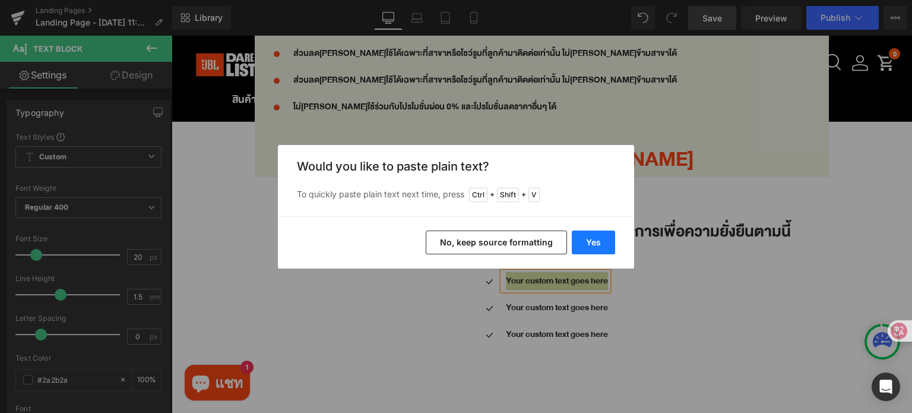
drag, startPoint x: 603, startPoint y: 241, endPoint x: 432, endPoint y: 204, distance: 175.5
click at [603, 240] on button "Yes" at bounding box center [593, 242] width 43 height 24
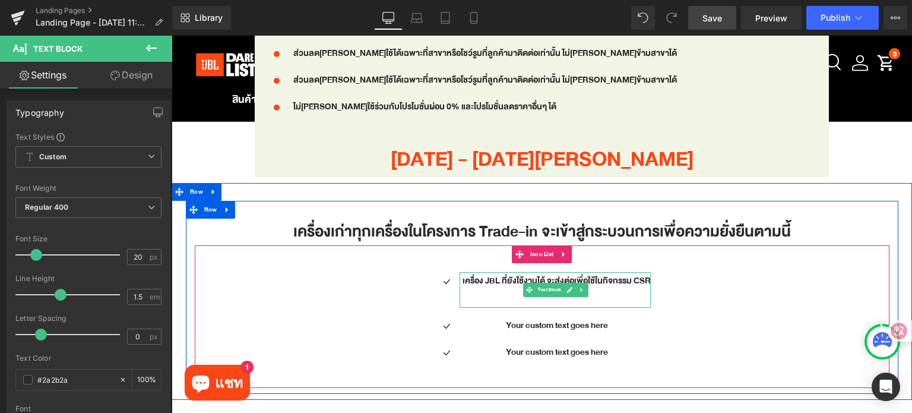
click at [503, 293] on p at bounding box center [556, 299] width 188 height 18
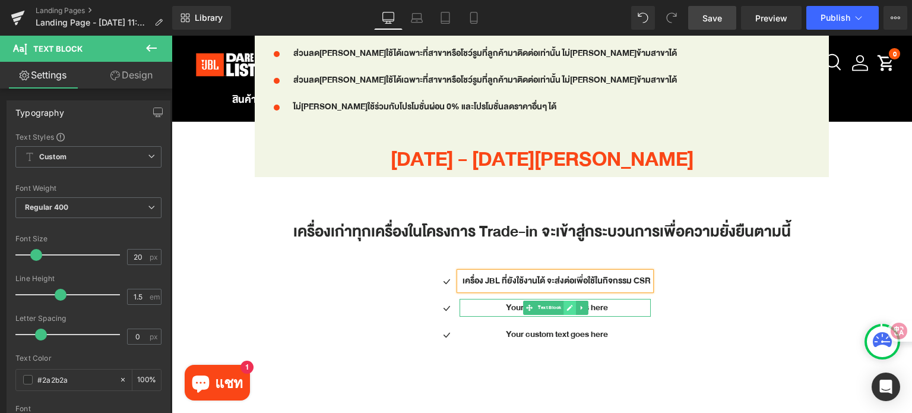
click at [566, 304] on icon at bounding box center [569, 307] width 7 height 7
click at [563, 303] on p "Your custom text goes here" at bounding box center [556, 308] width 188 height 18
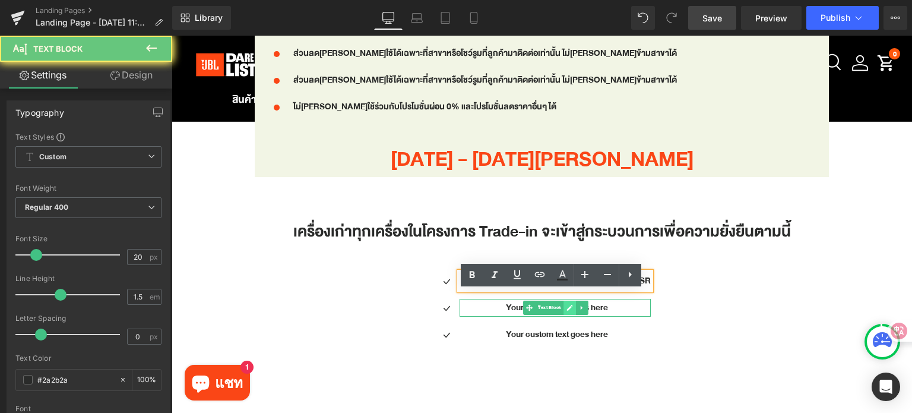
click at [563, 303] on p "Your custom text goes here" at bounding box center [556, 308] width 188 height 18
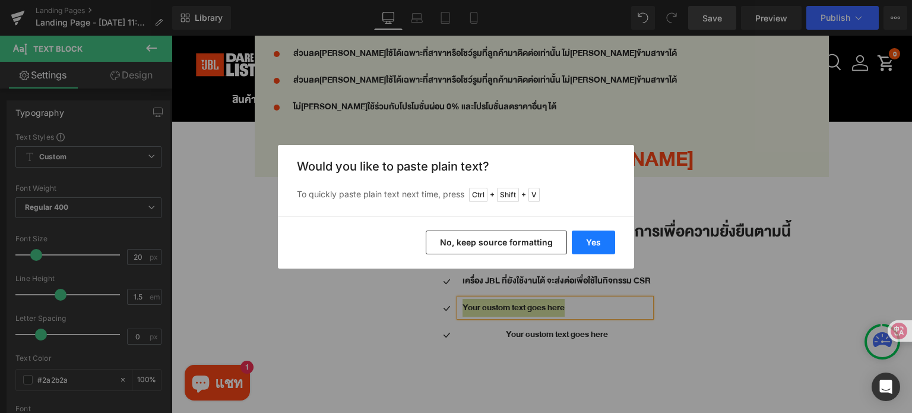
click at [601, 240] on button "Yes" at bounding box center [593, 242] width 43 height 24
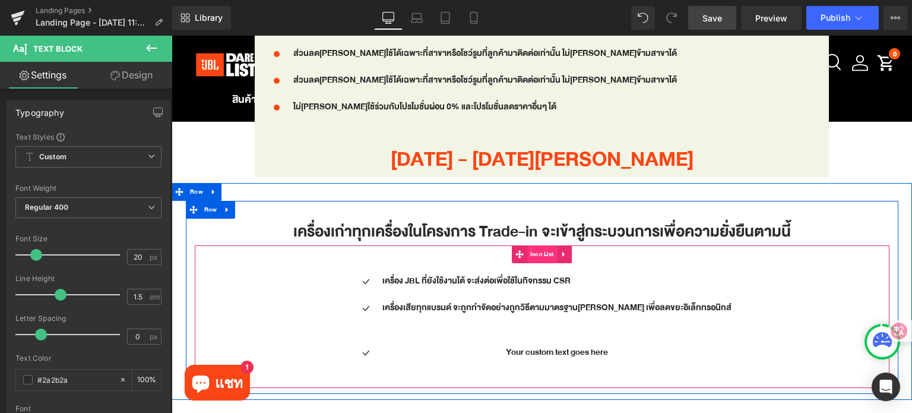
click at [543, 245] on span "Icon List" at bounding box center [542, 254] width 30 height 18
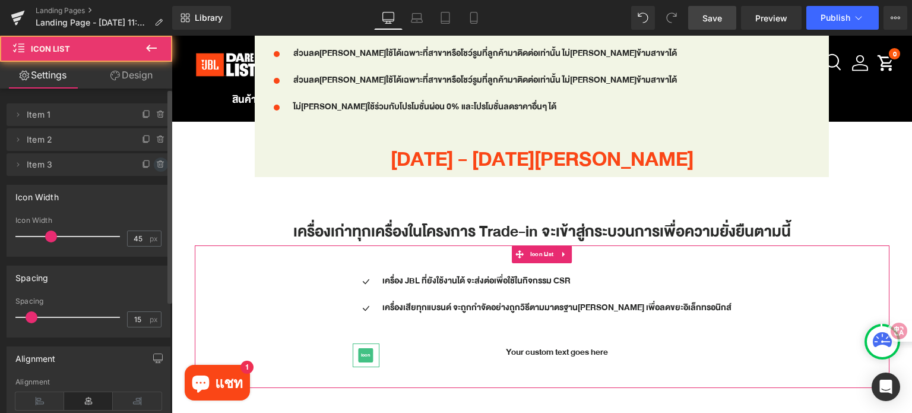
click at [156, 163] on icon at bounding box center [160, 164] width 9 height 9
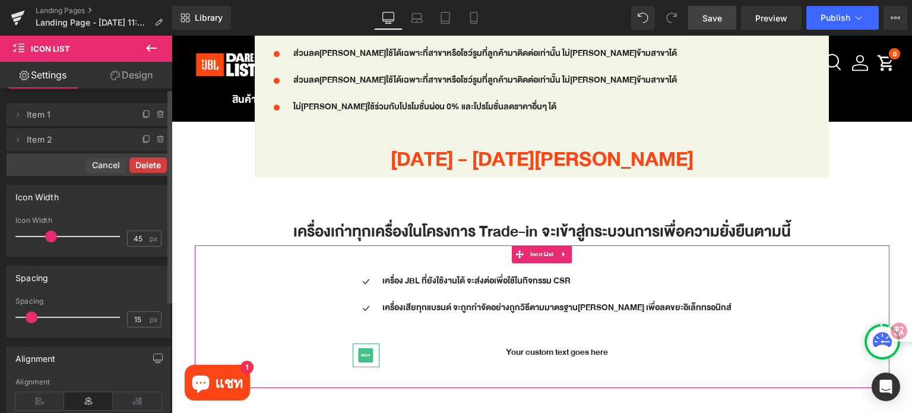
click at [154, 163] on button "Delete" at bounding box center [147, 164] width 37 height 15
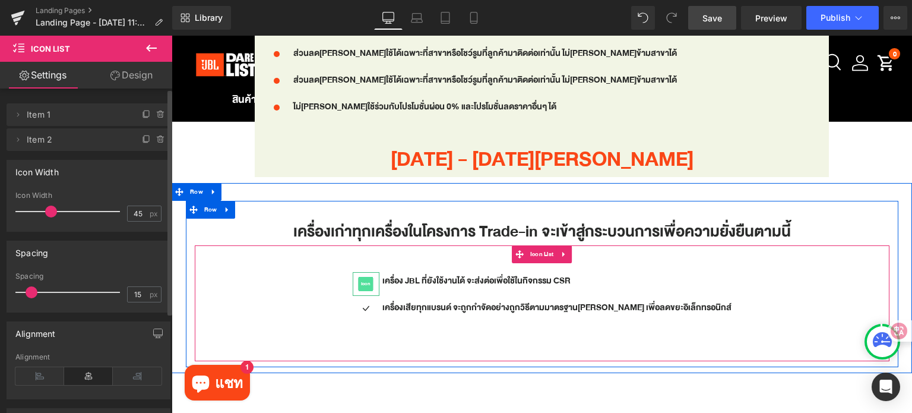
click at [373, 277] on span "Icon" at bounding box center [366, 284] width 15 height 14
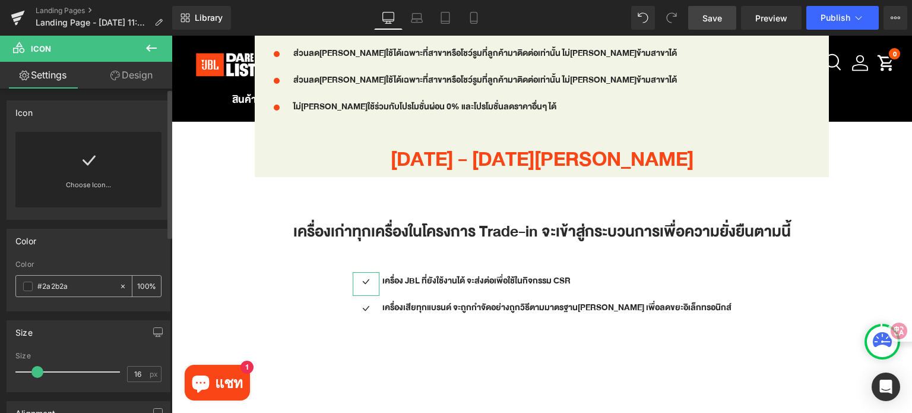
click at [83, 284] on input "#2a2b2a" at bounding box center [75, 286] width 76 height 13
click at [100, 178] on div "Choose Icon..." at bounding box center [88, 169] width 146 height 75
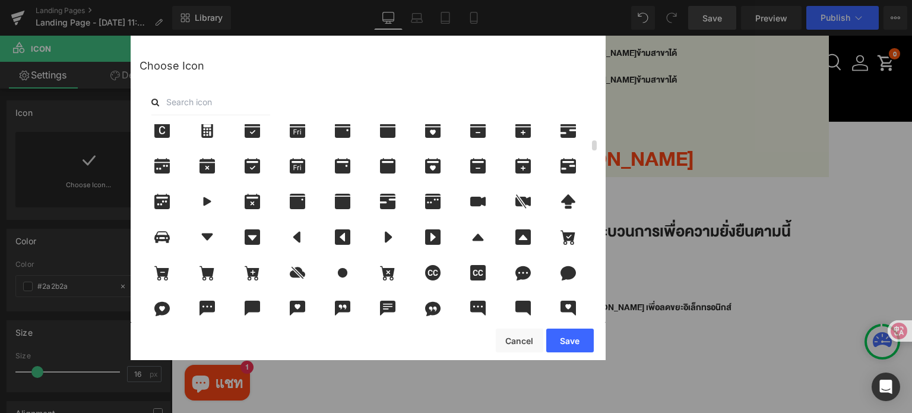
scroll to position [356, 0]
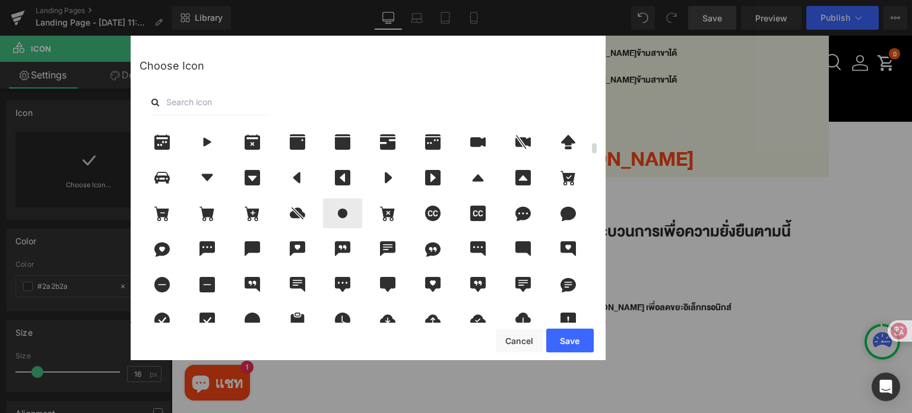
click at [338, 210] on icon at bounding box center [342, 212] width 25 height 15
click at [559, 339] on button "Save" at bounding box center [569, 340] width 47 height 24
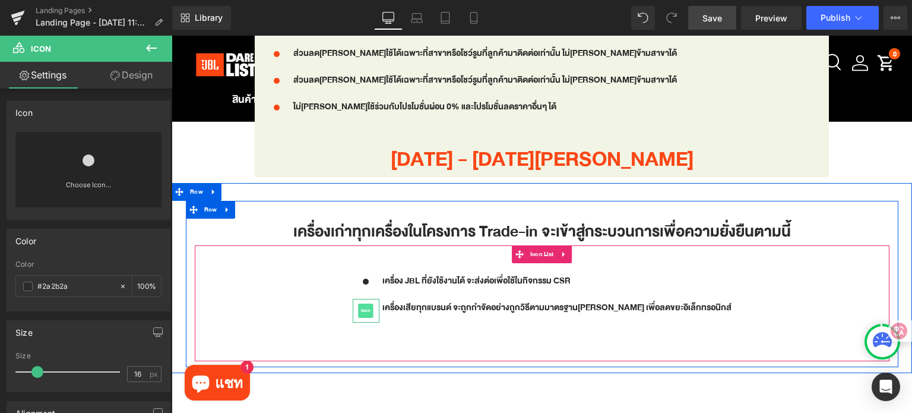
click at [373, 303] on span "Icon" at bounding box center [366, 310] width 15 height 14
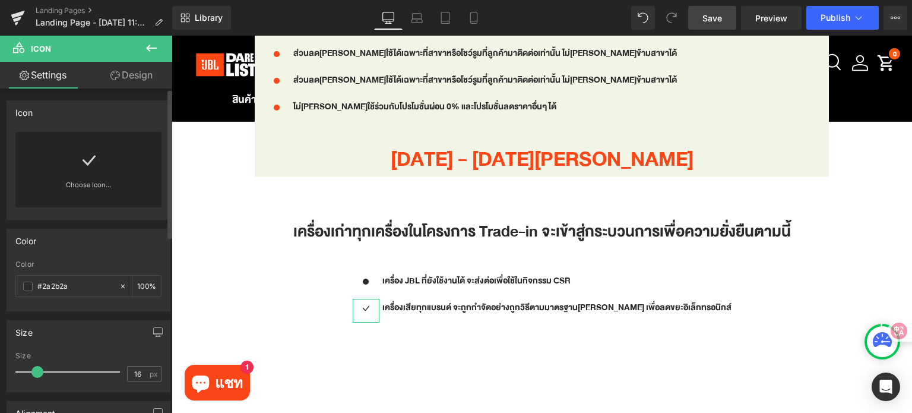
click at [109, 186] on link "Choose Icon..." at bounding box center [88, 193] width 146 height 28
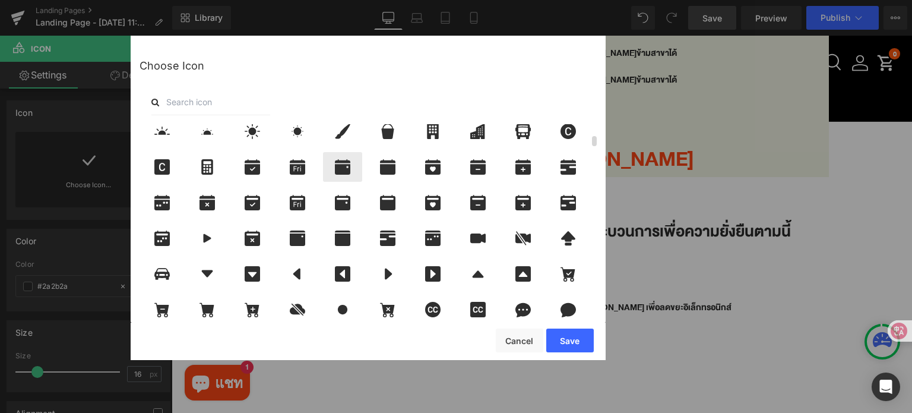
scroll to position [297, 0]
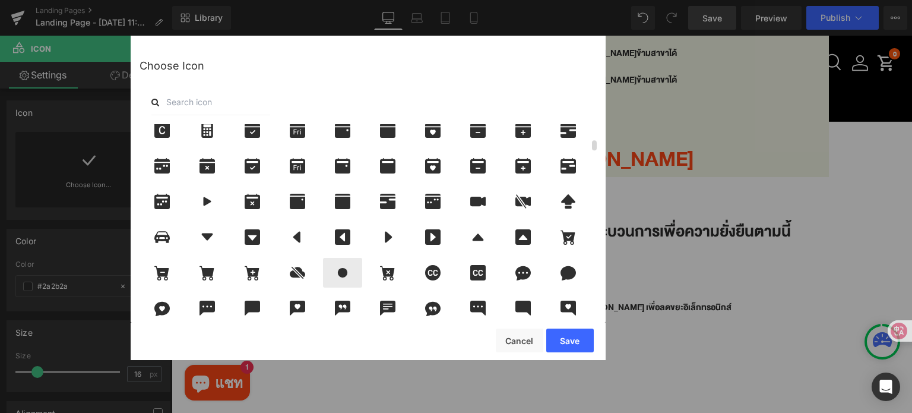
click at [349, 272] on icon at bounding box center [342, 272] width 25 height 15
click at [581, 348] on button "Save" at bounding box center [569, 340] width 47 height 24
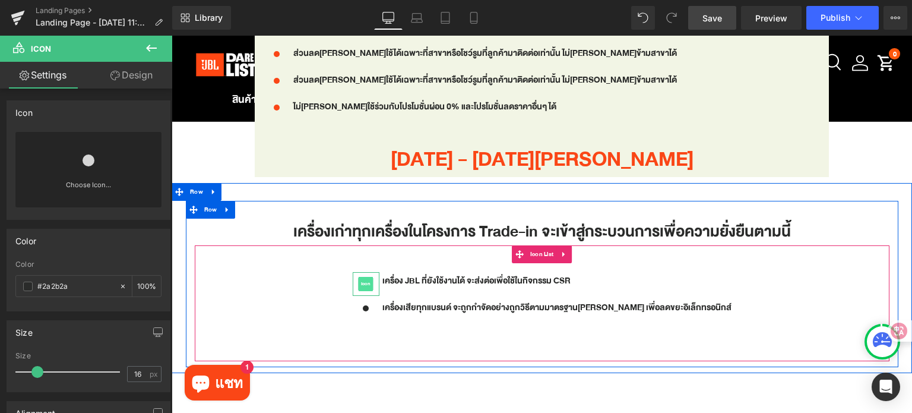
click at [373, 277] on span "Icon" at bounding box center [366, 284] width 15 height 14
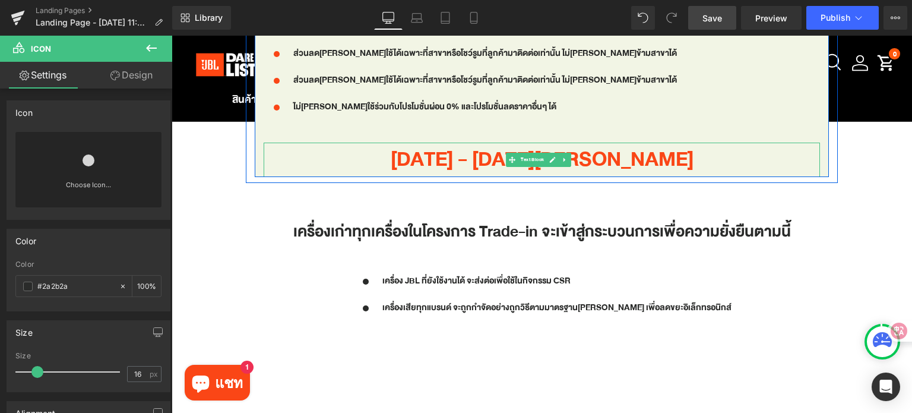
click at [452, 157] on p "[DATE] - [DATE][PERSON_NAME]" at bounding box center [542, 159] width 557 height 34
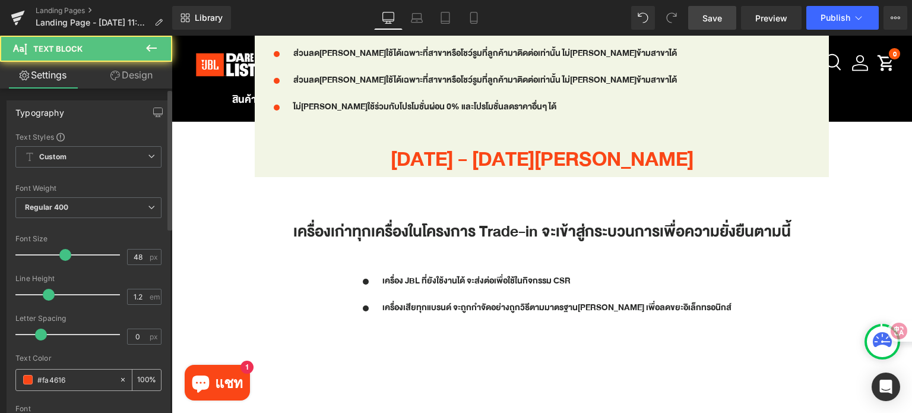
click at [83, 377] on input "#fa4616" at bounding box center [75, 379] width 76 height 13
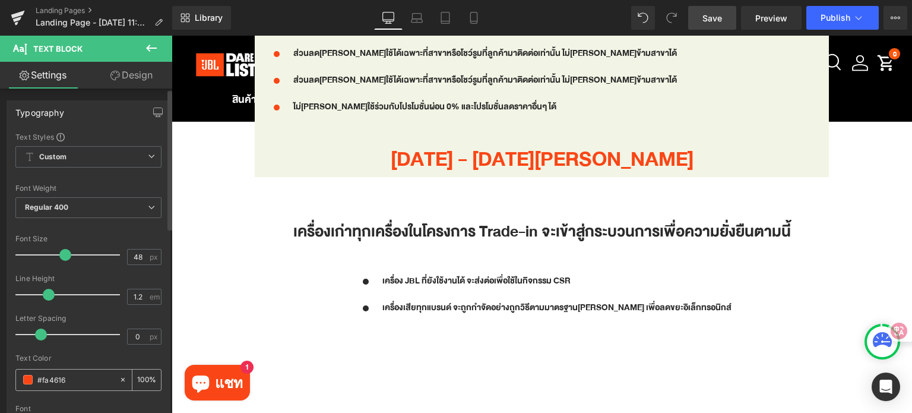
click at [83, 377] on input "#fa4616" at bounding box center [75, 379] width 76 height 13
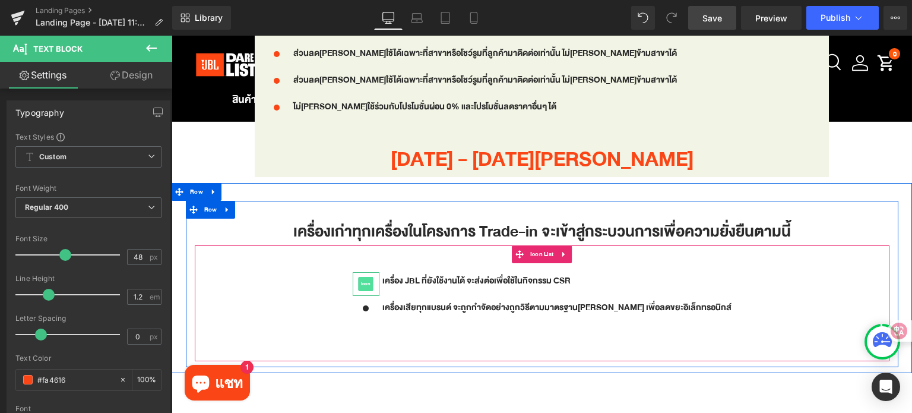
click at [373, 277] on span "Icon" at bounding box center [366, 284] width 15 height 14
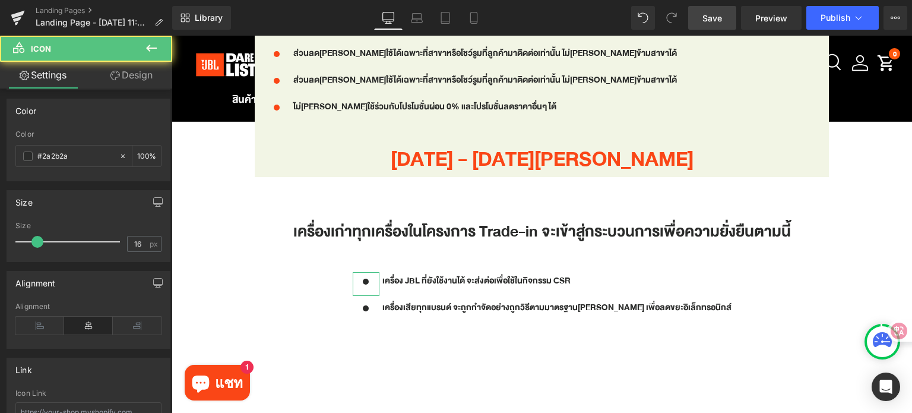
scroll to position [178, 0]
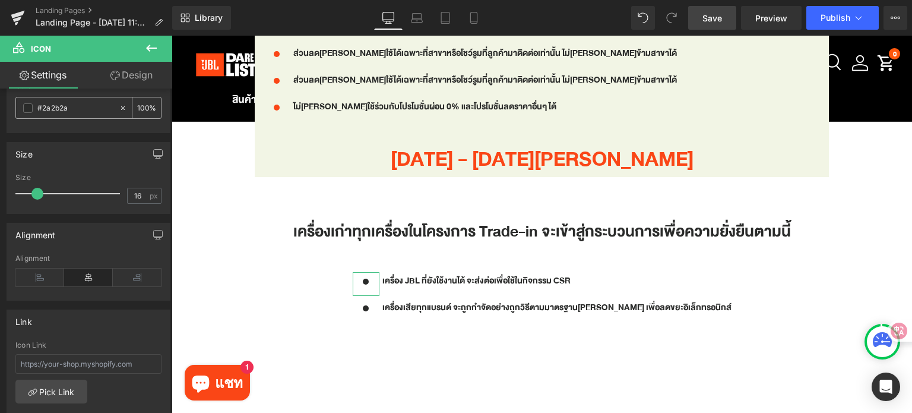
click at [91, 107] on input "#2a2b2a" at bounding box center [75, 108] width 76 height 13
paste input "fa4616"
type input "#fa4616"
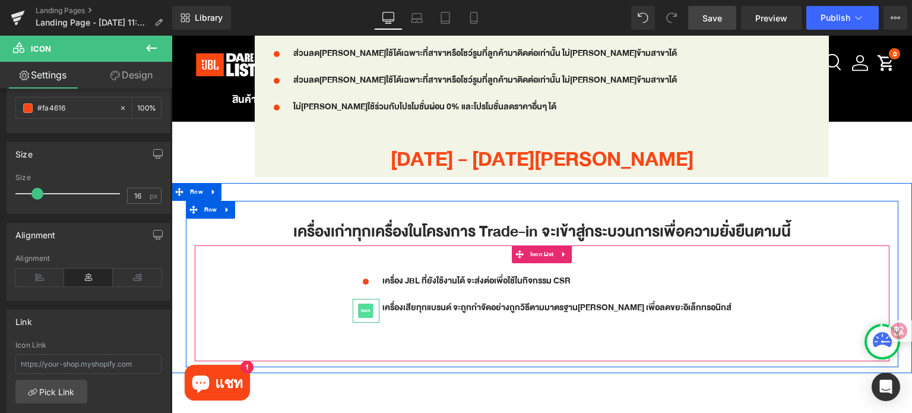
click at [373, 303] on span "Icon" at bounding box center [366, 310] width 15 height 14
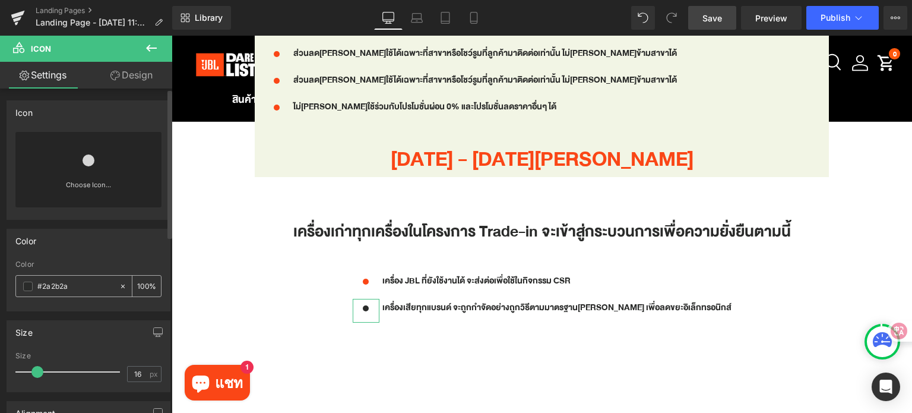
click at [83, 281] on input "#2a2b2a" at bounding box center [75, 286] width 76 height 13
paste input "fa4616"
type input "#fa4616"
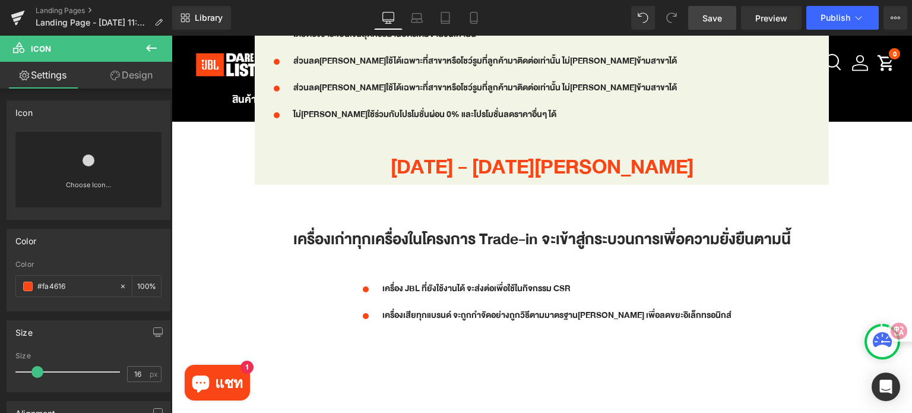
scroll to position [1662, 0]
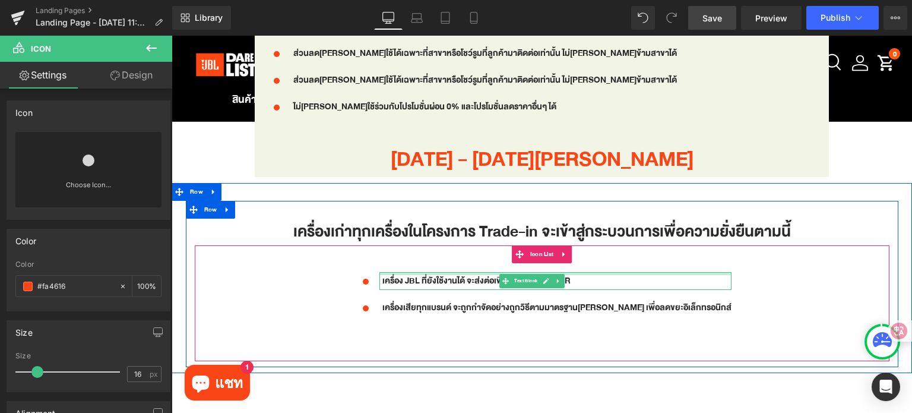
click at [491, 272] on div at bounding box center [555, 273] width 352 height 3
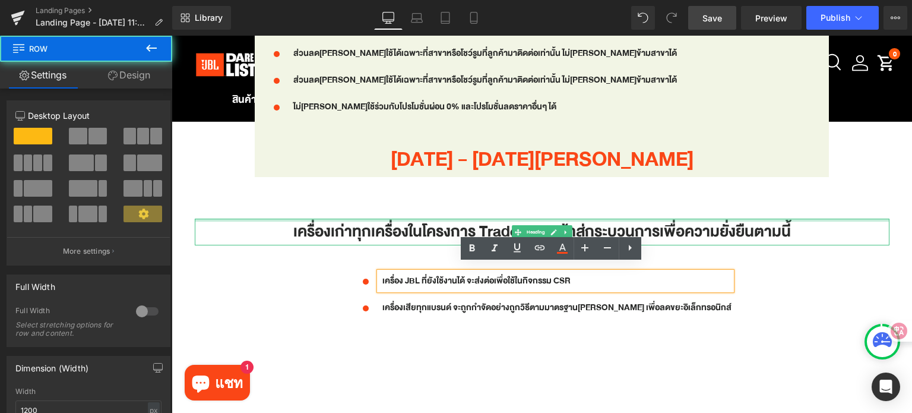
click at [277, 201] on div "เครื่องเก่าทุกเครื่องในโครงการ Trade-in จะเข้าสู่กระบวนการเพื่อความยั่งยืนตามนี…" at bounding box center [542, 284] width 712 height 166
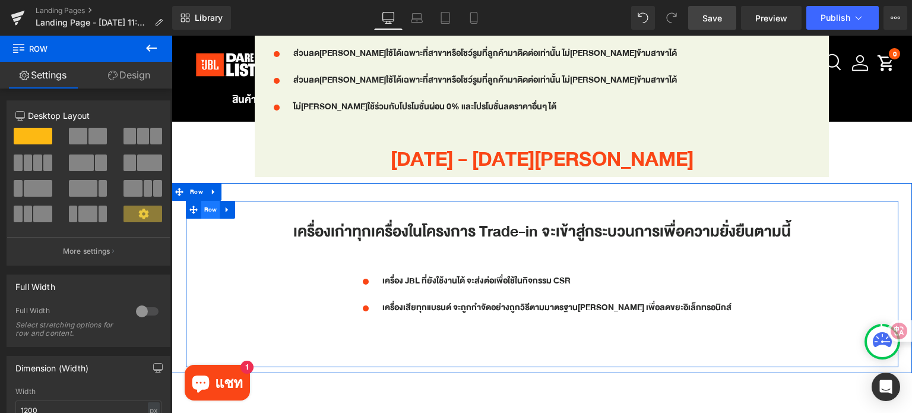
click at [205, 206] on span "Row" at bounding box center [210, 210] width 19 height 18
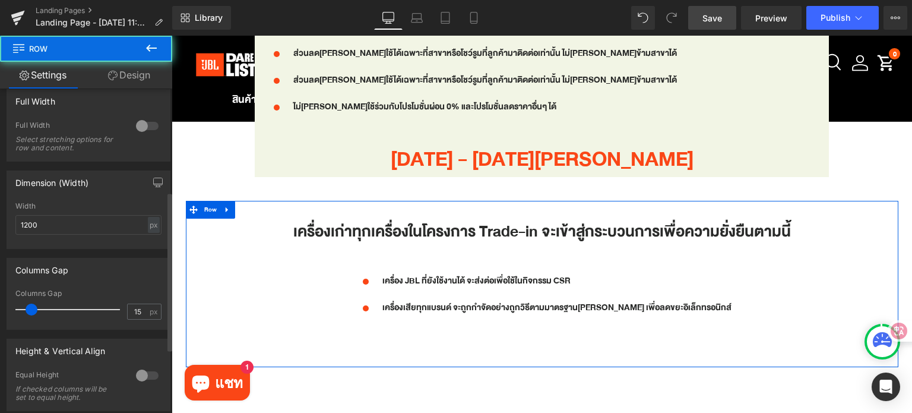
scroll to position [237, 0]
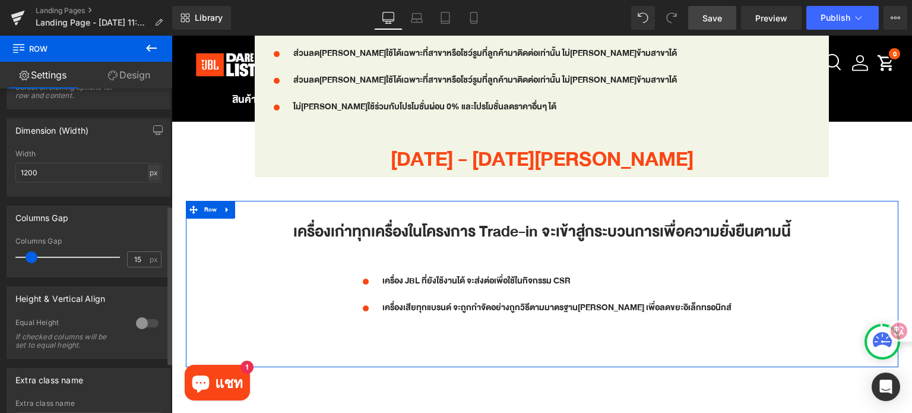
click at [148, 173] on div "px" at bounding box center [154, 172] width 12 height 16
click at [149, 191] on li "%" at bounding box center [153, 190] width 15 height 17
drag, startPoint x: 40, startPoint y: 174, endPoint x: 7, endPoint y: 176, distance: 33.3
click at [7, 176] on div "100% Width 100 % % px" at bounding box center [88, 173] width 163 height 46
type input "80"
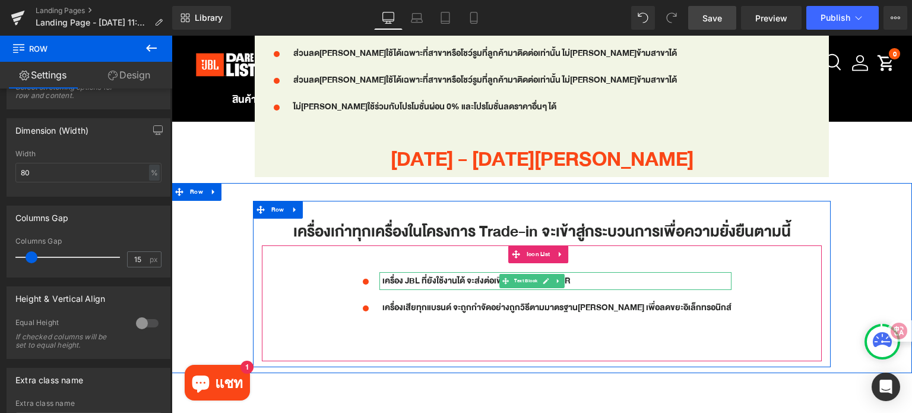
click at [506, 275] on p "เครื่อง JBL ที่ยังใช้งานได้ จะส่งต่อเพื่อใช้ในกิจกรรม CSR" at bounding box center [556, 281] width 349 height 18
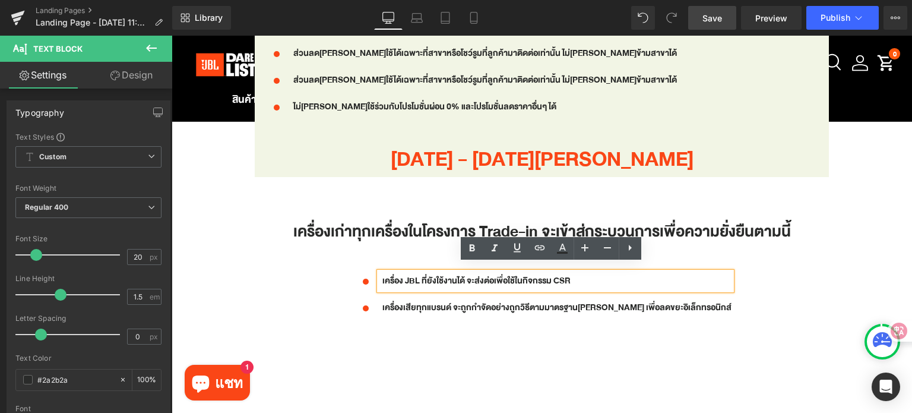
click at [271, 201] on div "เครื่องเก่าทุกเครื่องในโครงการ Trade-in จะเข้าสู่กระบวนการเพื่อความยั่งยืนตามนี…" at bounding box center [542, 284] width 578 height 166
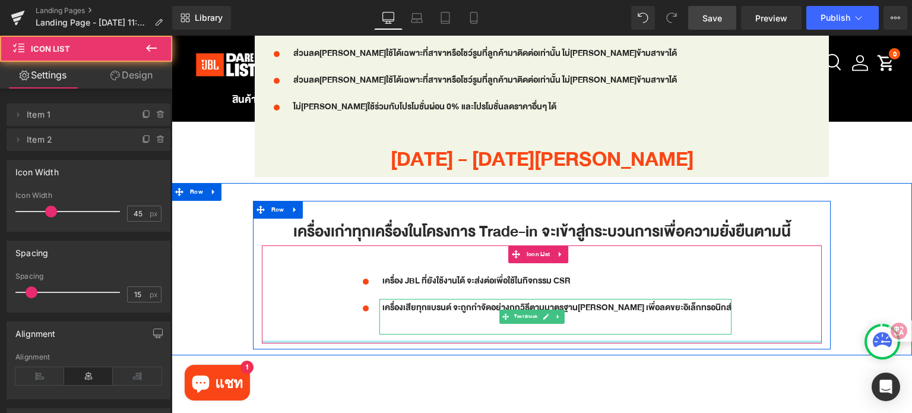
drag, startPoint x: 442, startPoint y: 350, endPoint x: 439, endPoint y: 310, distance: 39.3
click at [439, 310] on div "Icon เครื่อง JBL ที่ยังใช้งานได้ จะส่งต่อเพื่อใช้ในกิจกรรม CSR Text Block Icon …" at bounding box center [542, 294] width 560 height 98
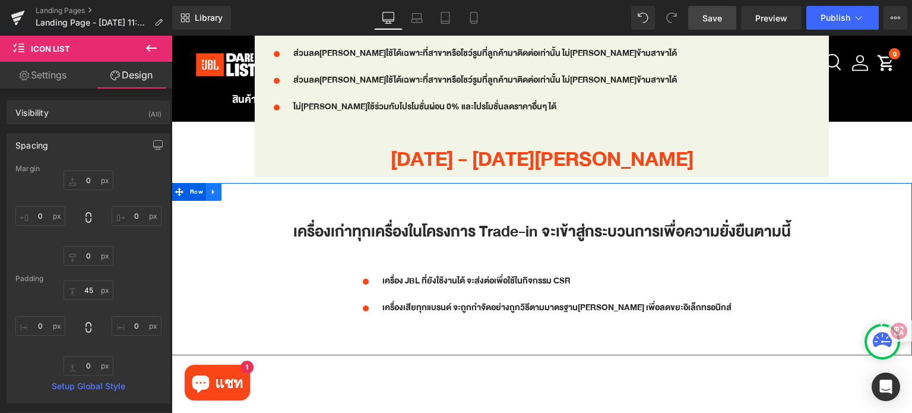
click at [216, 188] on icon at bounding box center [214, 192] width 8 height 9
click at [230, 188] on icon at bounding box center [229, 192] width 8 height 9
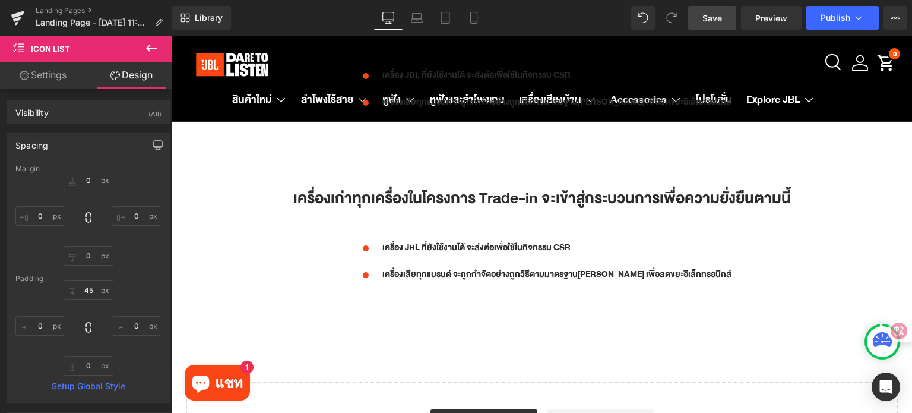
scroll to position [1866, 0]
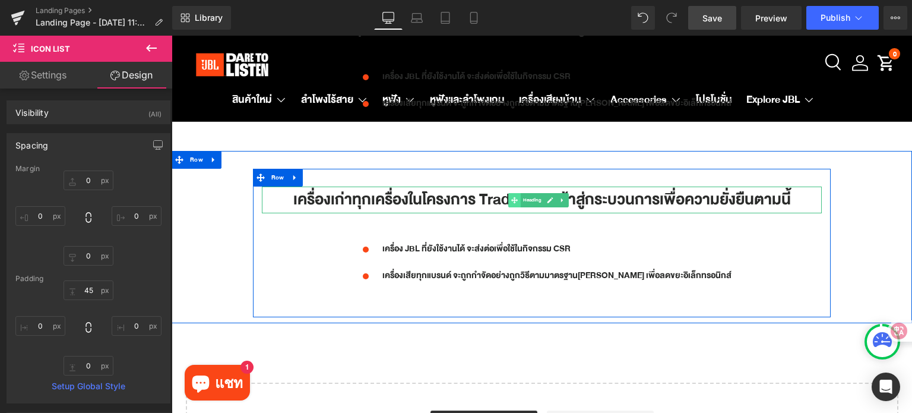
click at [518, 196] on span at bounding box center [514, 200] width 12 height 14
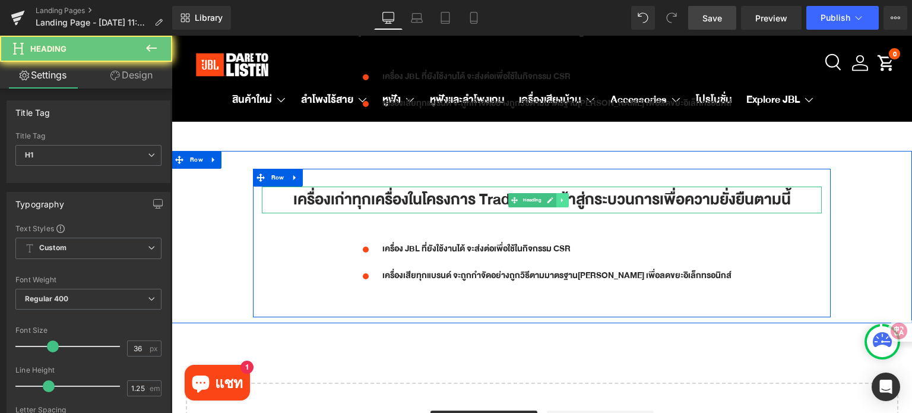
click at [556, 193] on link at bounding box center [562, 200] width 12 height 14
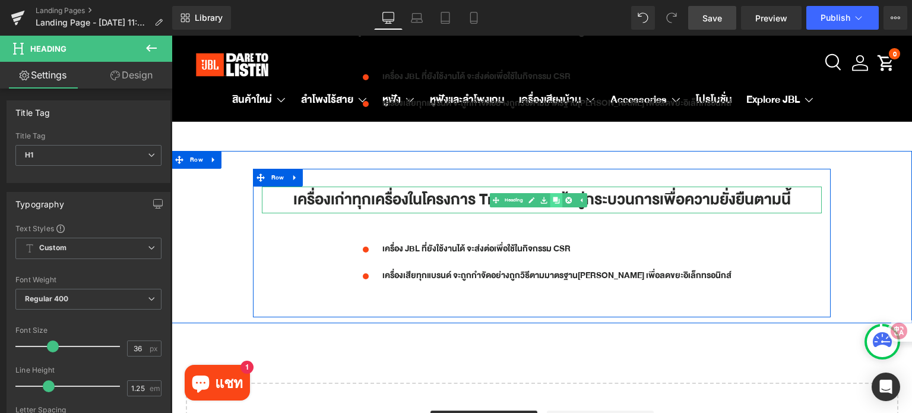
click at [554, 197] on icon at bounding box center [556, 200] width 7 height 7
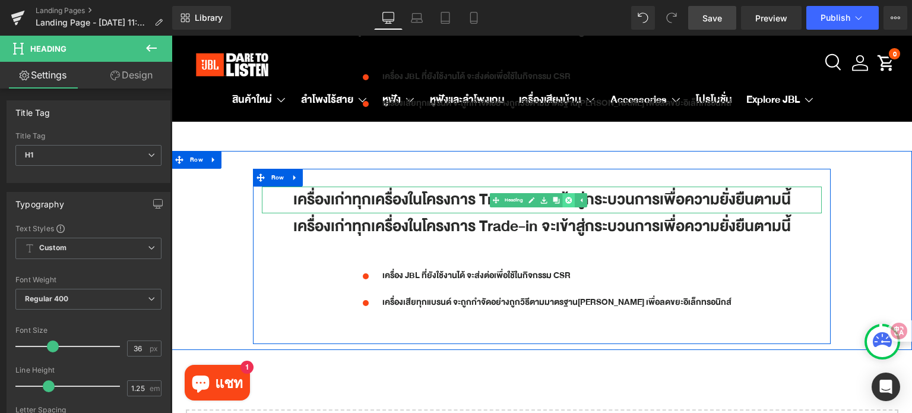
click at [567, 197] on icon at bounding box center [568, 200] width 7 height 7
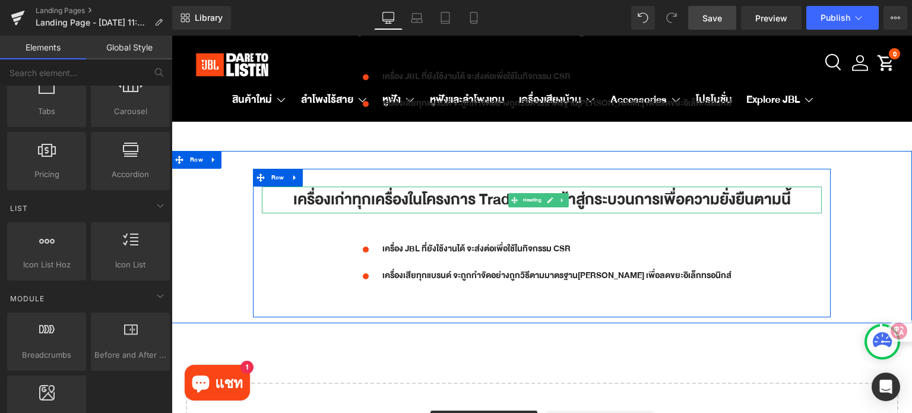
click at [467, 193] on h1 "เครื่องเก่าทุกเครื่องในโครงการ Trade-in จะเข้าสู่กระบวนการเพื่อความยั่งยืนตามนี้" at bounding box center [542, 199] width 560 height 27
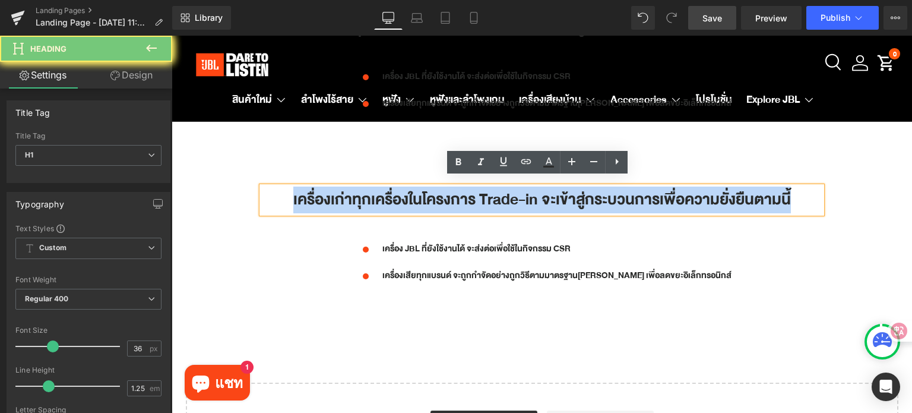
click at [467, 193] on h1 "เครื่องเก่าทุกเครื่องในโครงการ Trade-in จะเข้าสู่กระบวนการเพื่อความยั่งยืนตามนี้" at bounding box center [542, 199] width 560 height 27
paste div
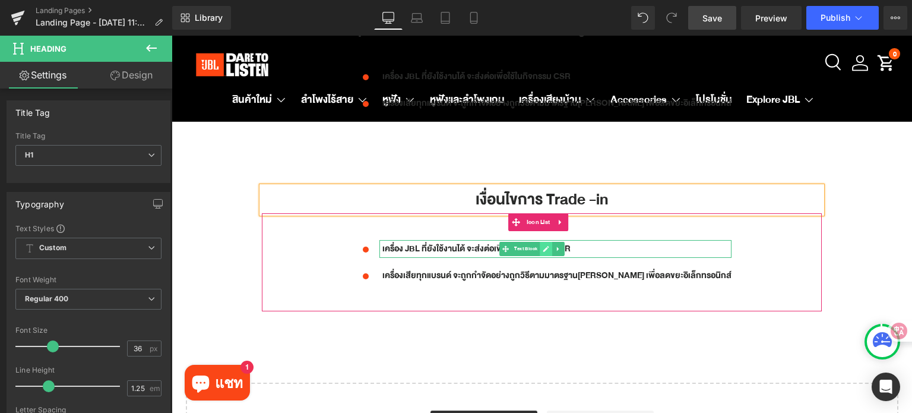
click at [552, 242] on link at bounding box center [546, 249] width 12 height 14
click at [560, 242] on p "เครื่อง JBL ที่ยังใช้งานได้ จะส่งต่อเพื่อใช้ในกิจกรรม CSR" at bounding box center [556, 249] width 349 height 18
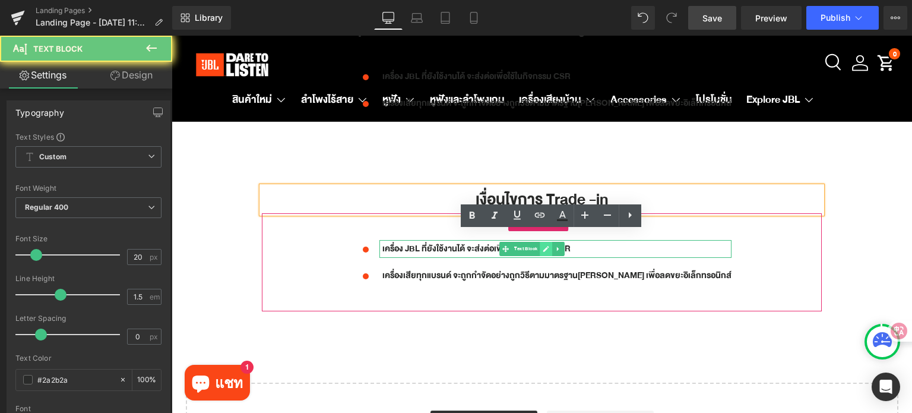
click at [560, 242] on p "เครื่อง JBL ที่ยังใช้งานได้ จะส่งต่อเพื่อใช้ในกิจกรรม CSR" at bounding box center [556, 249] width 349 height 18
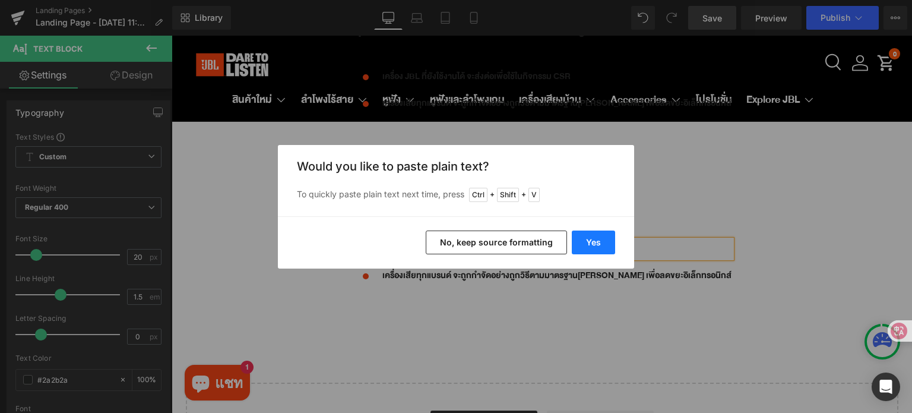
click at [588, 244] on button "Yes" at bounding box center [593, 242] width 43 height 24
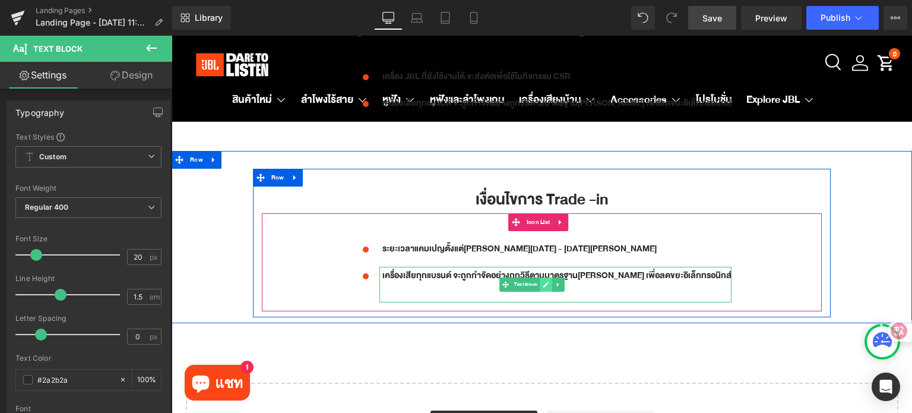
drag, startPoint x: 565, startPoint y: 280, endPoint x: 561, endPoint y: 272, distance: 8.8
click at [552, 280] on link at bounding box center [546, 284] width 12 height 14
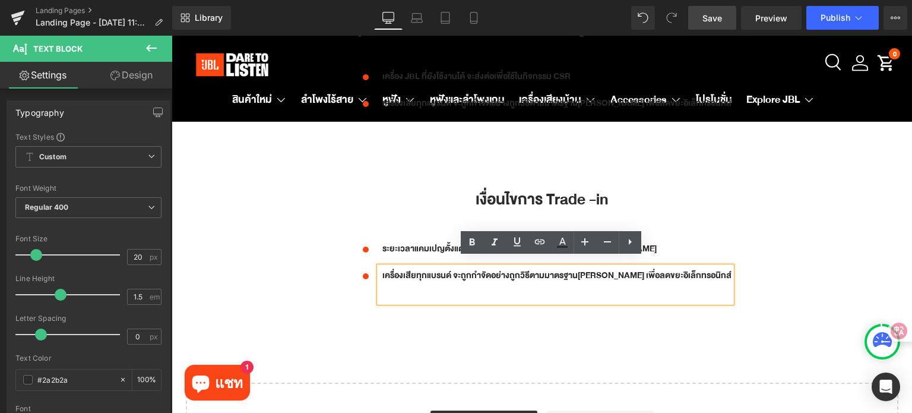
click at [561, 272] on p "เครื่องเสียทุกแบรนด์ จะถูกกำจัดอย่างถูกวิธีตามมาตรฐาน[PERSON_NAME] เพื่อลดขยะอิ…" at bounding box center [556, 276] width 349 height 18
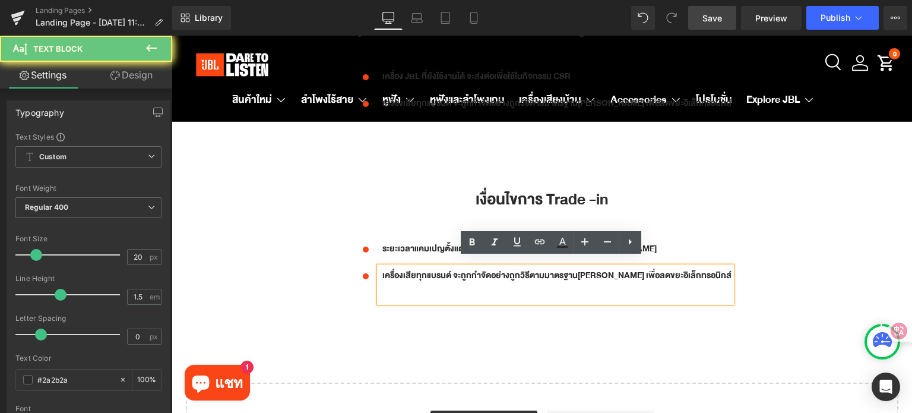
click at [561, 271] on p "เครื่องเสียทุกแบรนด์ จะถูกกำจัดอย่างถูกวิธีตามมาตรฐาน[PERSON_NAME] เพื่อลดขยะอิ…" at bounding box center [556, 276] width 349 height 18
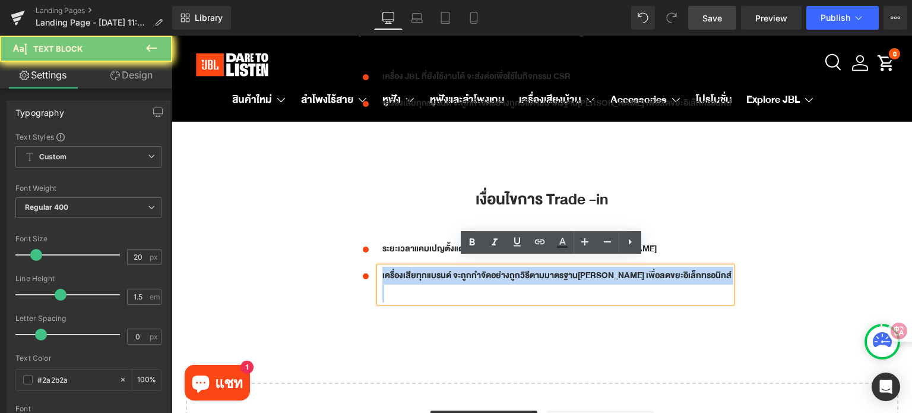
click at [561, 271] on p "เครื่องเสียทุกแบรนด์ จะถูกกำจัดอย่างถูกวิธีตามมาตรฐาน[PERSON_NAME] เพื่อลดขยะอิ…" at bounding box center [556, 276] width 349 height 18
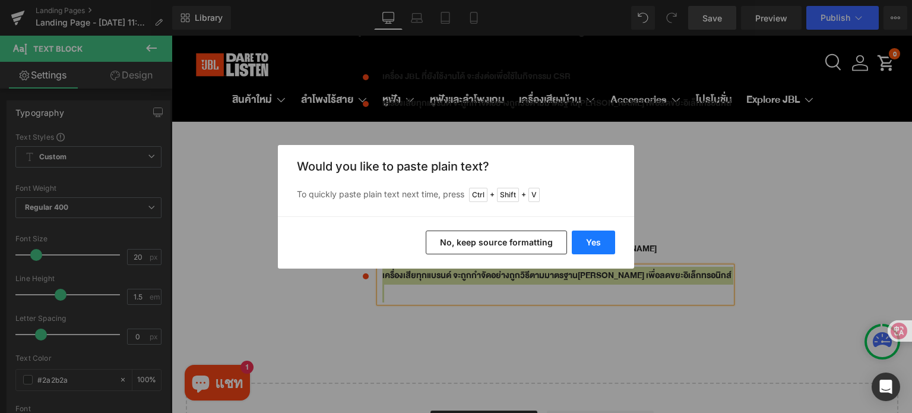
click at [594, 239] on button "Yes" at bounding box center [593, 242] width 43 height 24
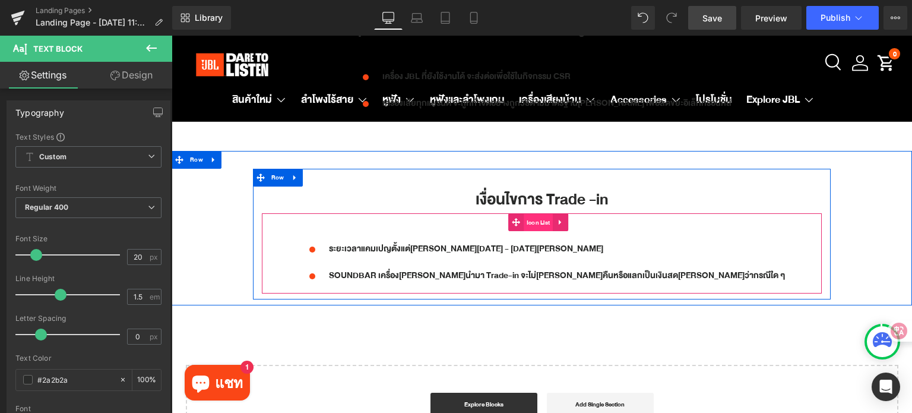
click at [535, 214] on span "Icon List" at bounding box center [539, 223] width 30 height 18
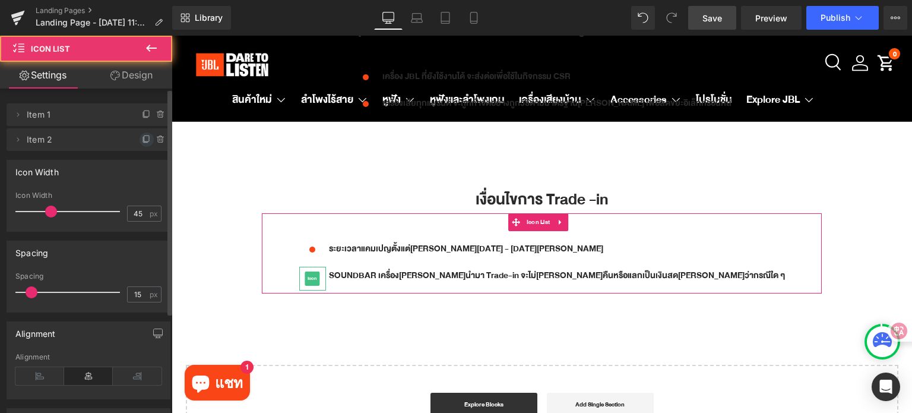
click at [141, 132] on span at bounding box center [147, 139] width 14 height 14
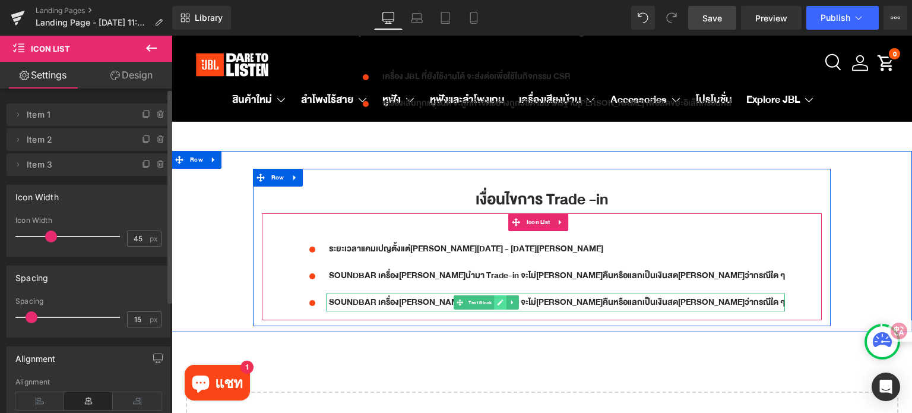
click at [494, 297] on span "Text Block" at bounding box center [480, 303] width 28 height 14
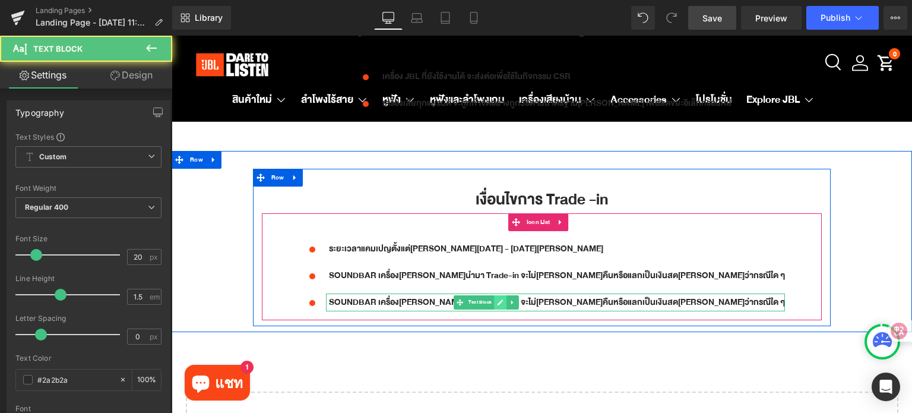
click at [503, 299] on icon at bounding box center [500, 302] width 6 height 6
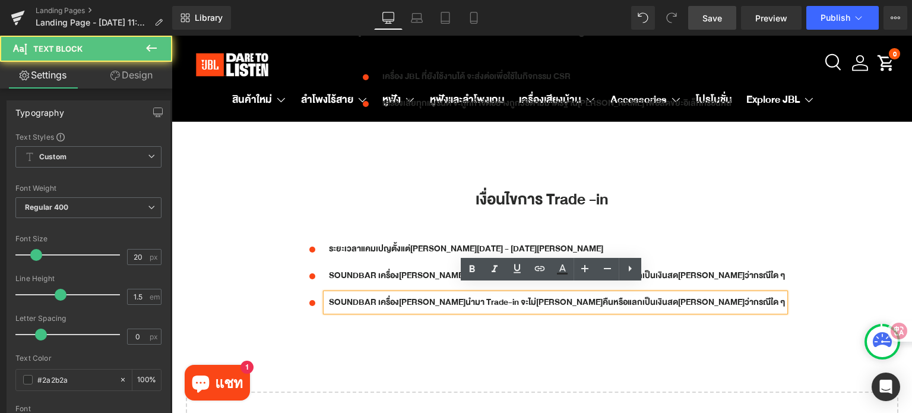
click at [560, 294] on p "SOUNDBAR เครื่อง[PERSON_NAME]นำมา Trade-in จะไม่[PERSON_NAME]คืนหรือแลกเป็นเงิน…" at bounding box center [557, 302] width 456 height 18
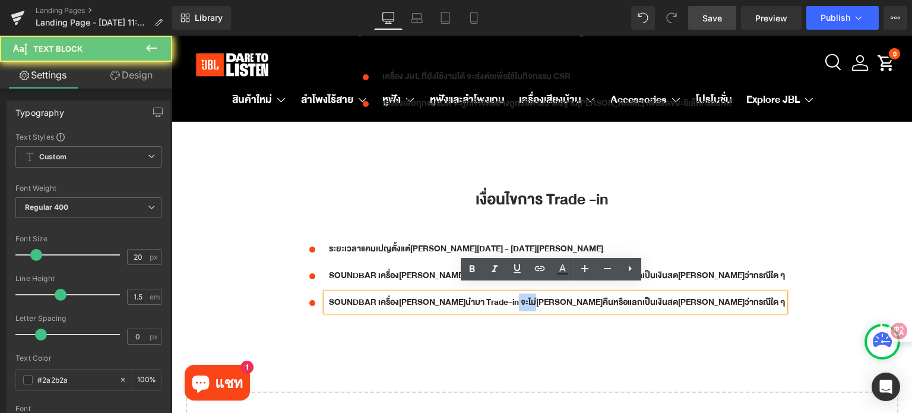
click at [560, 294] on p "SOUNDBAR เครื่อง[PERSON_NAME]นำมา Trade-in จะไม่[PERSON_NAME]คืนหรือแลกเป็นเงิน…" at bounding box center [557, 302] width 456 height 18
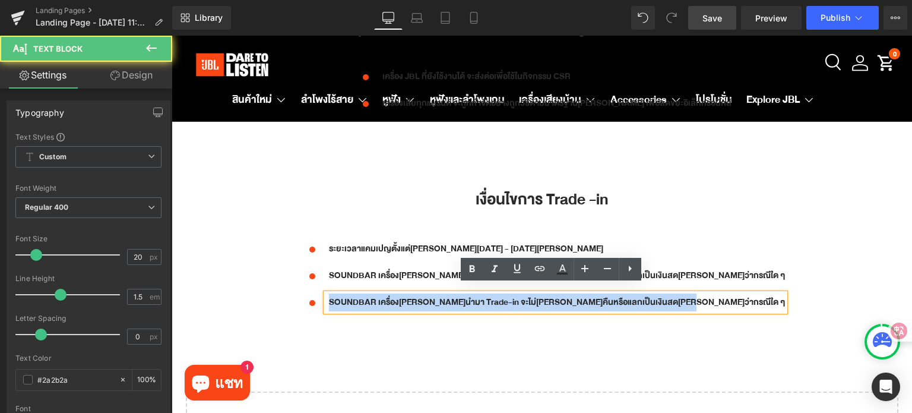
click at [560, 294] on p "SOUNDBAR เครื่อง[PERSON_NAME]นำมา Trade-in จะไม่[PERSON_NAME]คืนหรือแลกเป็นเงิน…" at bounding box center [557, 302] width 456 height 18
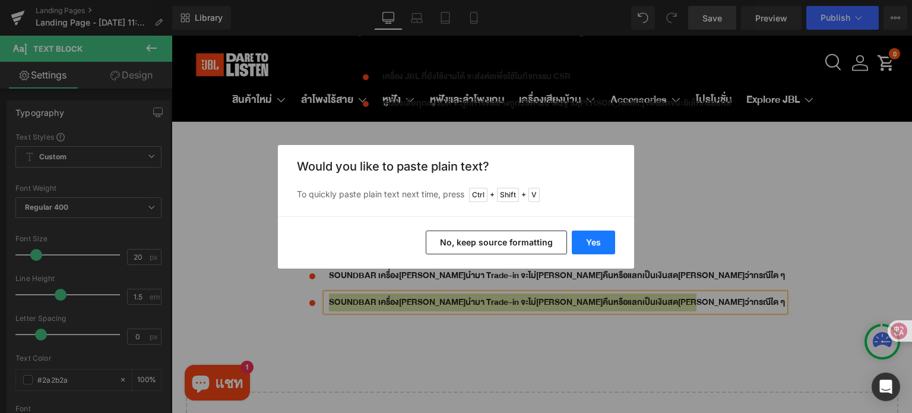
click at [601, 237] on button "Yes" at bounding box center [593, 242] width 43 height 24
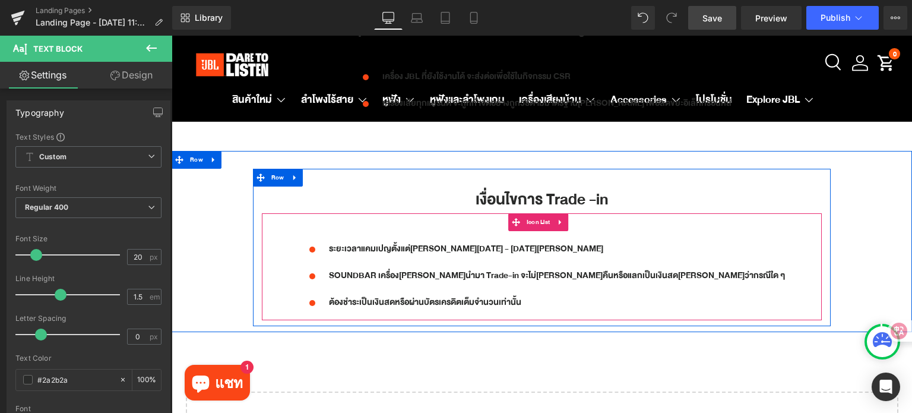
drag, startPoint x: 532, startPoint y: 210, endPoint x: 342, endPoint y: 251, distance: 194.3
click at [532, 213] on span "Icon List" at bounding box center [539, 222] width 30 height 18
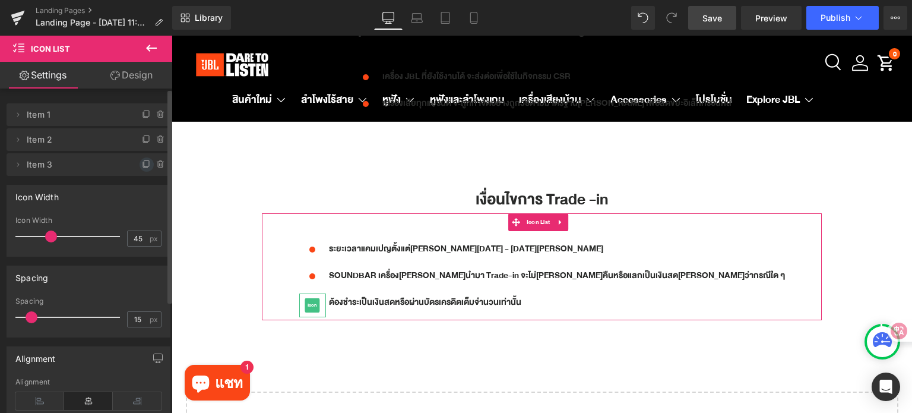
click at [142, 161] on icon at bounding box center [146, 164] width 9 height 9
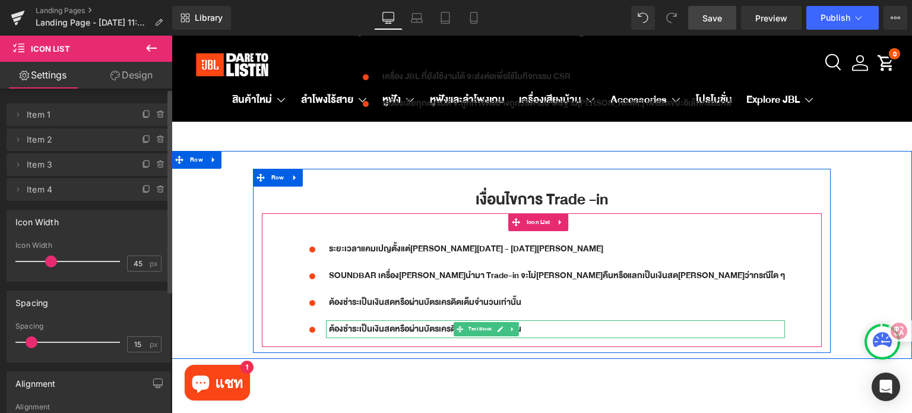
drag, startPoint x: 562, startPoint y: 321, endPoint x: 538, endPoint y: 321, distance: 23.7
click at [503, 325] on icon at bounding box center [500, 328] width 7 height 7
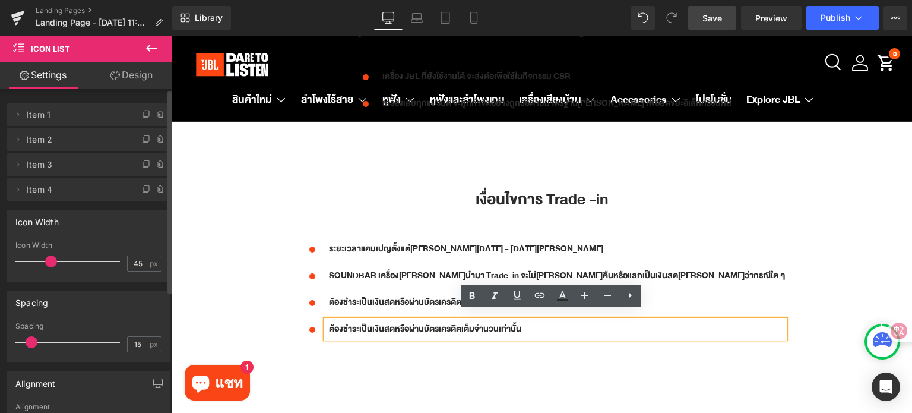
click at [525, 320] on p "ต้องชำระเป็นเงินสดหรือผ่านบัตรเครดิตเต็มจำนวนเท่านั้น" at bounding box center [557, 329] width 456 height 18
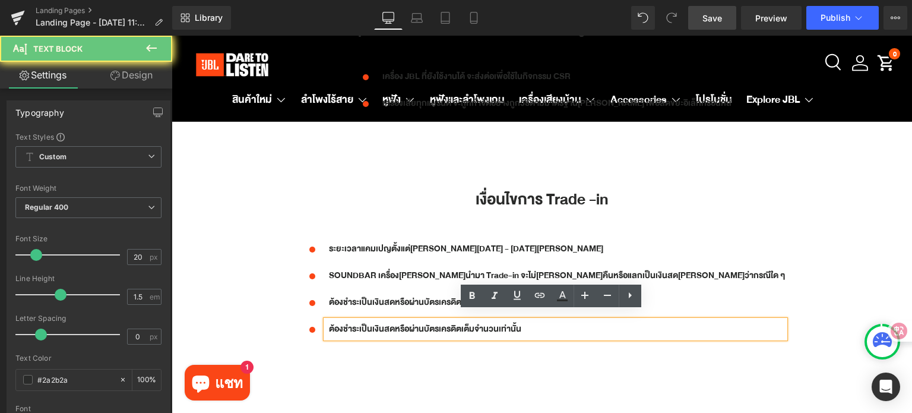
click at [525, 320] on p "ต้องชำระเป็นเงินสดหรือผ่านบัตรเครดิตเต็มจำนวนเท่านั้น" at bounding box center [557, 329] width 456 height 18
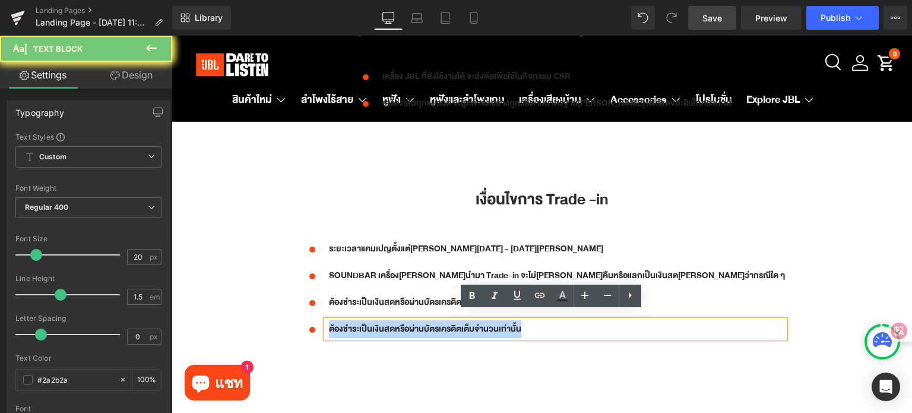
click at [525, 320] on p "ต้องชำระเป็นเงินสดหรือผ่านบัตรเครดิตเต็มจำนวนเท่านั้น" at bounding box center [557, 329] width 456 height 18
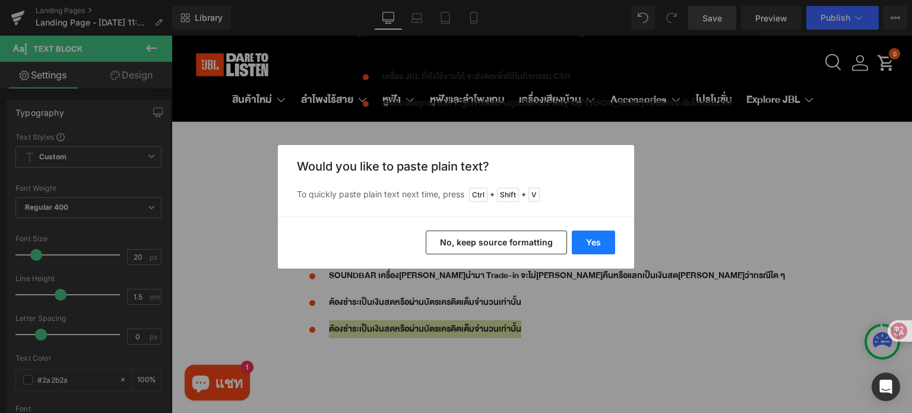
click at [606, 239] on button "Yes" at bounding box center [593, 242] width 43 height 24
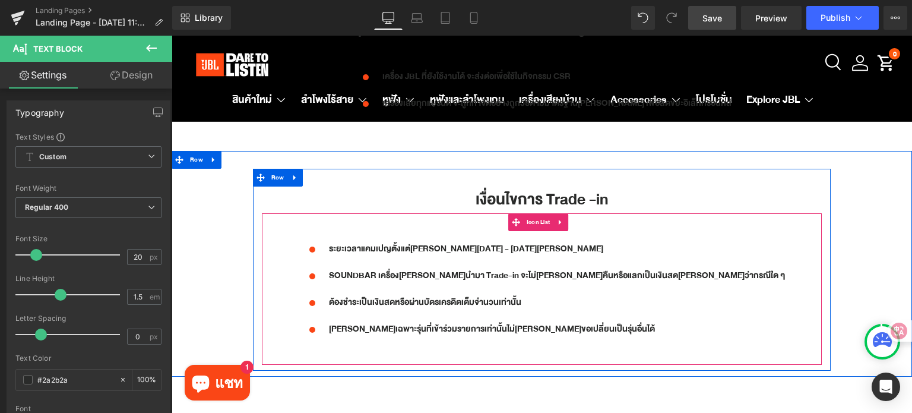
drag, startPoint x: 541, startPoint y: 220, endPoint x: 433, endPoint y: 246, distance: 111.2
click at [541, 220] on span "Icon List" at bounding box center [539, 222] width 30 height 18
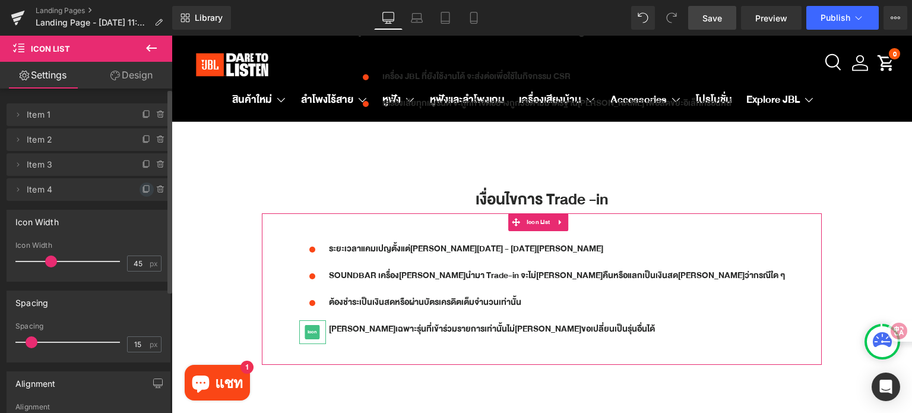
click at [142, 189] on icon at bounding box center [146, 189] width 9 height 9
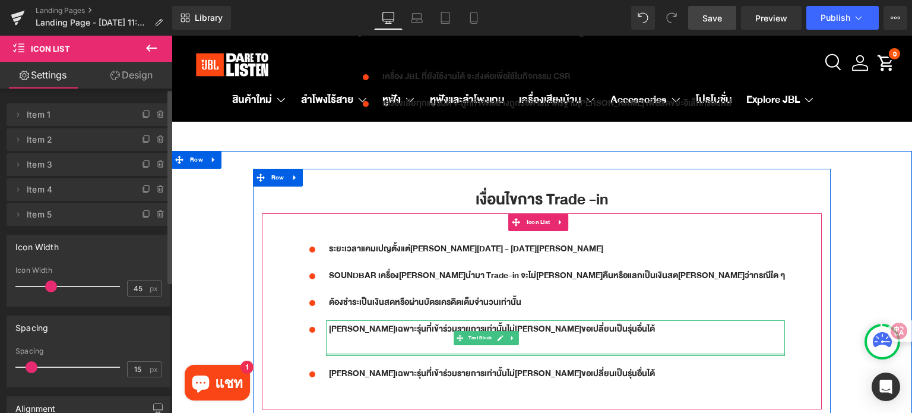
click at [415, 338] on p at bounding box center [557, 347] width 456 height 18
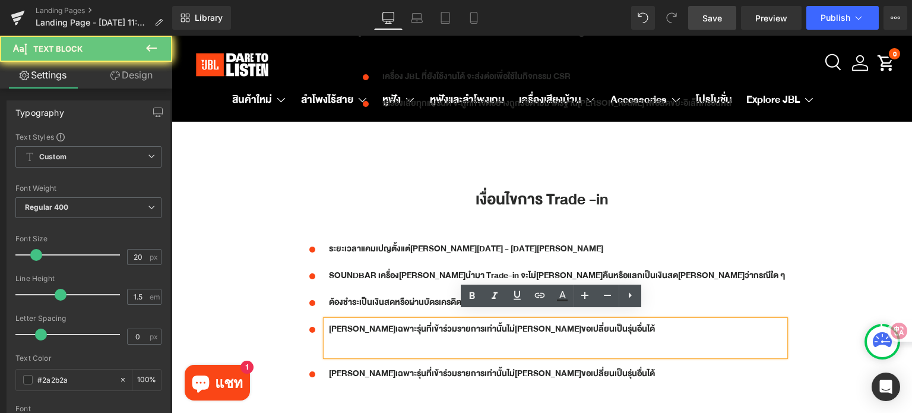
click at [415, 338] on p at bounding box center [557, 347] width 456 height 18
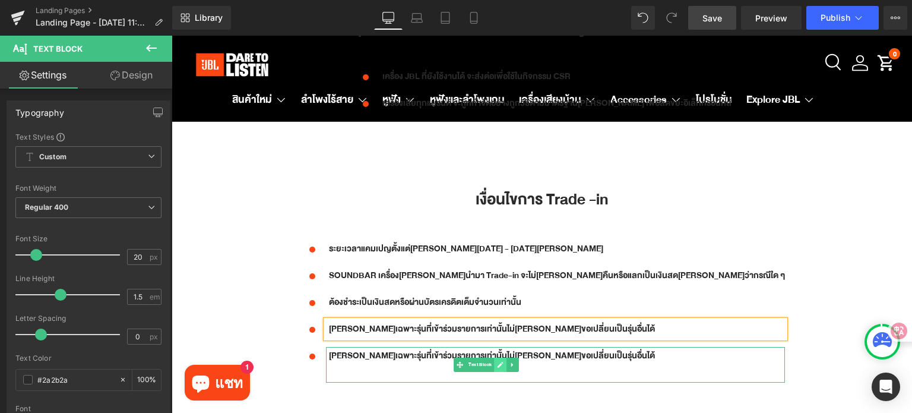
click at [503, 361] on icon at bounding box center [500, 364] width 7 height 7
click at [561, 365] on p at bounding box center [557, 374] width 456 height 18
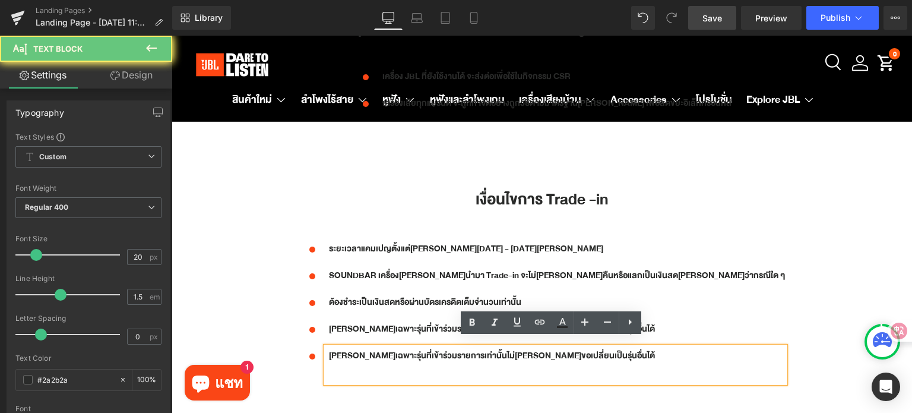
click at [561, 365] on p at bounding box center [557, 374] width 456 height 18
click at [552, 354] on p "[PERSON_NAME]เฉพาะรุ่นที่เข้าร่วมรายการเท่านั้นไม่[PERSON_NAME]ขอเปลี่ยนเป็นรุ่…" at bounding box center [557, 356] width 456 height 18
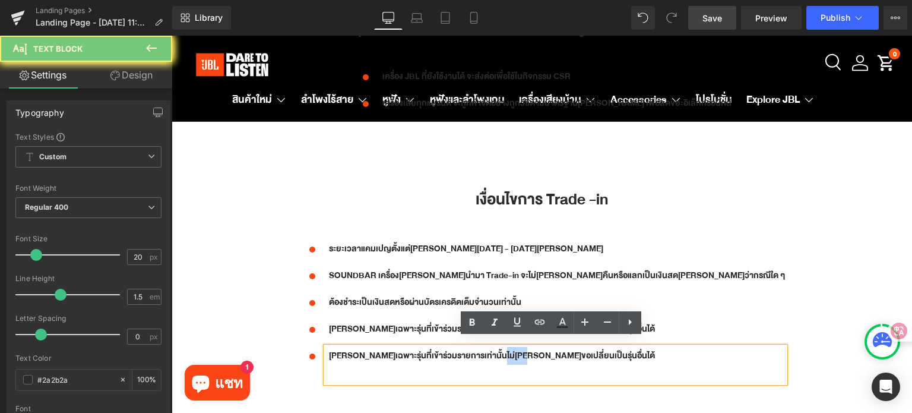
click at [552, 354] on p "[PERSON_NAME]เฉพาะรุ่นที่เข้าร่วมรายการเท่านั้นไม่[PERSON_NAME]ขอเปลี่ยนเป็นรุ่…" at bounding box center [557, 356] width 456 height 18
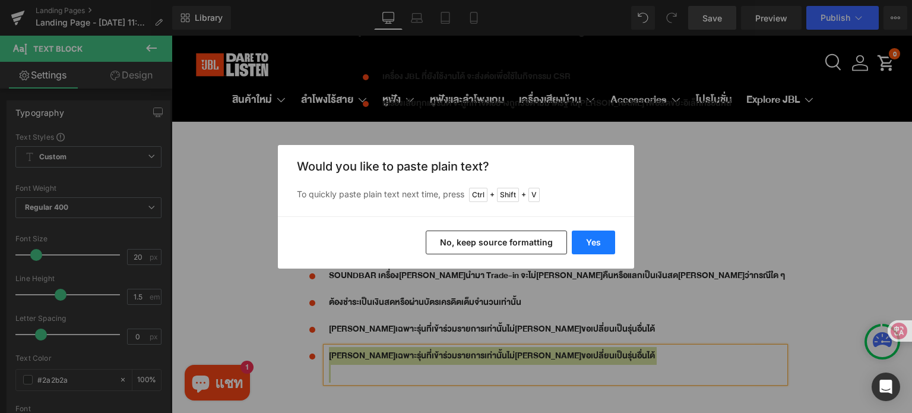
click at [594, 247] on button "Yes" at bounding box center [593, 242] width 43 height 24
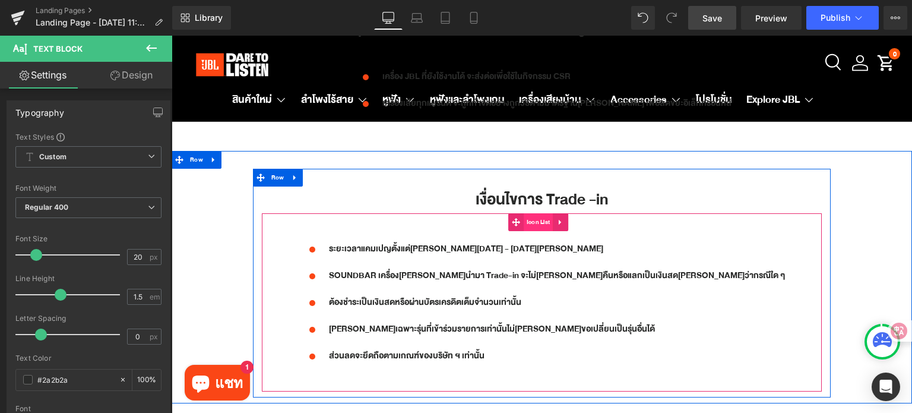
click at [531, 213] on span "Icon List" at bounding box center [539, 222] width 30 height 18
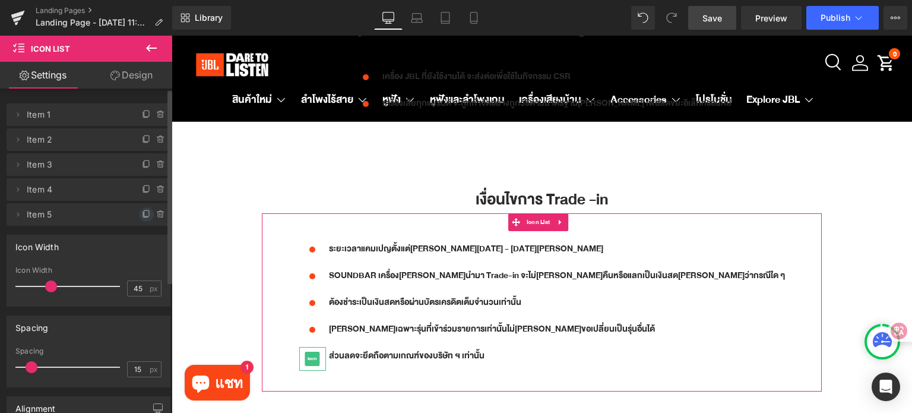
click at [142, 214] on icon at bounding box center [146, 214] width 9 height 9
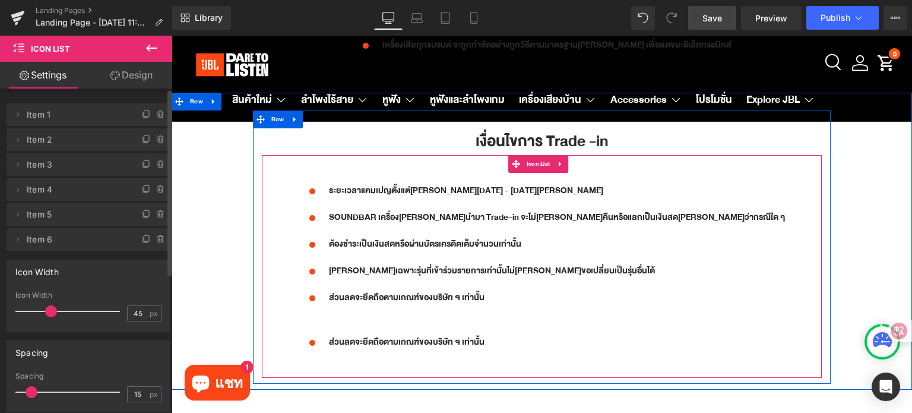
scroll to position [1926, 0]
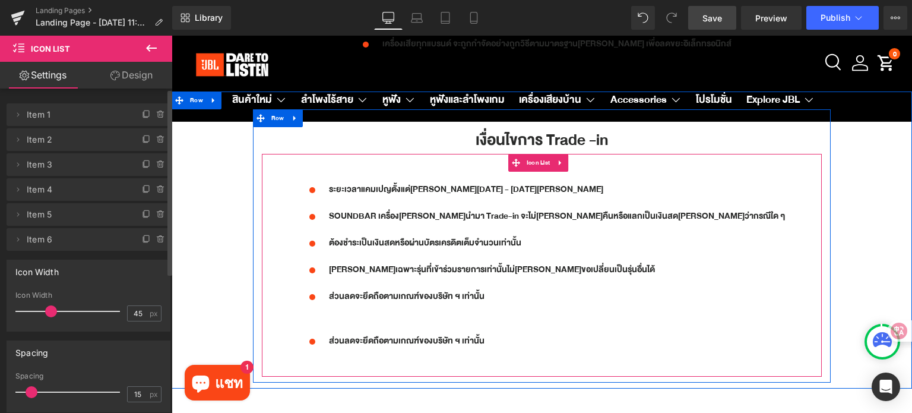
click at [416, 305] on p at bounding box center [557, 314] width 456 height 18
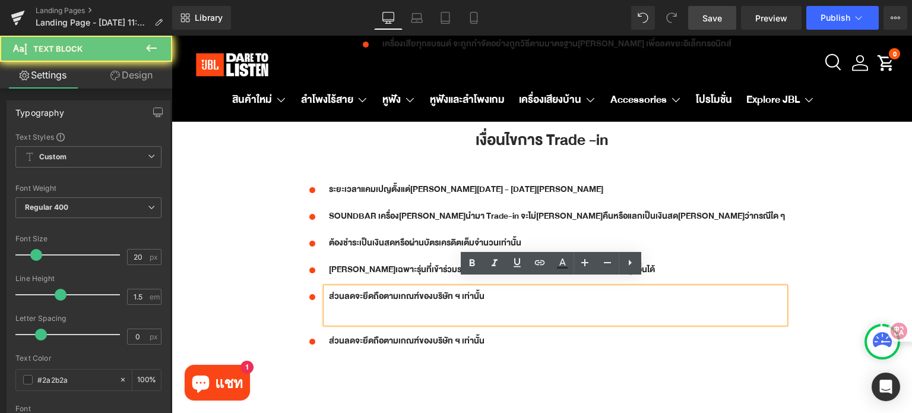
click at [424, 306] on p at bounding box center [557, 314] width 456 height 18
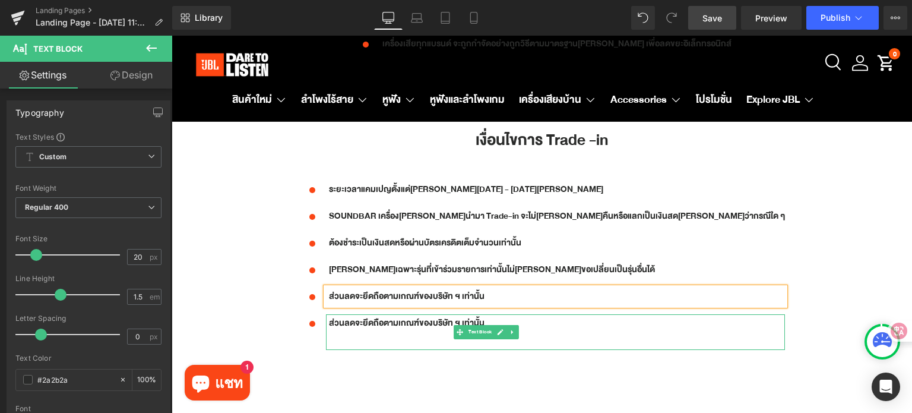
click at [463, 319] on p "ส่วนลดจะยึดถือตามเกณฑ์ของบริษัท ฯ เท่านั้น" at bounding box center [557, 323] width 456 height 18
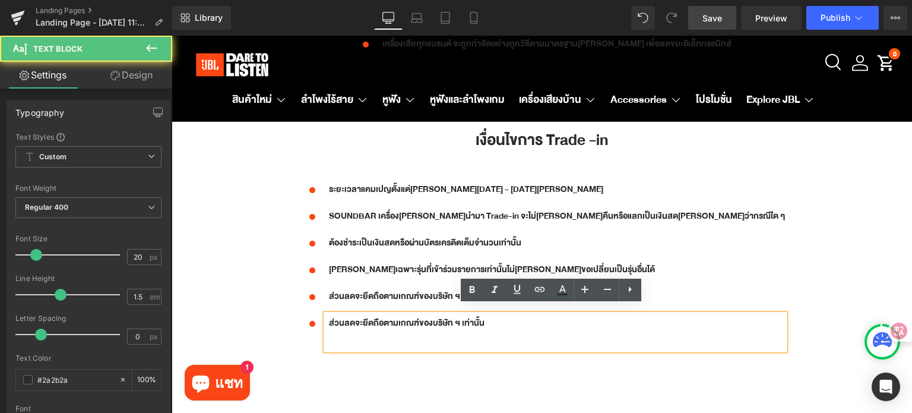
click at [465, 314] on p "ส่วนลดจะยึดถือตามเกณฑ์ของบริษัท ฯ เท่านั้น" at bounding box center [557, 323] width 456 height 18
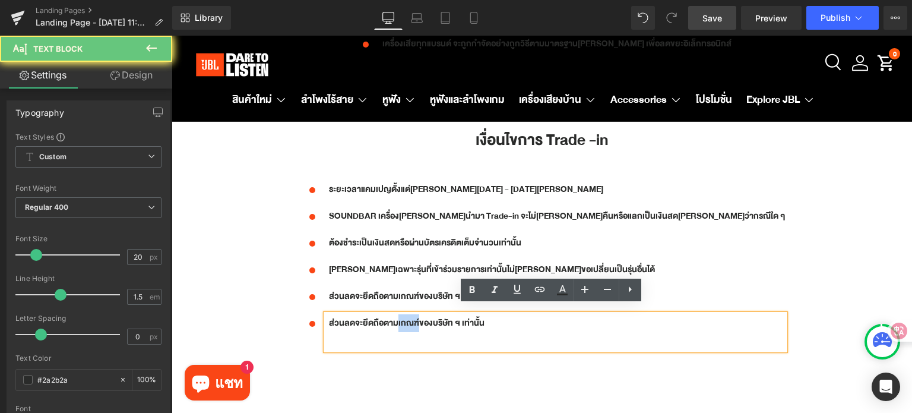
click at [465, 314] on p "ส่วนลดจะยึดถือตามเกณฑ์ของบริษัท ฯ เท่านั้น" at bounding box center [557, 323] width 456 height 18
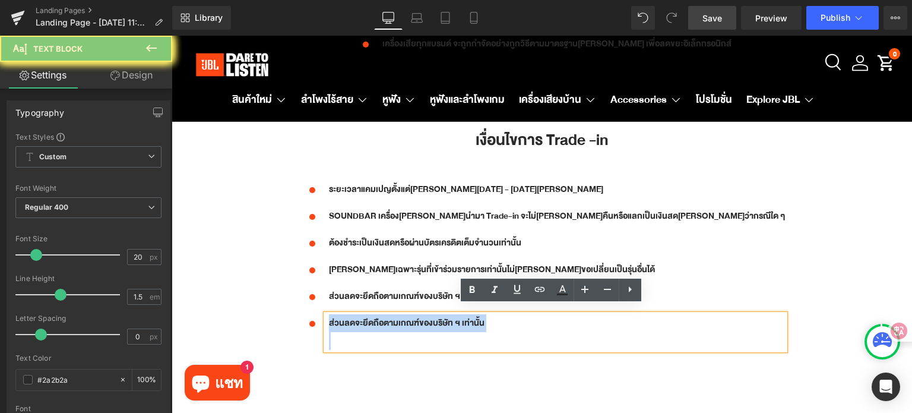
click at [465, 314] on p "ส่วนลดจะยึดถือตามเกณฑ์ของบริษัท ฯ เท่านั้น" at bounding box center [557, 323] width 456 height 18
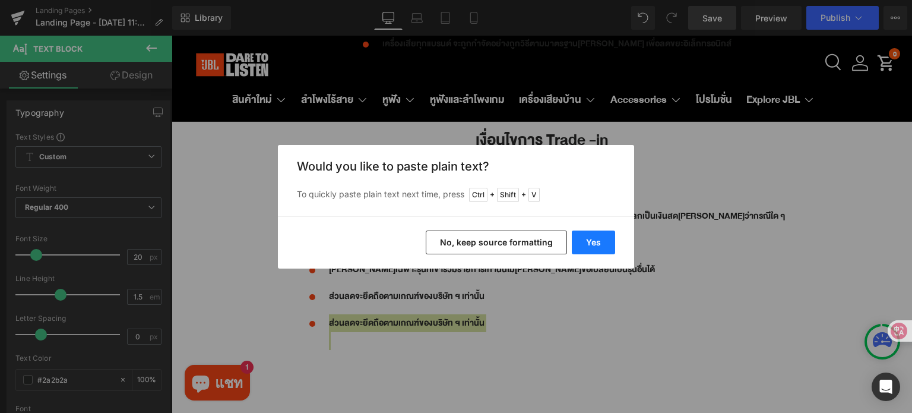
click at [590, 238] on button "Yes" at bounding box center [593, 242] width 43 height 24
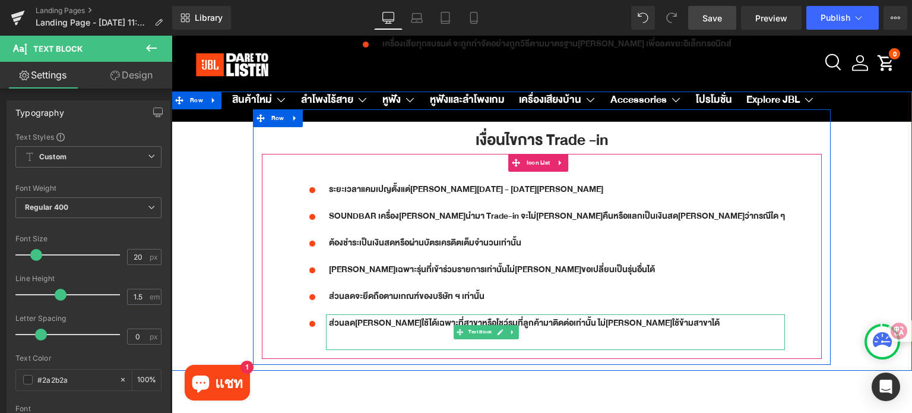
click at [441, 332] on p at bounding box center [557, 341] width 456 height 18
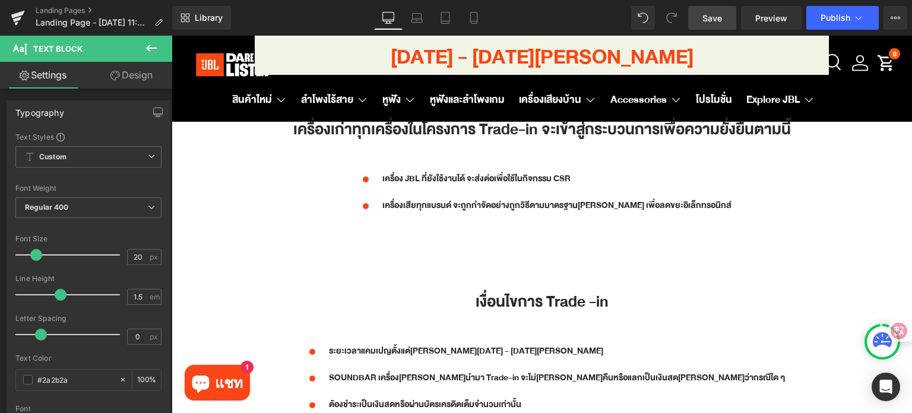
scroll to position [1748, 0]
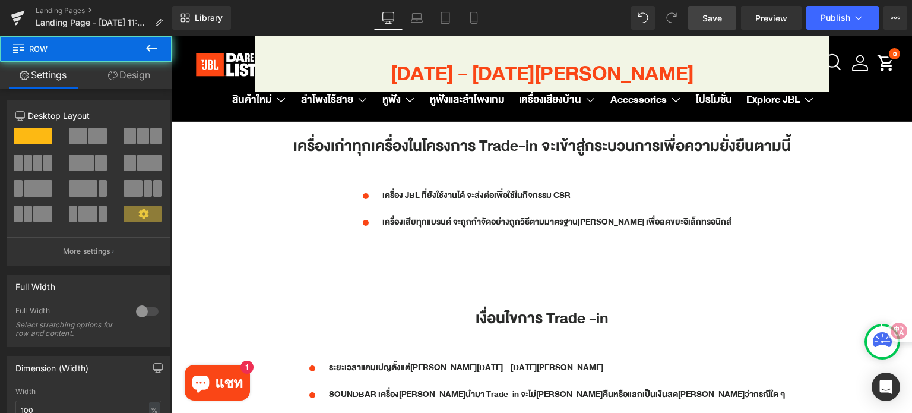
click at [172, 36] on div at bounding box center [172, 36] width 0 height 0
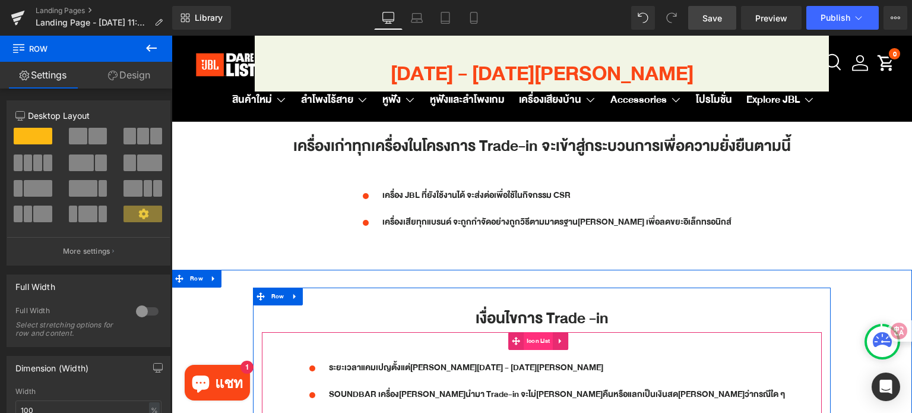
click at [524, 339] on span "Icon List" at bounding box center [539, 341] width 30 height 18
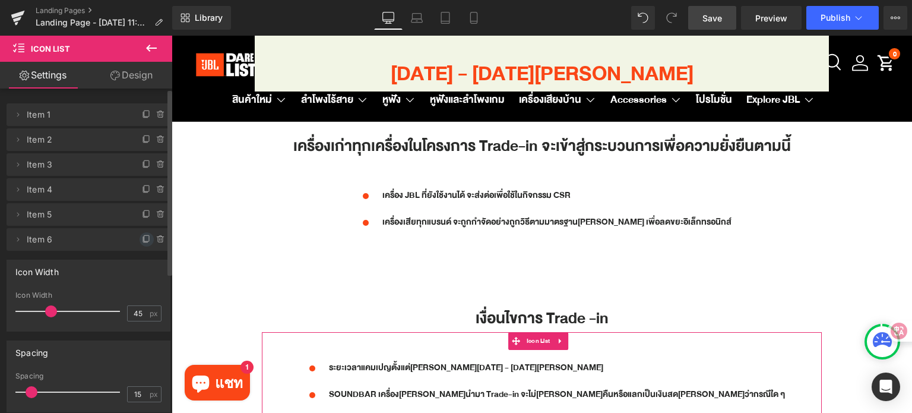
click at [142, 239] on icon at bounding box center [146, 238] width 9 height 9
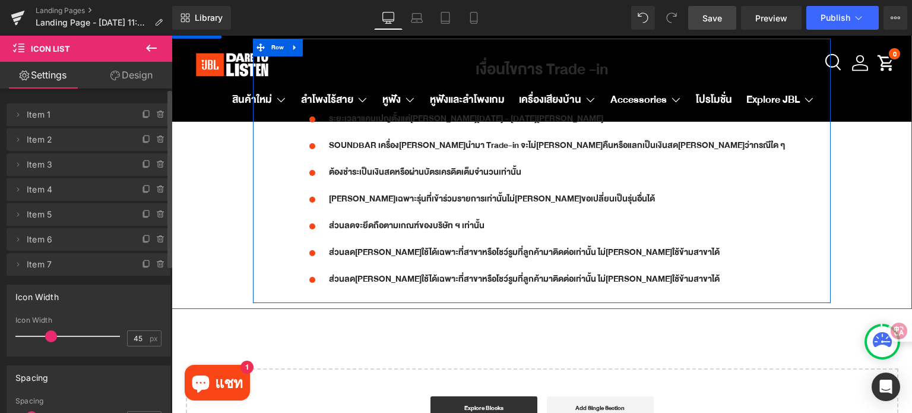
scroll to position [2045, 0]
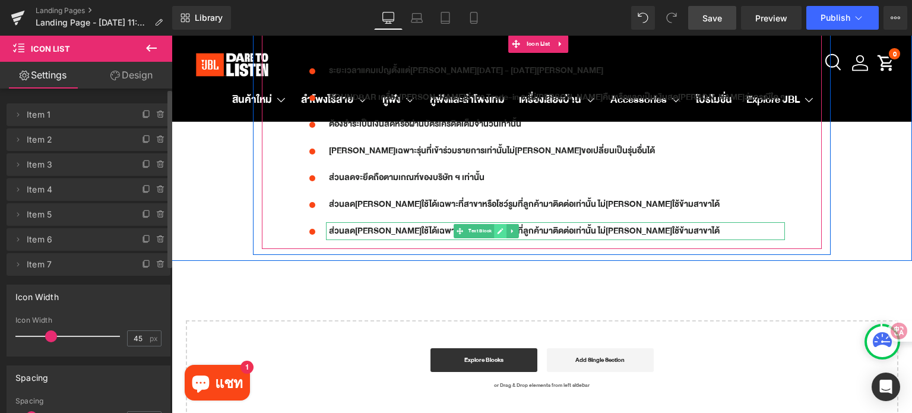
click at [506, 227] on link at bounding box center [500, 231] width 12 height 14
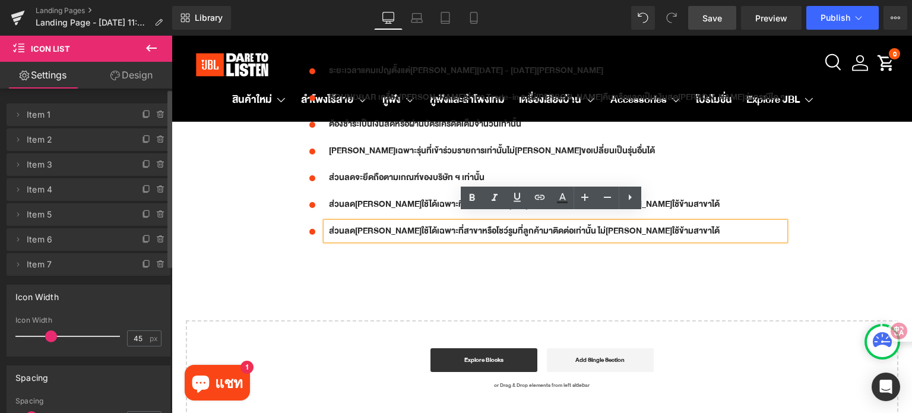
click at [564, 227] on p "ส่วนลด[PERSON_NAME]ใช้ได้เฉพาะที่สาขาหรือโชว์รูมที่ลูกค้ามาติดต่อเท่านั้น ไม่[P…" at bounding box center [557, 231] width 456 height 18
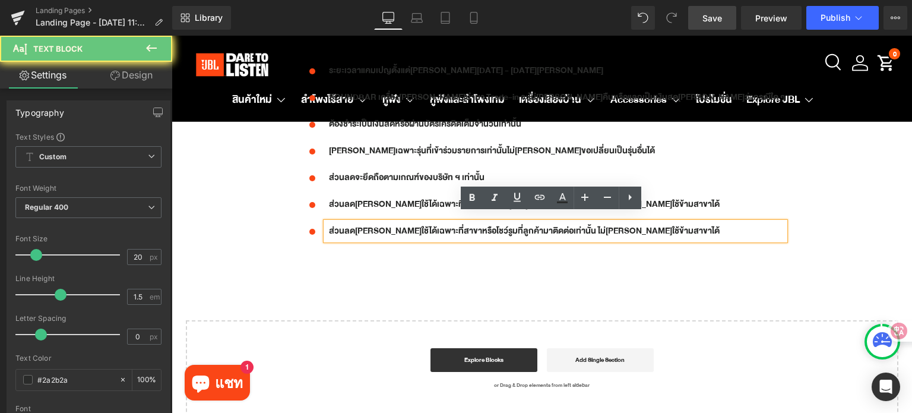
click at [564, 227] on p "ส่วนลด[PERSON_NAME]ใช้ได้เฉพาะที่สาขาหรือโชว์รูมที่ลูกค้ามาติดต่อเท่านั้น ไม่[P…" at bounding box center [557, 231] width 456 height 18
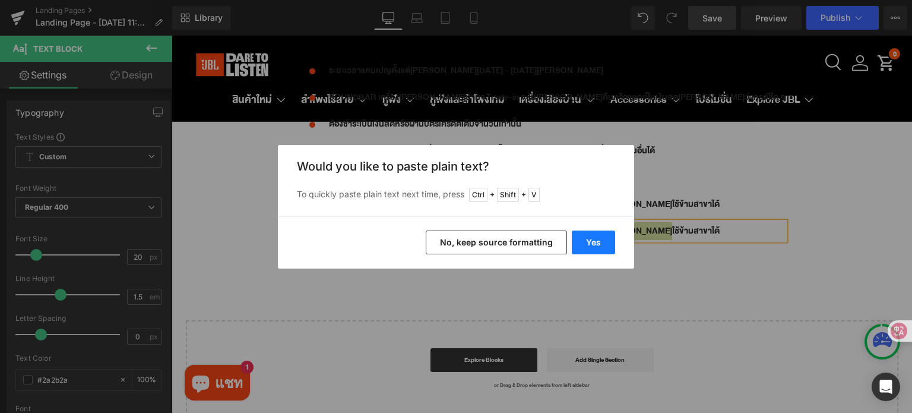
click at [584, 238] on button "Yes" at bounding box center [593, 242] width 43 height 24
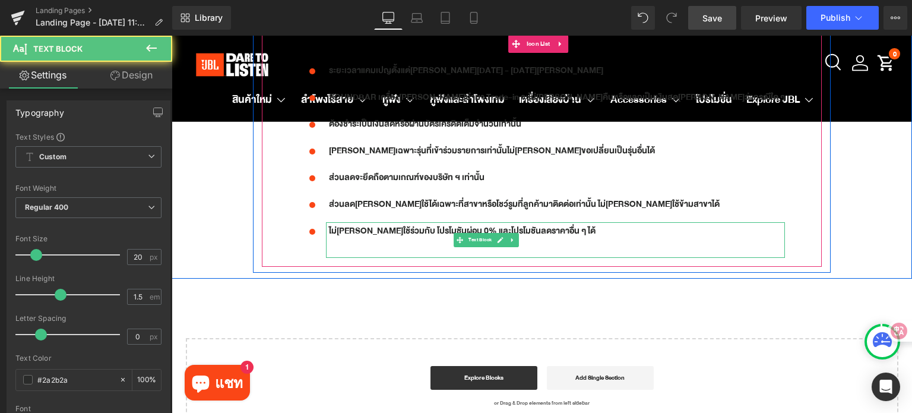
click at [425, 240] on p at bounding box center [557, 249] width 456 height 18
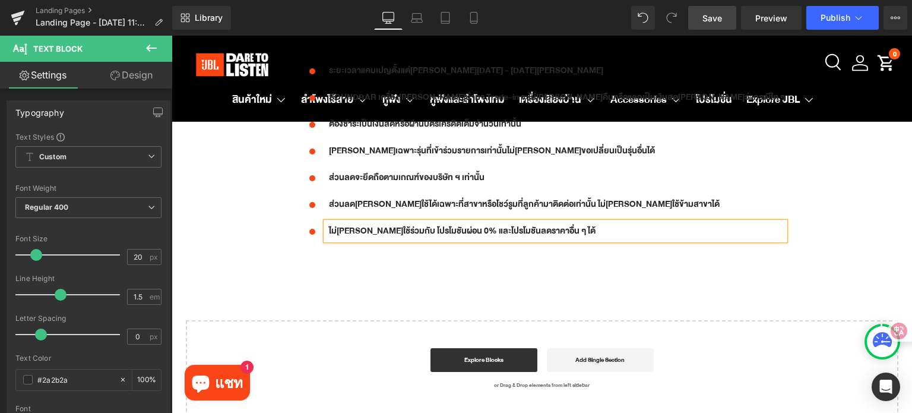
click at [361, 244] on div "เงื่อนไขการ Trade -in Heading Icon ระยะเวลาแคมเปญตั้งแต่[PERSON_NAME][DATE] - […" at bounding box center [542, 123] width 578 height 264
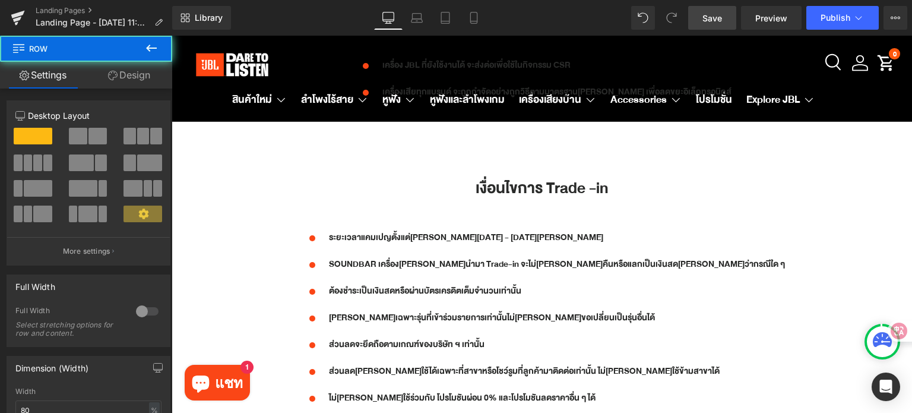
scroll to position [1866, 0]
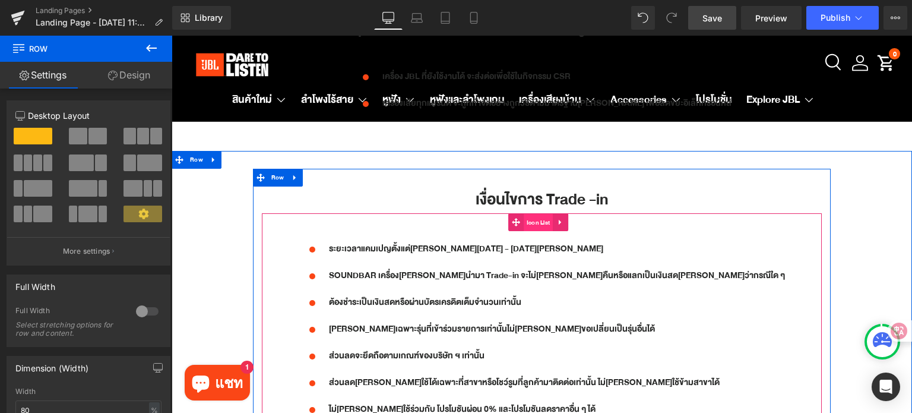
click at [534, 216] on span "Icon List" at bounding box center [539, 223] width 30 height 18
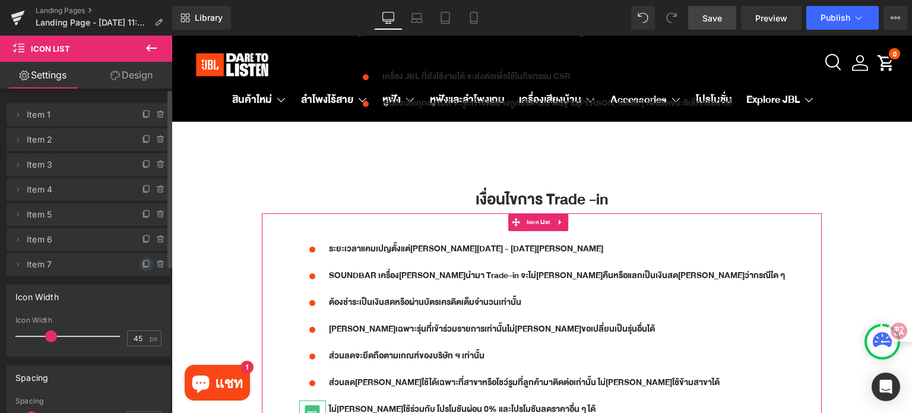
click at [144, 260] on icon at bounding box center [146, 263] width 5 height 6
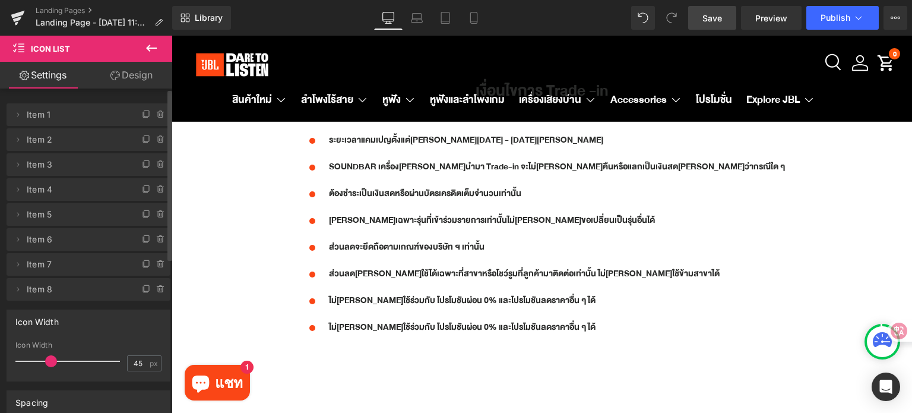
scroll to position [2045, 0]
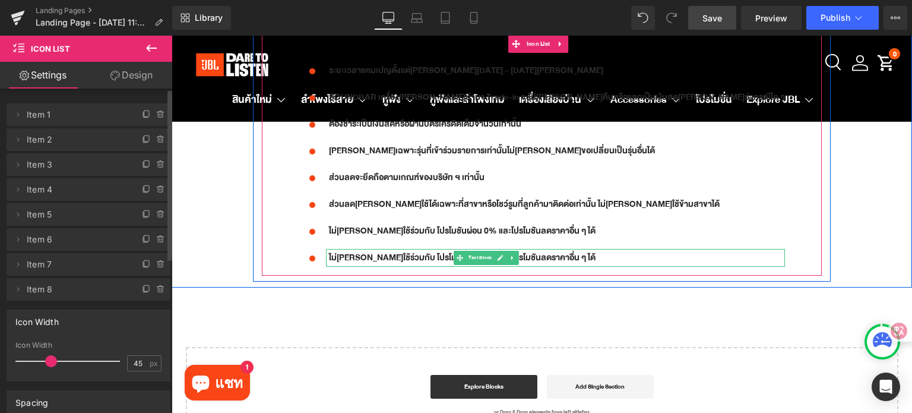
click at [503, 255] on icon at bounding box center [500, 258] width 6 height 6
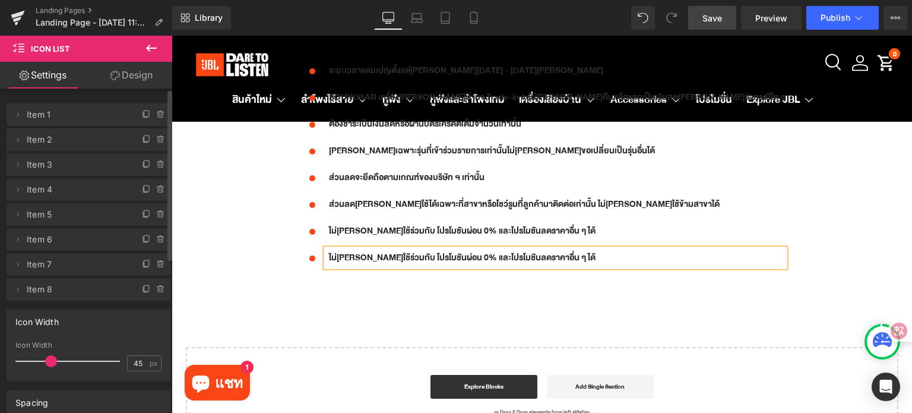
click at [560, 250] on p "ไม่[PERSON_NAME]ใช้ร่วมกับ โปรโมชันผ่อน 0% และโปรโมชันลดราคาอื่น ๆ ได้" at bounding box center [557, 258] width 456 height 18
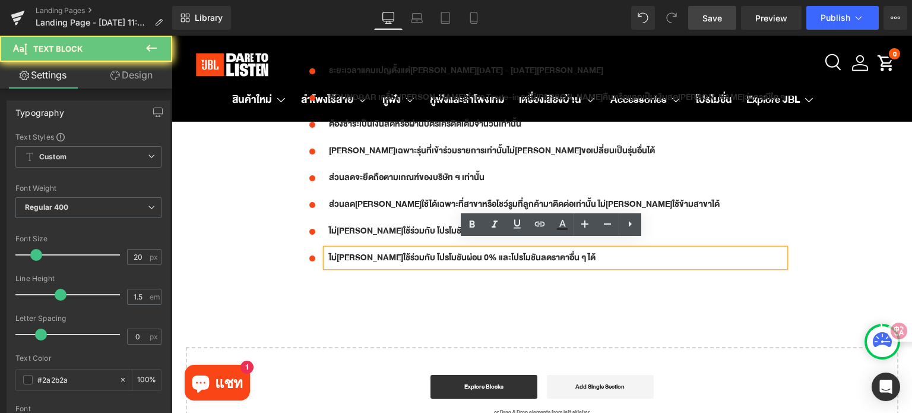
click at [560, 250] on p "ไม่[PERSON_NAME]ใช้ร่วมกับ โปรโมชันผ่อน 0% และโปรโมชันลดราคาอื่น ๆ ได้" at bounding box center [557, 258] width 456 height 18
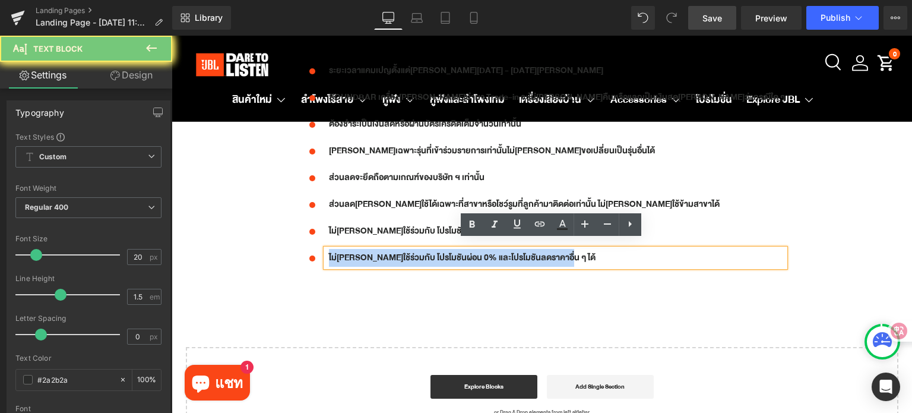
click at [560, 250] on p "ไม่[PERSON_NAME]ใช้ร่วมกับ โปรโมชันผ่อน 0% และโปรโมชันลดราคาอื่น ๆ ได้" at bounding box center [557, 258] width 456 height 18
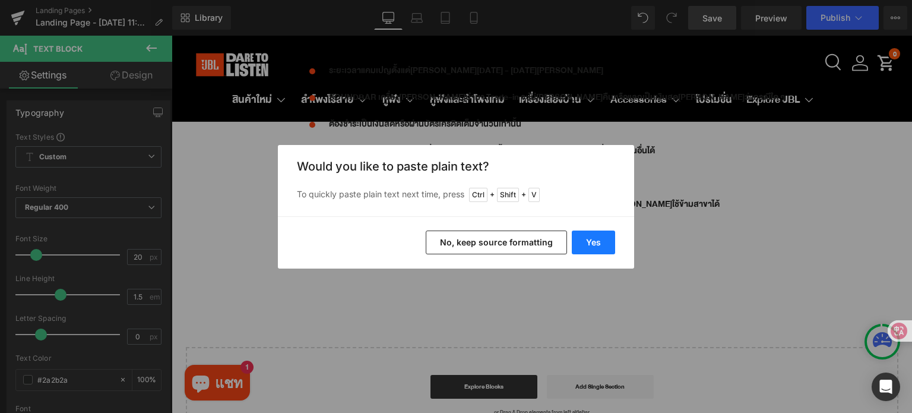
click at [606, 245] on button "Yes" at bounding box center [593, 242] width 43 height 24
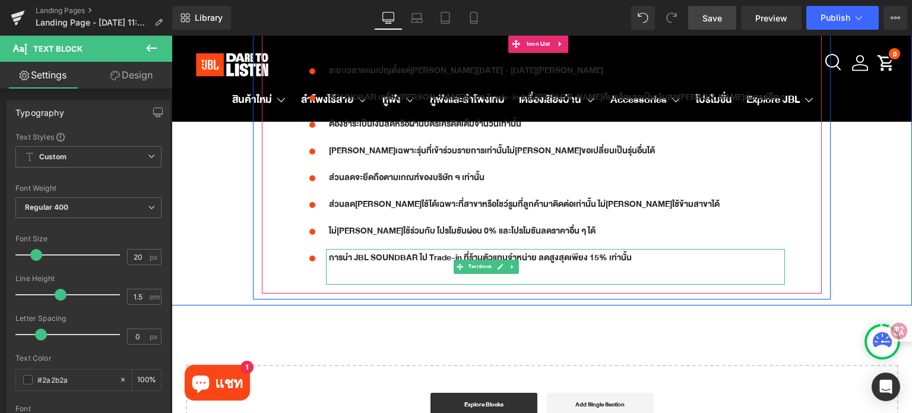
click at [408, 267] on p at bounding box center [557, 276] width 456 height 18
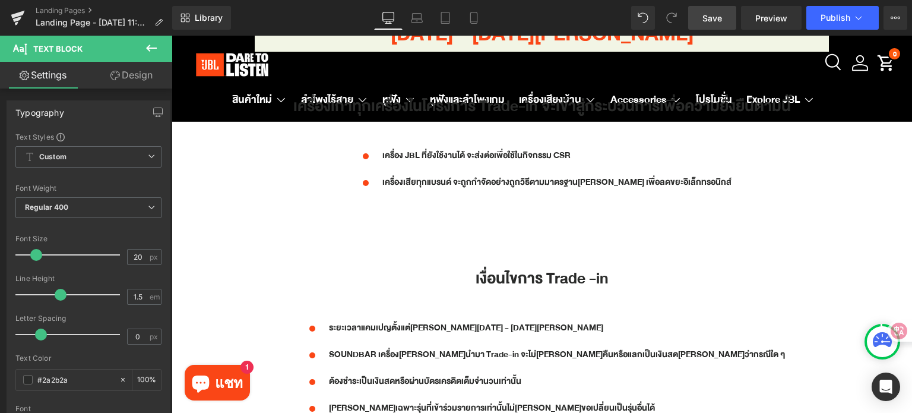
scroll to position [1807, 0]
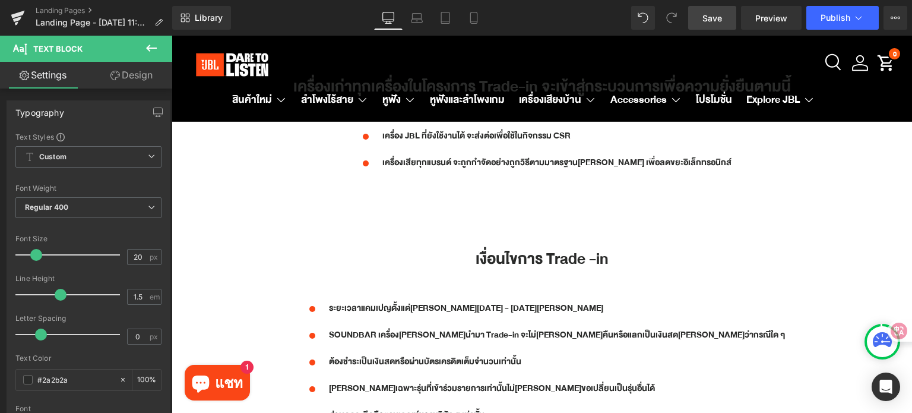
click at [514, 210] on div "เงื่อนไขการ Trade -in Heading Icon ระยะเวลาแคมเปญตั้งแต่[PERSON_NAME][DATE] - […" at bounding box center [542, 367] width 740 height 315
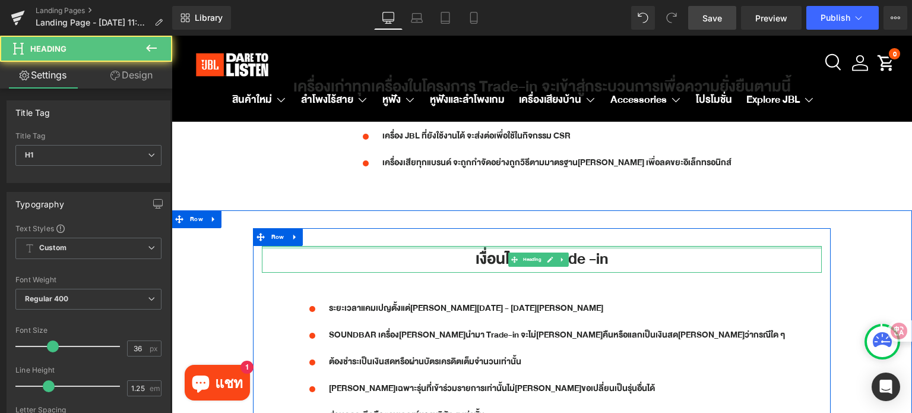
drag, startPoint x: 532, startPoint y: 237, endPoint x: 532, endPoint y: 230, distance: 7.7
click at [532, 230] on div "เงื่อนไขการ Trade -in Heading Icon ระยะเวลาแคมเปญตั้งแต่[PERSON_NAME][DATE] - […" at bounding box center [542, 373] width 578 height 291
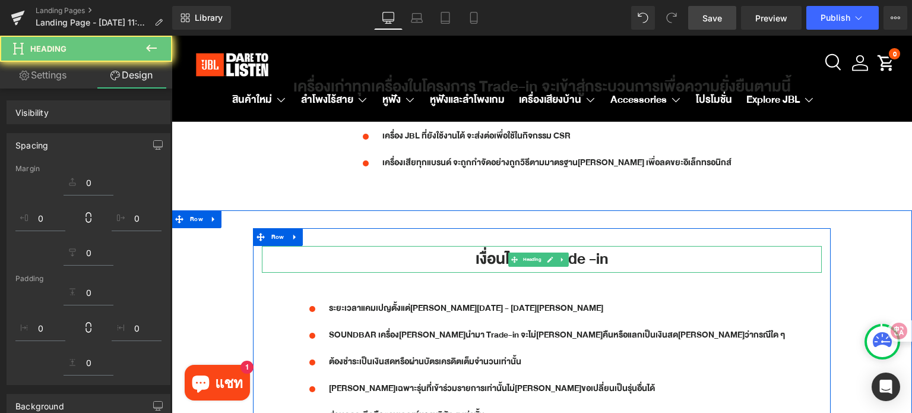
click at [512, 233] on div at bounding box center [542, 237] width 578 height 18
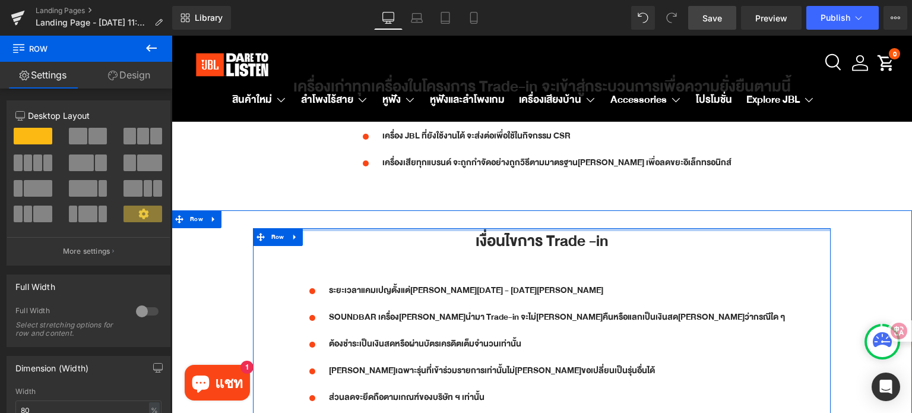
drag, startPoint x: 435, startPoint y: 232, endPoint x: 435, endPoint y: 210, distance: 22.0
click at [435, 210] on div "เงื่อนไขการ Trade -in Heading Icon ระยะเวลาแคมเปญตั้งแต่[PERSON_NAME][DATE] - […" at bounding box center [542, 358] width 740 height 297
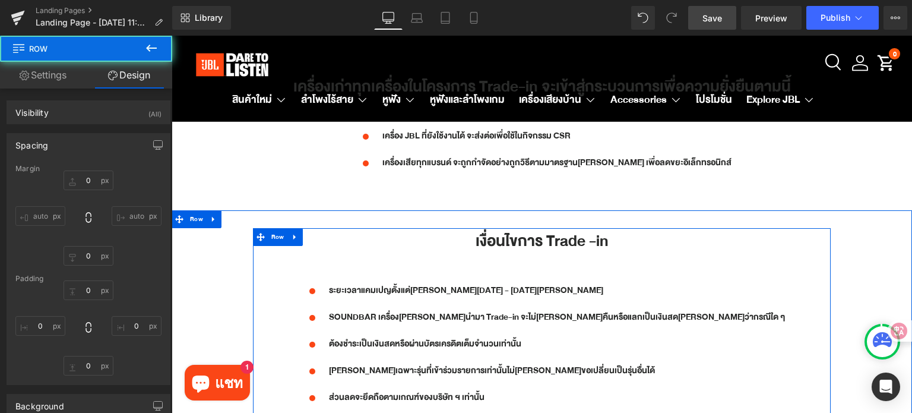
type input "0"
type input "10"
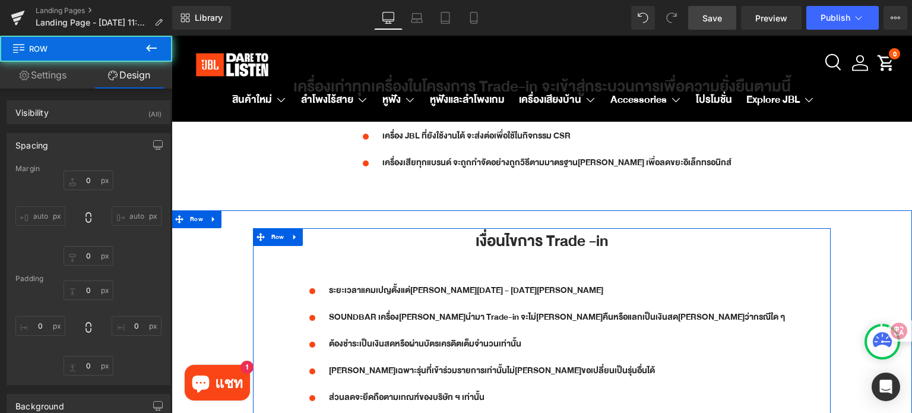
type input "0"
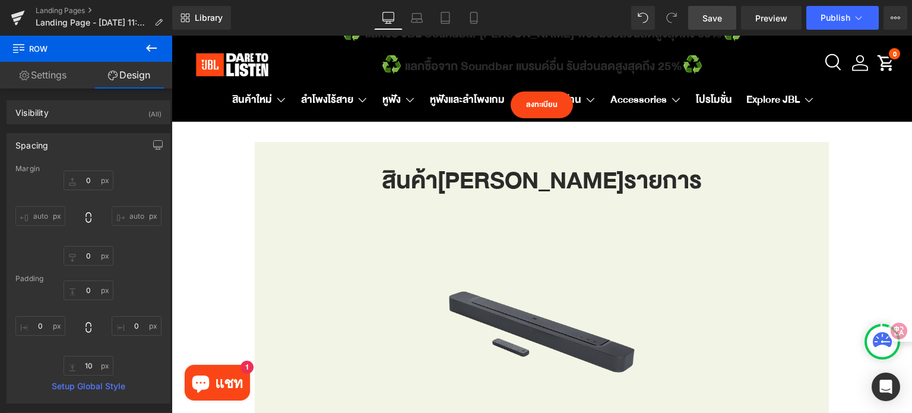
scroll to position [501, 0]
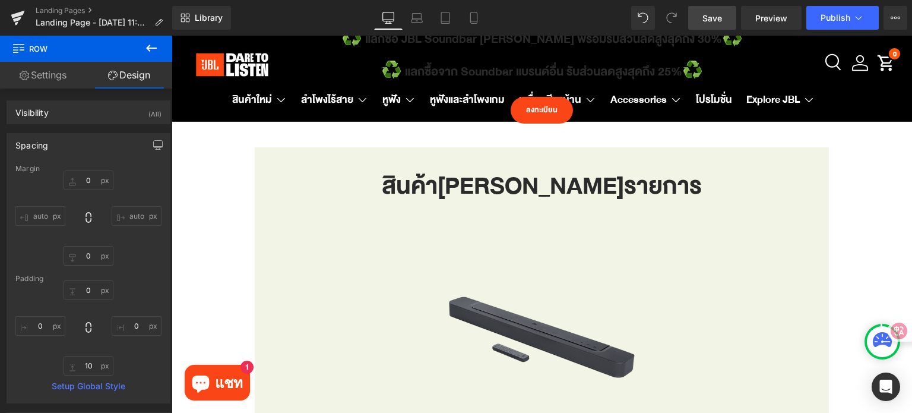
click at [703, 7] on link "Save" at bounding box center [712, 18] width 48 height 24
click at [852, 18] on button "Publish" at bounding box center [842, 18] width 72 height 24
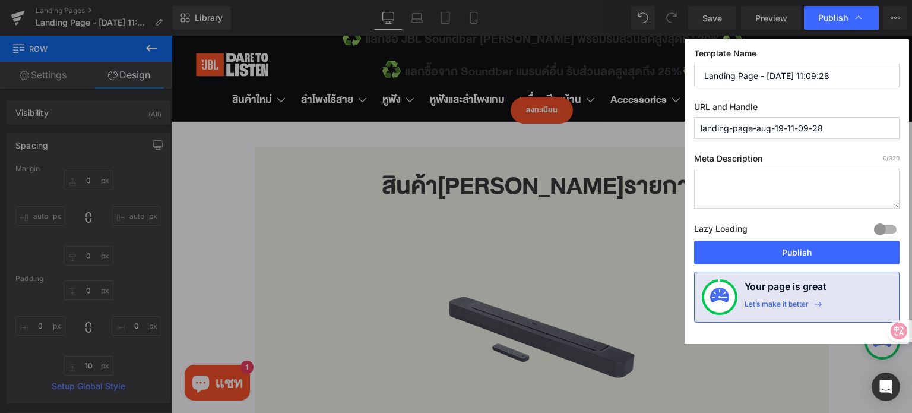
drag, startPoint x: 836, startPoint y: 125, endPoint x: 695, endPoint y: 125, distance: 141.3
click at [695, 125] on input "landing-page-aug-19-11-09-28" at bounding box center [796, 128] width 205 height 22
paste input "soundbar-trade-in"
type input "soundbar-trade-in"
drag, startPoint x: 796, startPoint y: 77, endPoint x: 698, endPoint y: 75, distance: 98.0
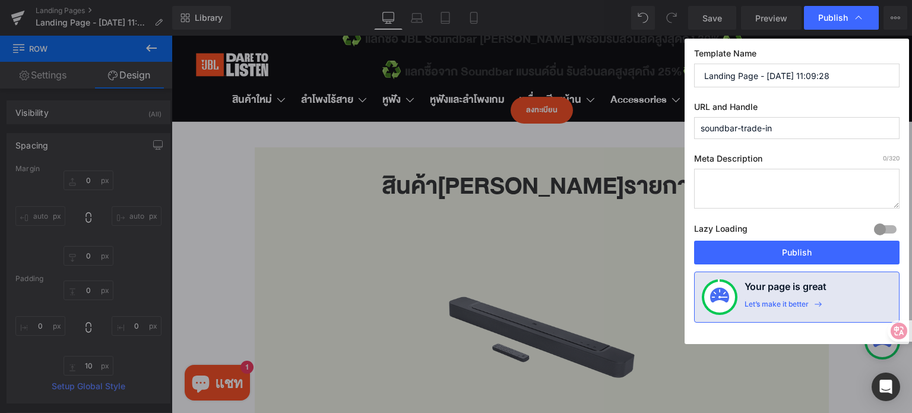
click at [698, 76] on input "Landing Page - [DATE] 11:09:28" at bounding box center [796, 76] width 205 height 24
paste input "soundbar-trade-in"
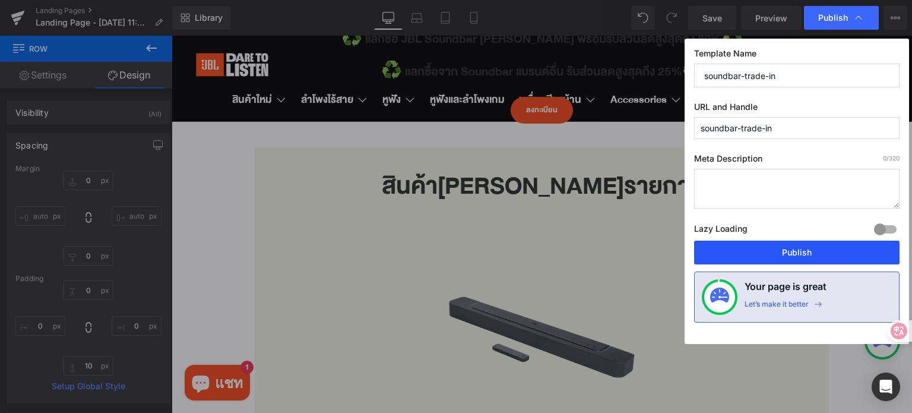
type input "soundbar-trade-in"
click at [756, 250] on button "Publish" at bounding box center [796, 252] width 205 height 24
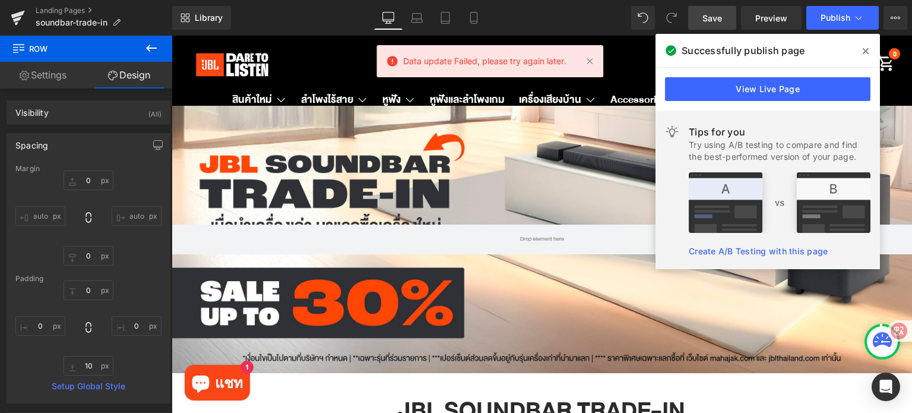
click at [703, 18] on span "Save" at bounding box center [712, 18] width 20 height 12
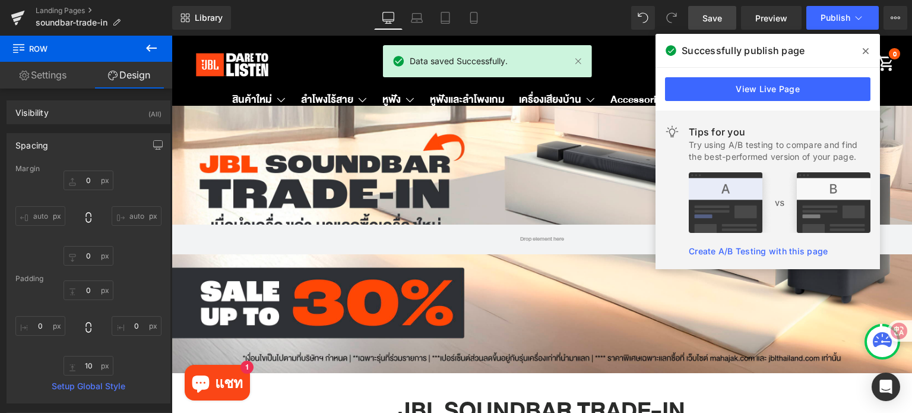
click at [541, 18] on div "Library Desktop Desktop Laptop Tablet Mobile Save Preview Publish Scheduled Vie…" at bounding box center [542, 18] width 740 height 24
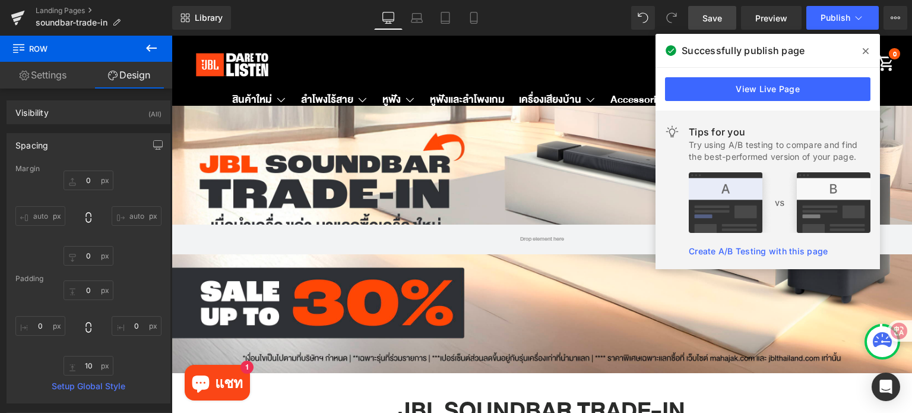
click at [867, 54] on icon at bounding box center [866, 50] width 6 height 9
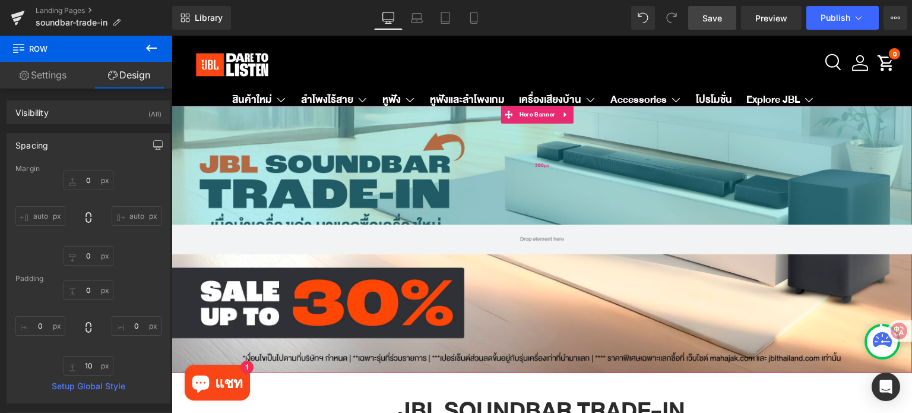
click at [414, 176] on div "200px" at bounding box center [542, 165] width 740 height 119
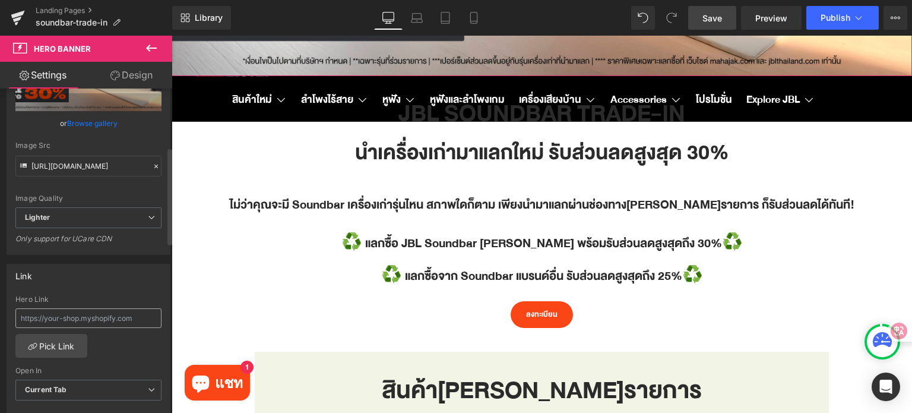
scroll to position [237, 0]
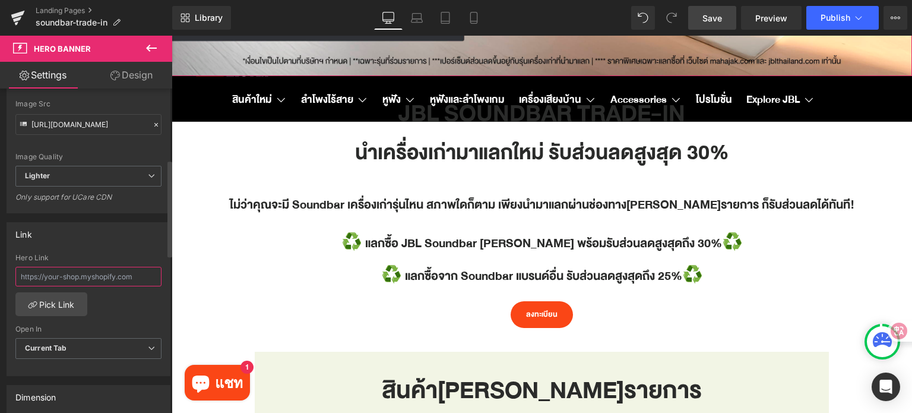
click at [69, 274] on input "text" at bounding box center [88, 277] width 146 height 20
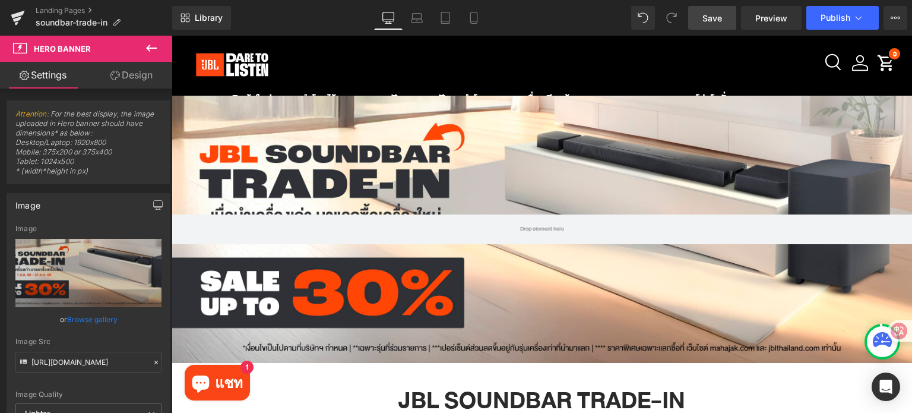
scroll to position [0, 0]
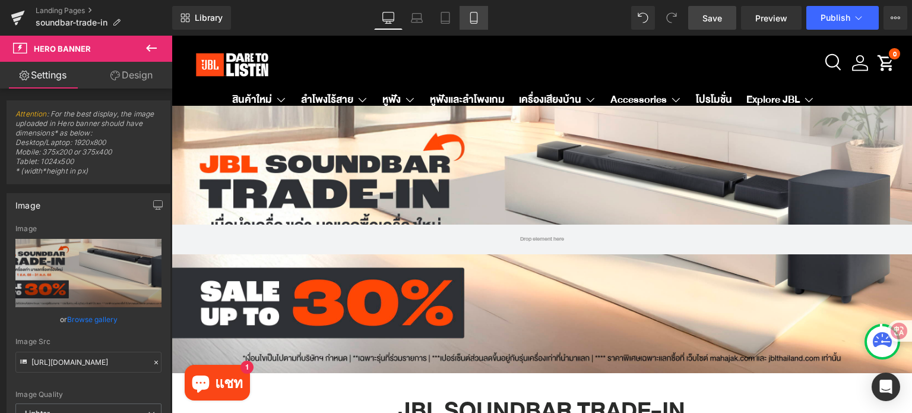
click at [467, 24] on link "Mobile" at bounding box center [473, 18] width 28 height 24
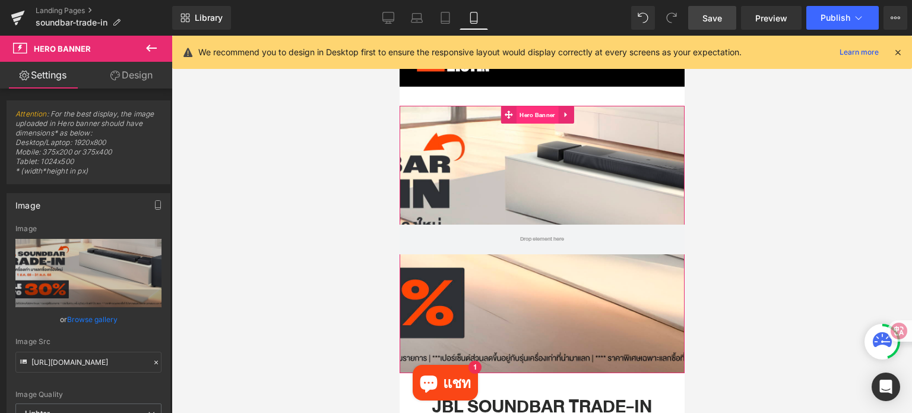
click at [540, 121] on span "Hero Banner" at bounding box center [537, 115] width 42 height 18
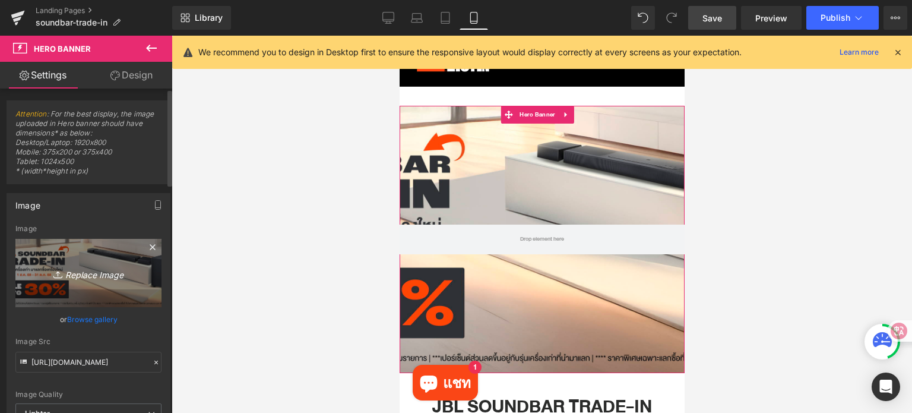
click at [123, 270] on icon "Replace Image" at bounding box center [88, 272] width 95 height 15
type input "C:\fakepath\Trade in Sound Bar JBL TH_JBL TH Mobile W1398 x H1398 px.jpg"
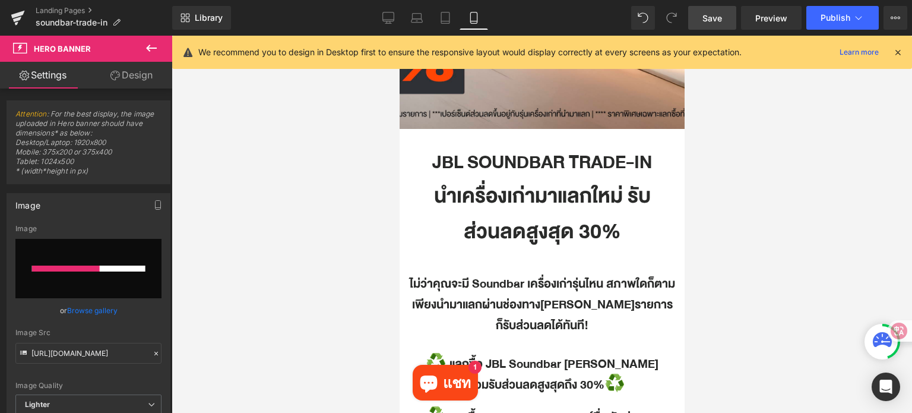
scroll to position [297, 0]
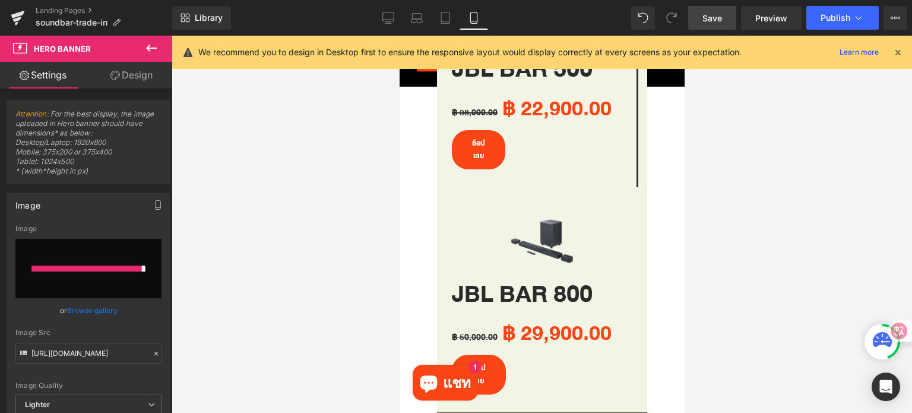
type input "[URL][DOMAIN_NAME]"
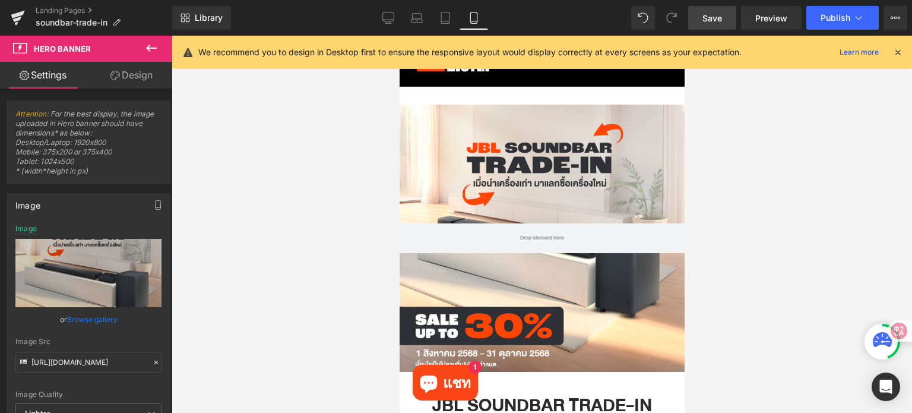
scroll to position [0, 0]
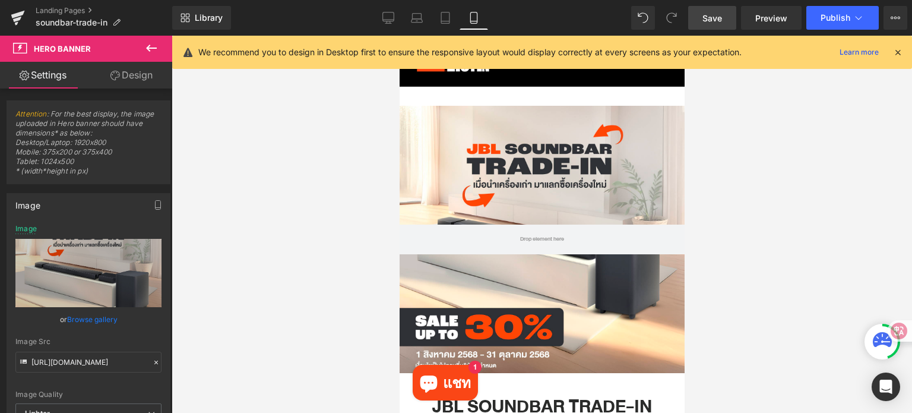
drag, startPoint x: 713, startPoint y: 20, endPoint x: 724, endPoint y: 24, distance: 11.8
click at [713, 20] on span "Save" at bounding box center [712, 18] width 20 height 12
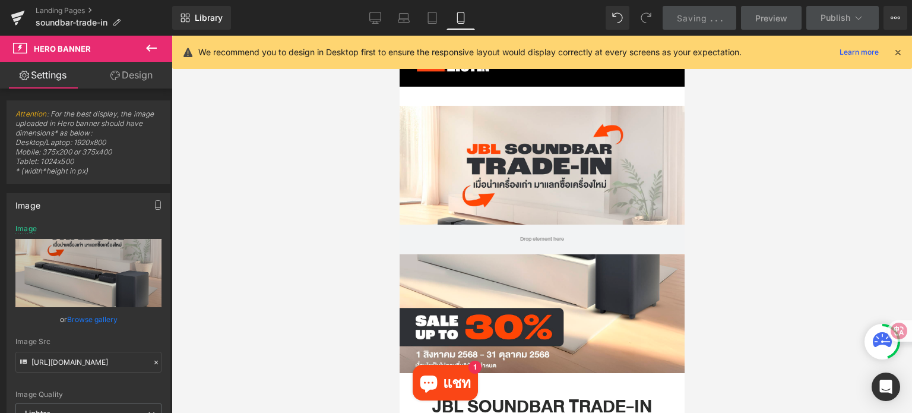
click at [896, 46] on div at bounding box center [897, 52] width 9 height 13
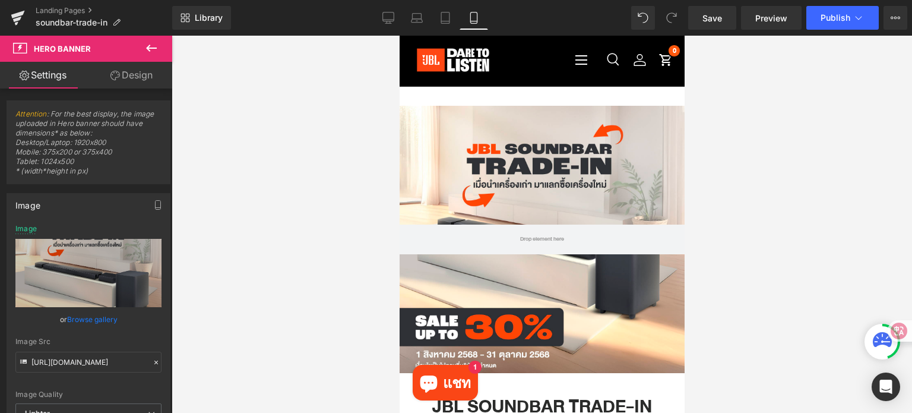
click at [759, 297] on div at bounding box center [542, 224] width 740 height 377
